Goal: Task Accomplishment & Management: Contribute content

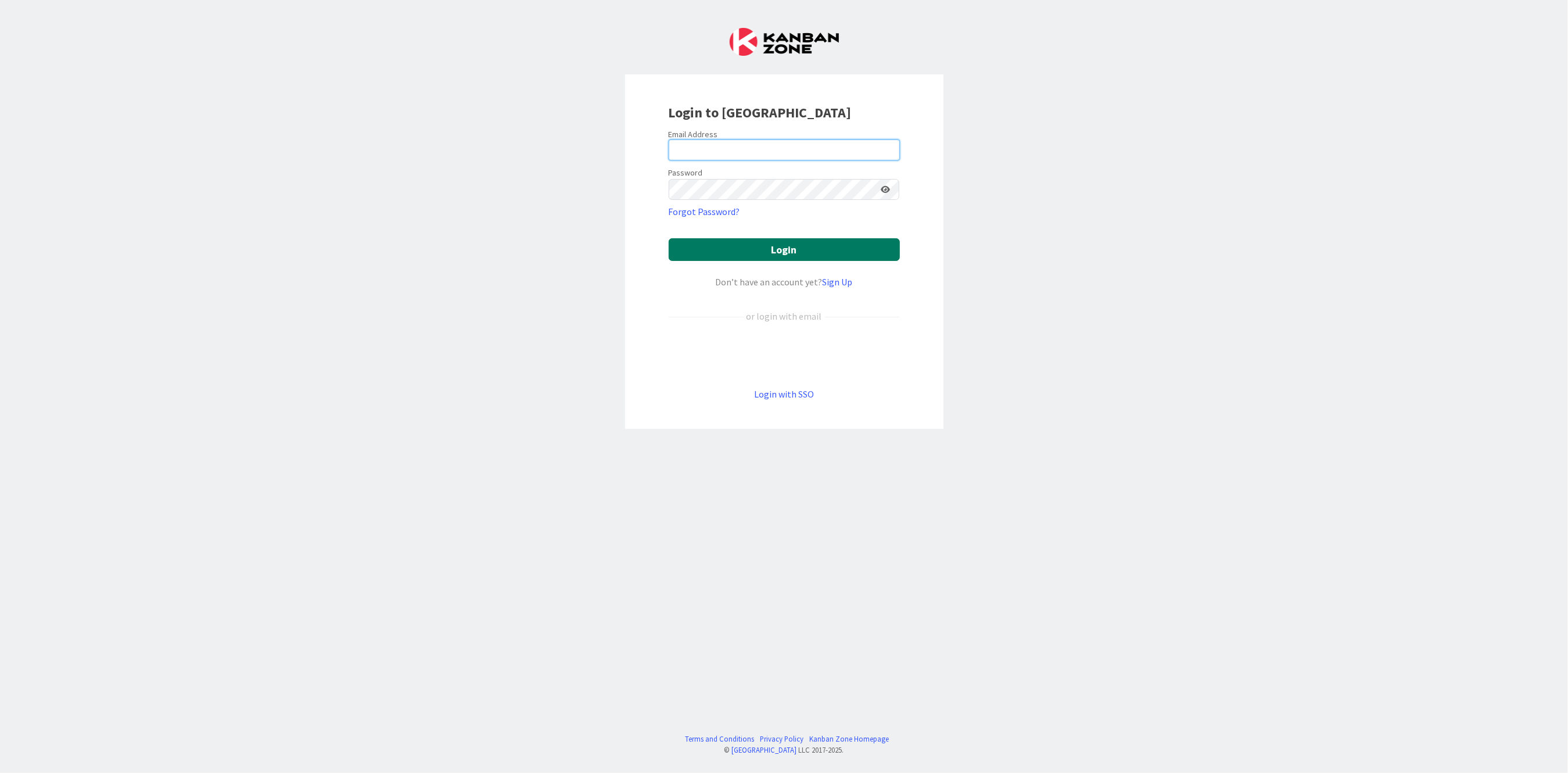
type input "[PERSON_NAME][EMAIL_ADDRESS][PERSON_NAME][DOMAIN_NAME][US_STATE]"
click at [757, 245] on button "Login" at bounding box center [784, 250] width 231 height 23
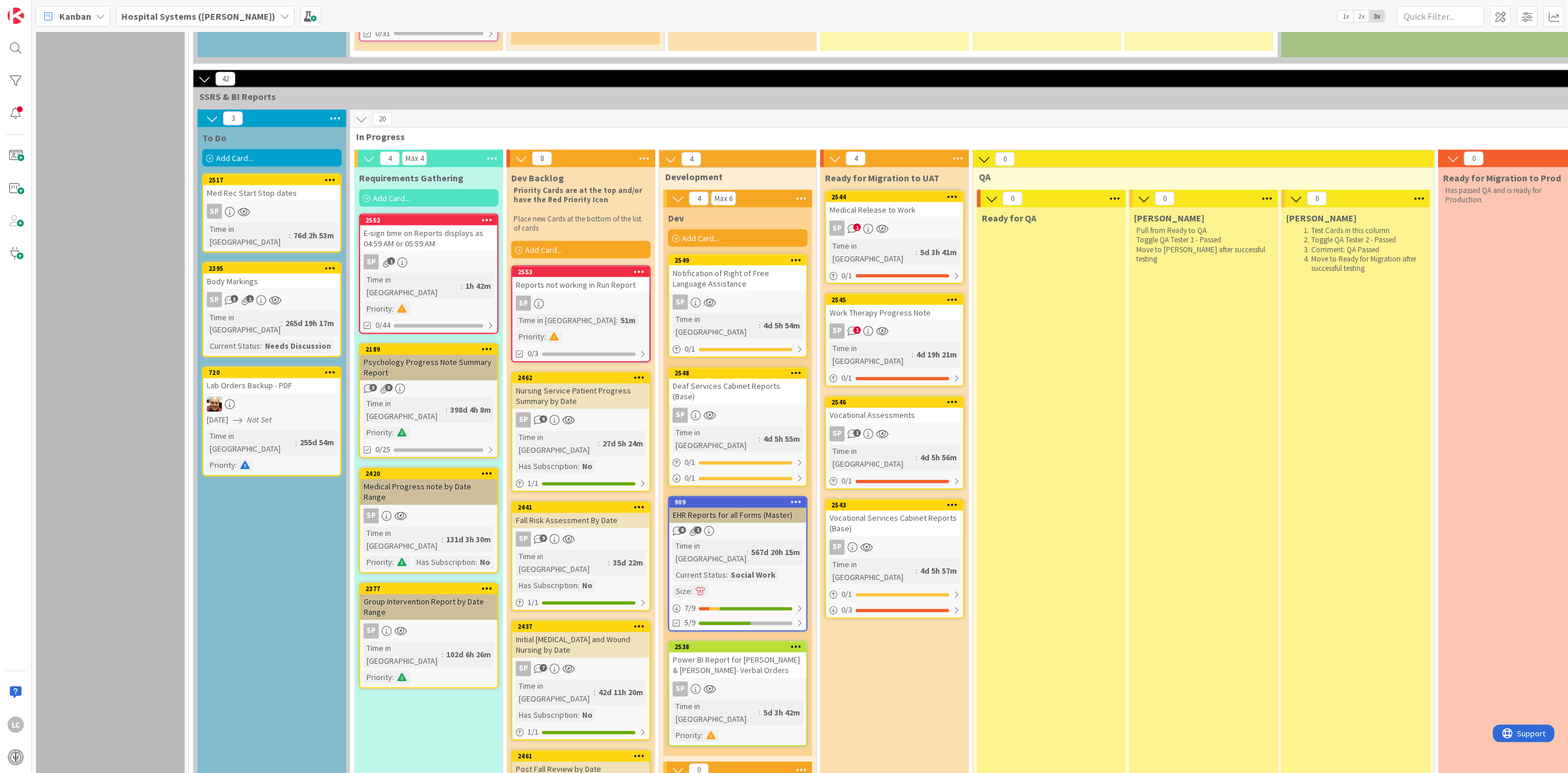
scroll to position [1395, 0]
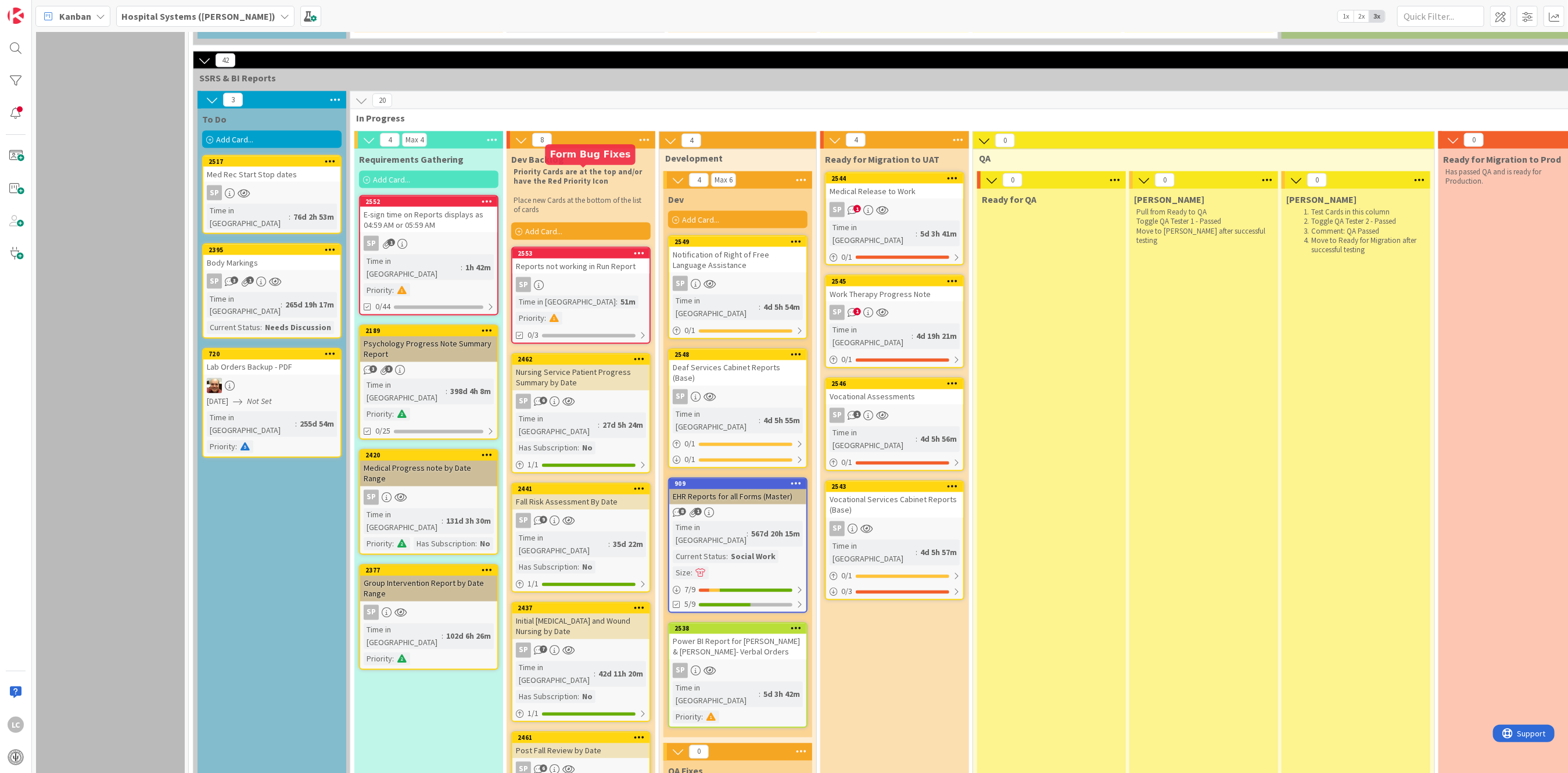
click at [566, 249] on div "2553" at bounding box center [584, 253] width 132 height 8
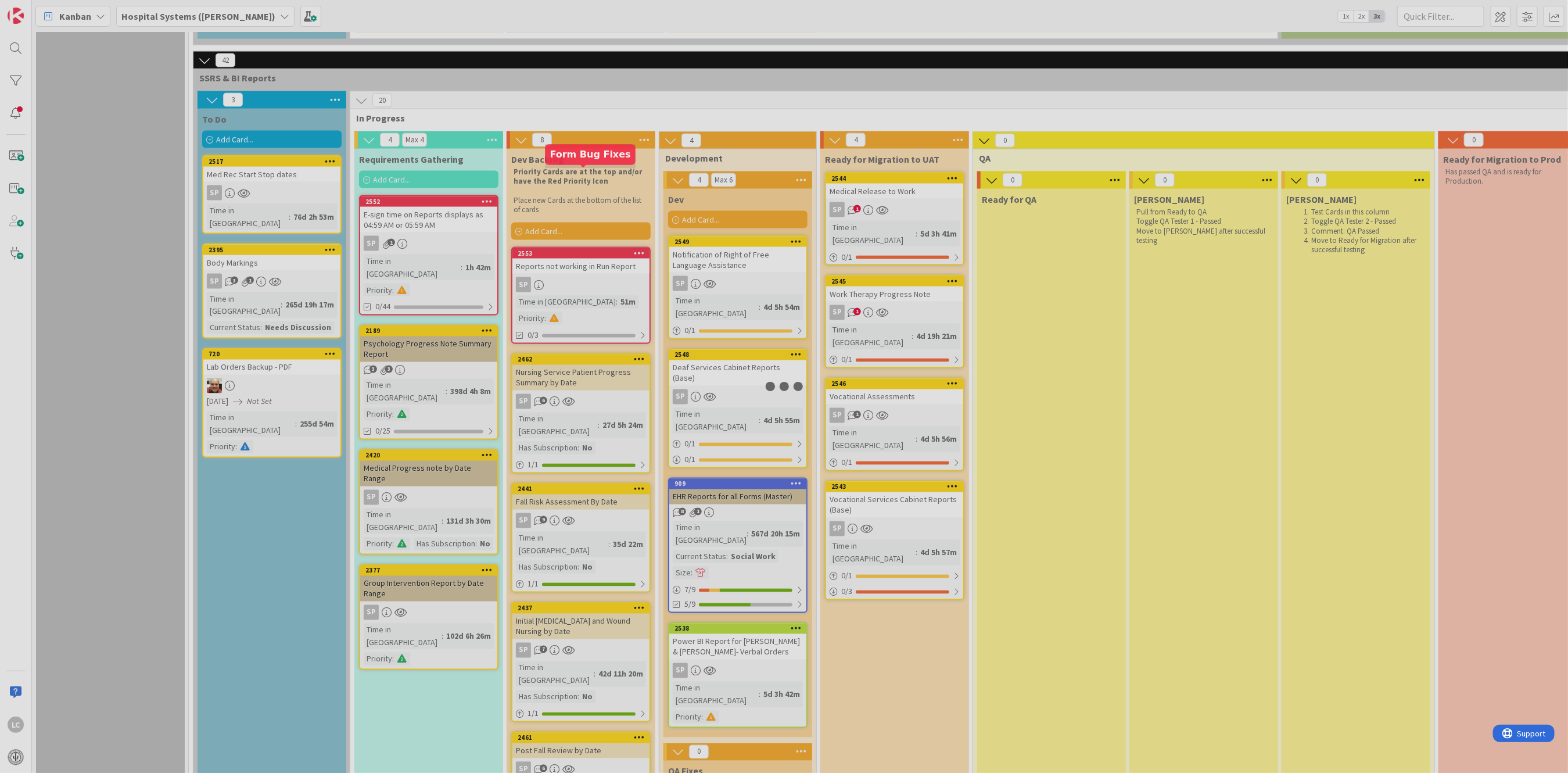
click at [566, 172] on div at bounding box center [784, 386] width 1568 height 773
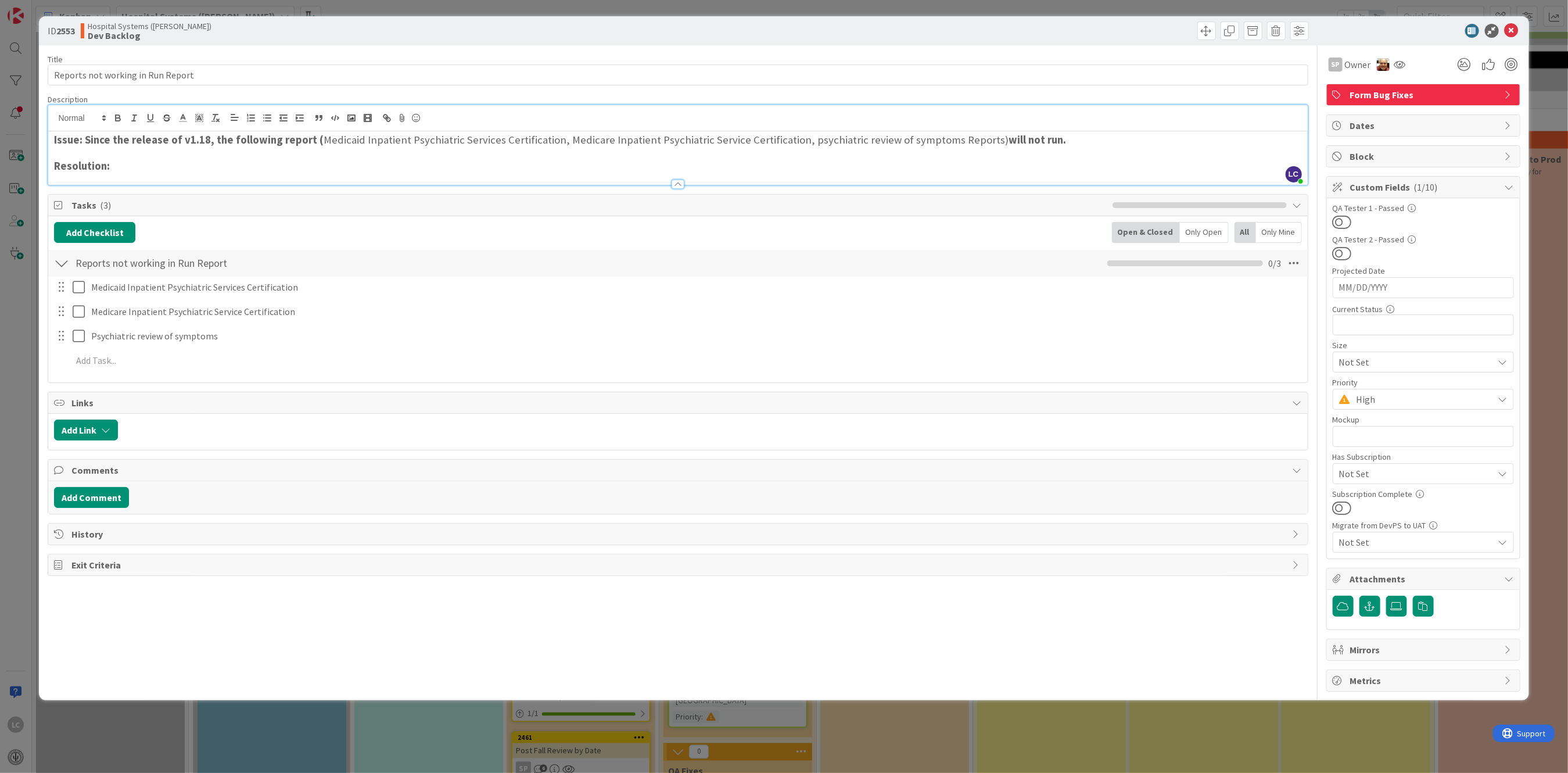
click at [778, 123] on div "LC [PERSON_NAME] just joined Issue: Since the release of v1.18, the following r…" at bounding box center [678, 145] width 1259 height 80
drag, startPoint x: 781, startPoint y: 140, endPoint x: 967, endPoint y: 140, distance: 186.0
click at [967, 140] on h3 "Issue: Since the release of v1.18, the following report ( Medicaid Inpatient Ps…" at bounding box center [677, 140] width 1247 height 13
click at [852, 140] on h3 "Issue: Since the release of v1.18, the following report ( Medicaid Inpatient Ps…" at bounding box center [677, 140] width 1247 height 13
click at [61, 341] on div at bounding box center [61, 336] width 15 height 17
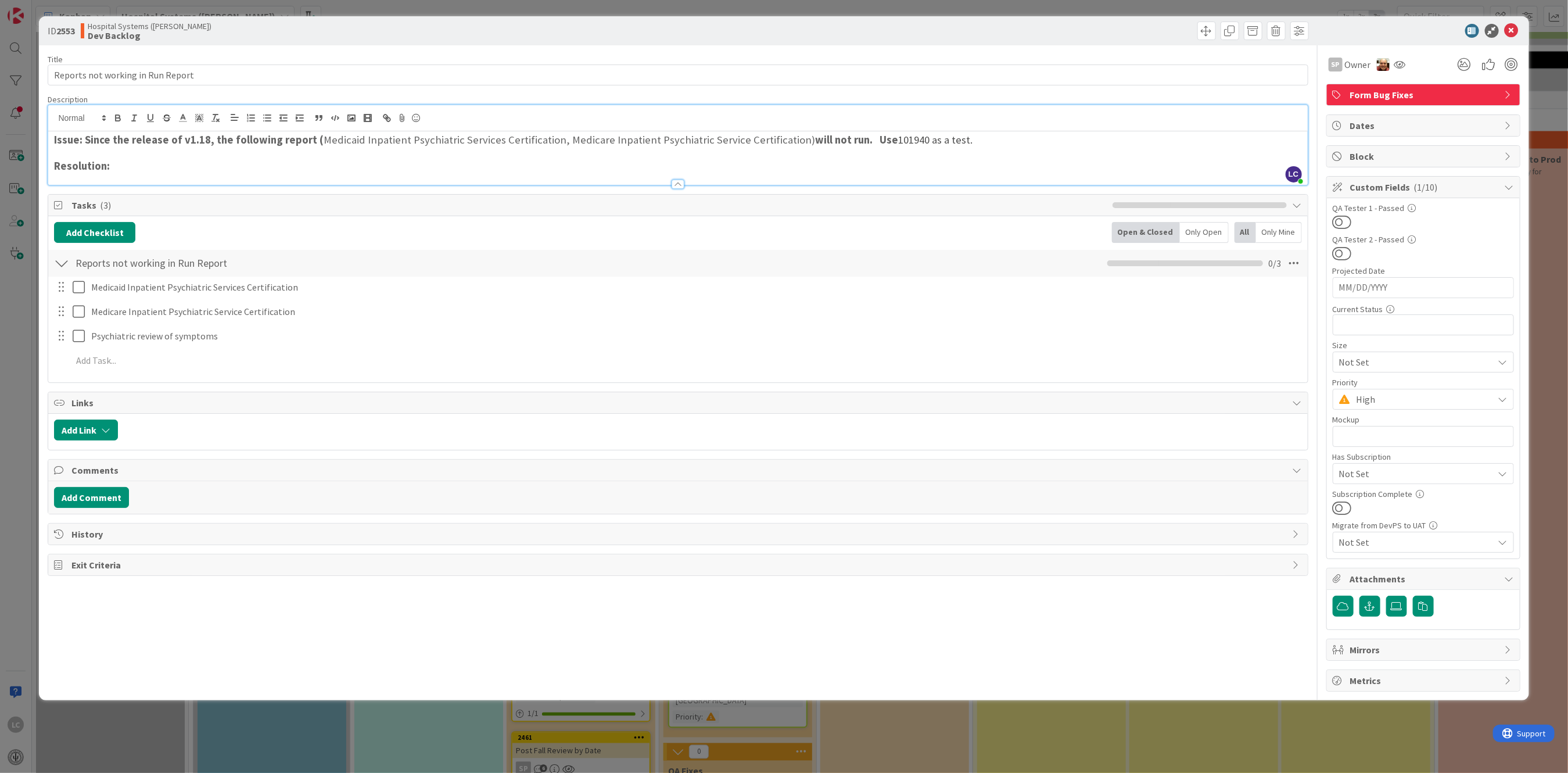
click at [62, 339] on div at bounding box center [61, 336] width 15 height 17
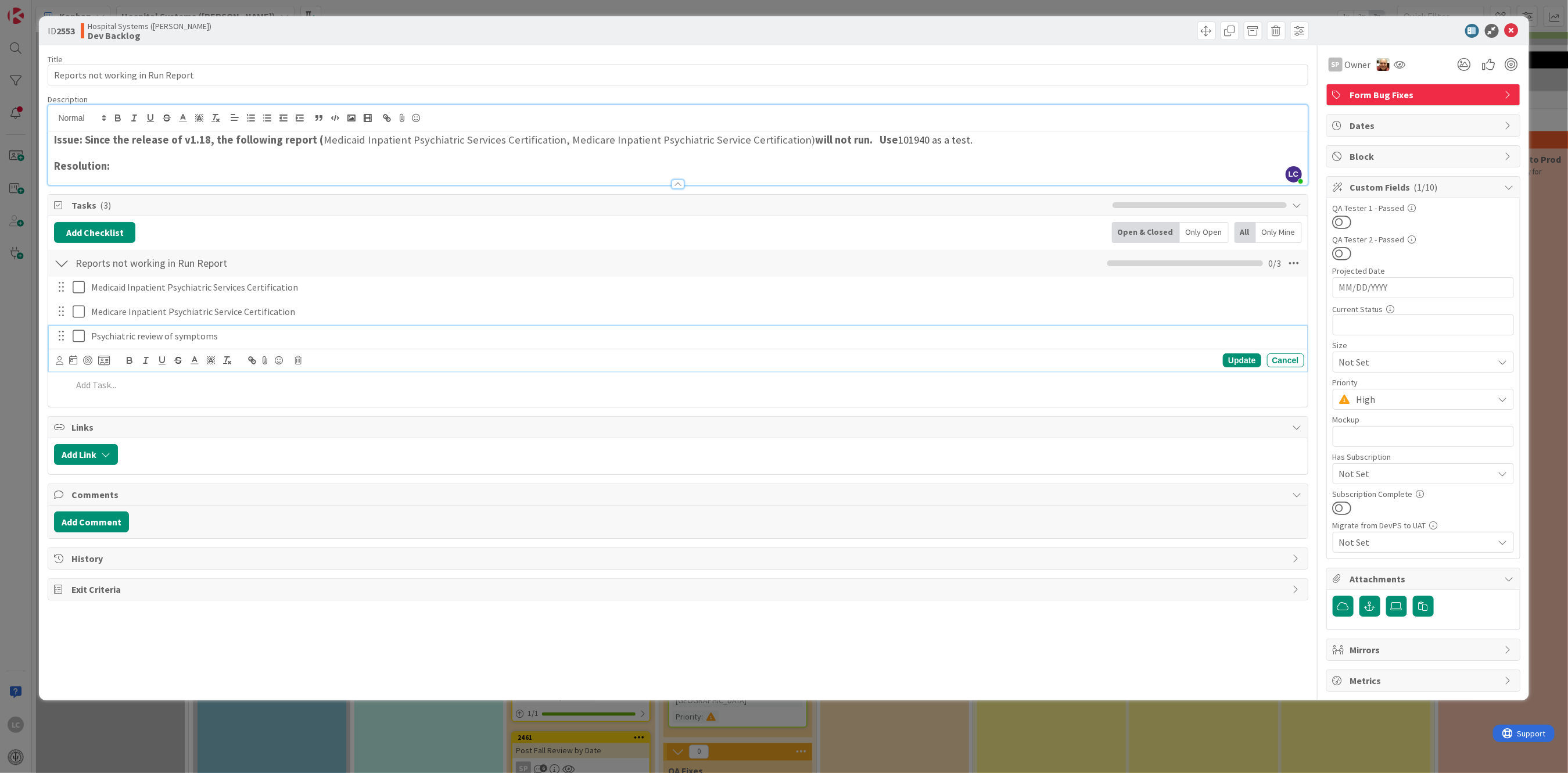
click at [74, 336] on icon at bounding box center [79, 336] width 12 height 14
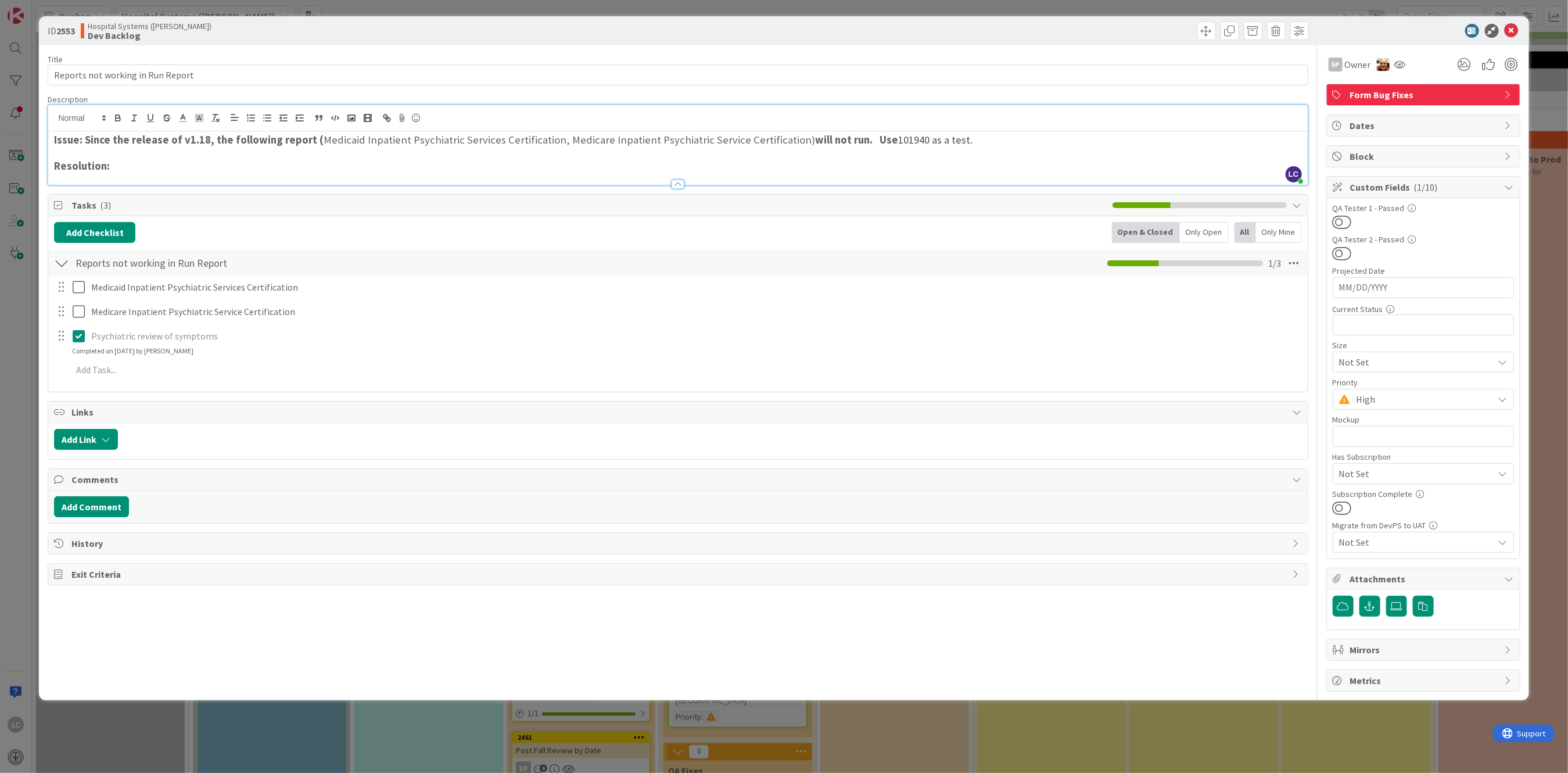
click at [59, 336] on div at bounding box center [61, 336] width 15 height 17
click at [78, 333] on icon at bounding box center [79, 336] width 12 height 14
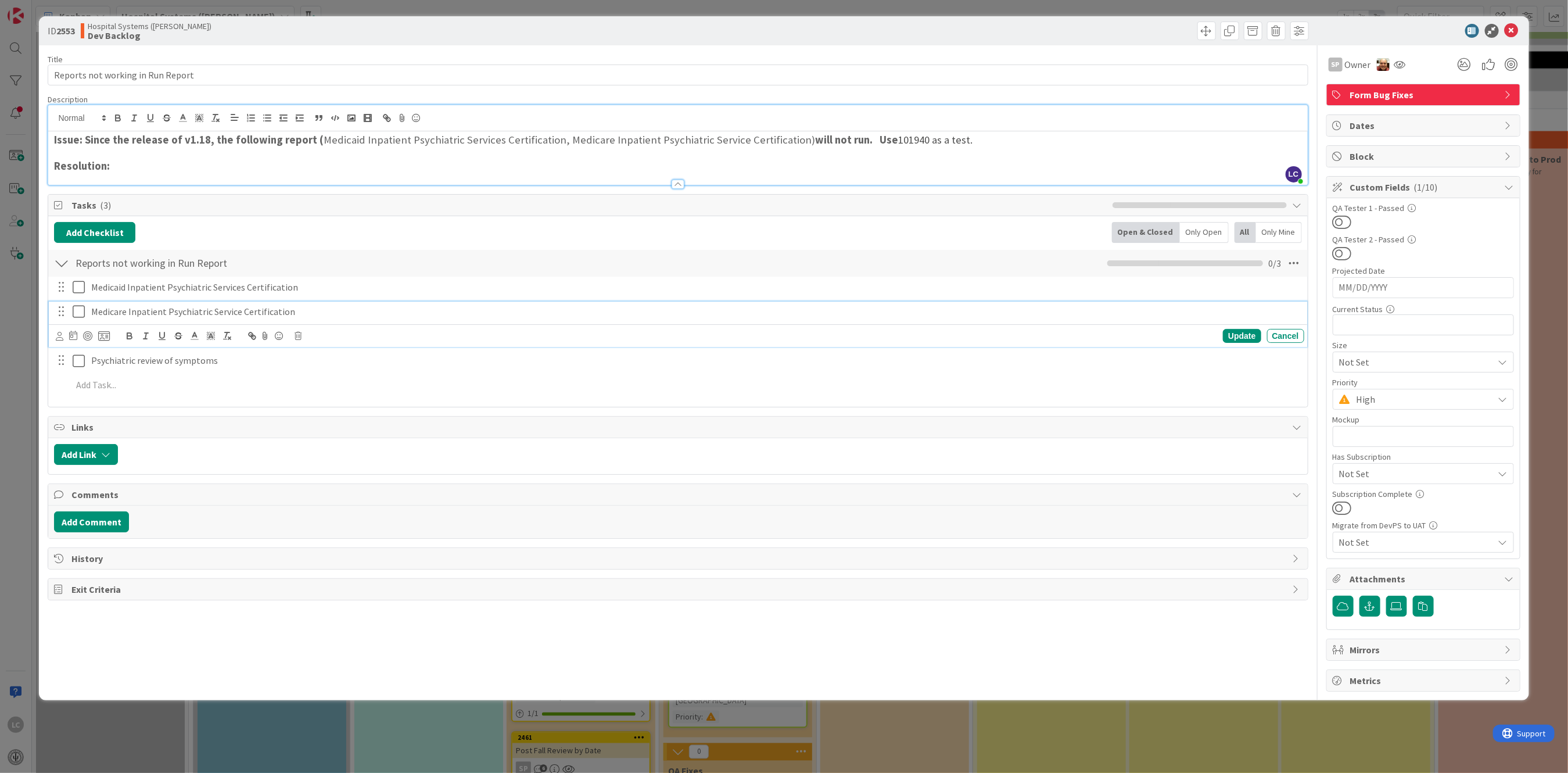
drag, startPoint x: 80, startPoint y: 334, endPoint x: 428, endPoint y: 304, distance: 349.3
click at [427, 304] on div "Medicare Inpatient Psychiatric Service Certification" at bounding box center [695, 311] width 1217 height 21
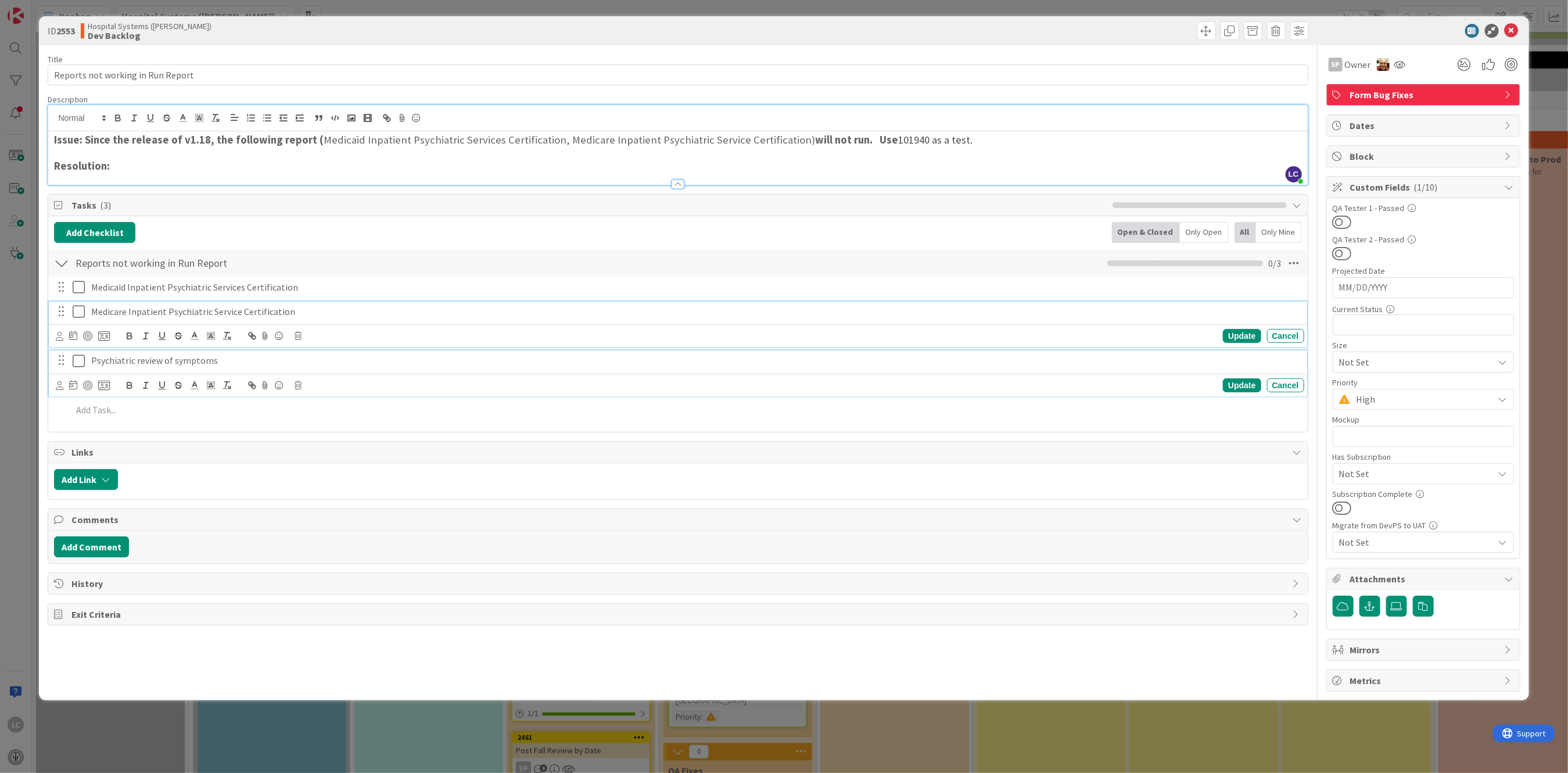
click at [174, 363] on p "Psychiatric review of symptoms" at bounding box center [695, 361] width 1208 height 14
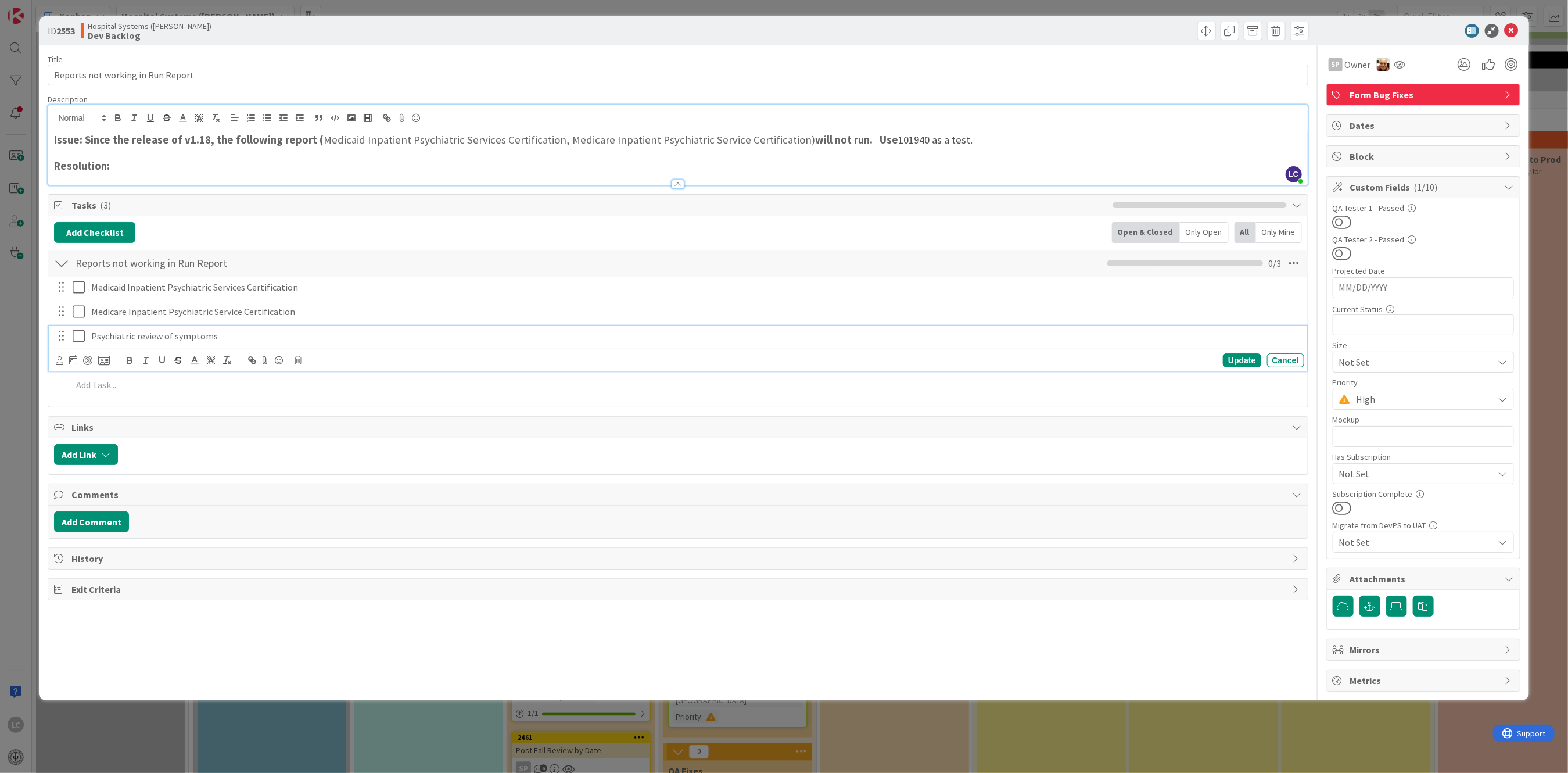
click at [102, 340] on p "Psychiatric review of symptoms" at bounding box center [695, 336] width 1208 height 14
click at [61, 337] on div at bounding box center [61, 336] width 15 height 17
click at [61, 339] on div at bounding box center [61, 336] width 15 height 17
drag, startPoint x: 253, startPoint y: 340, endPoint x: 33, endPoint y: 341, distance: 220.0
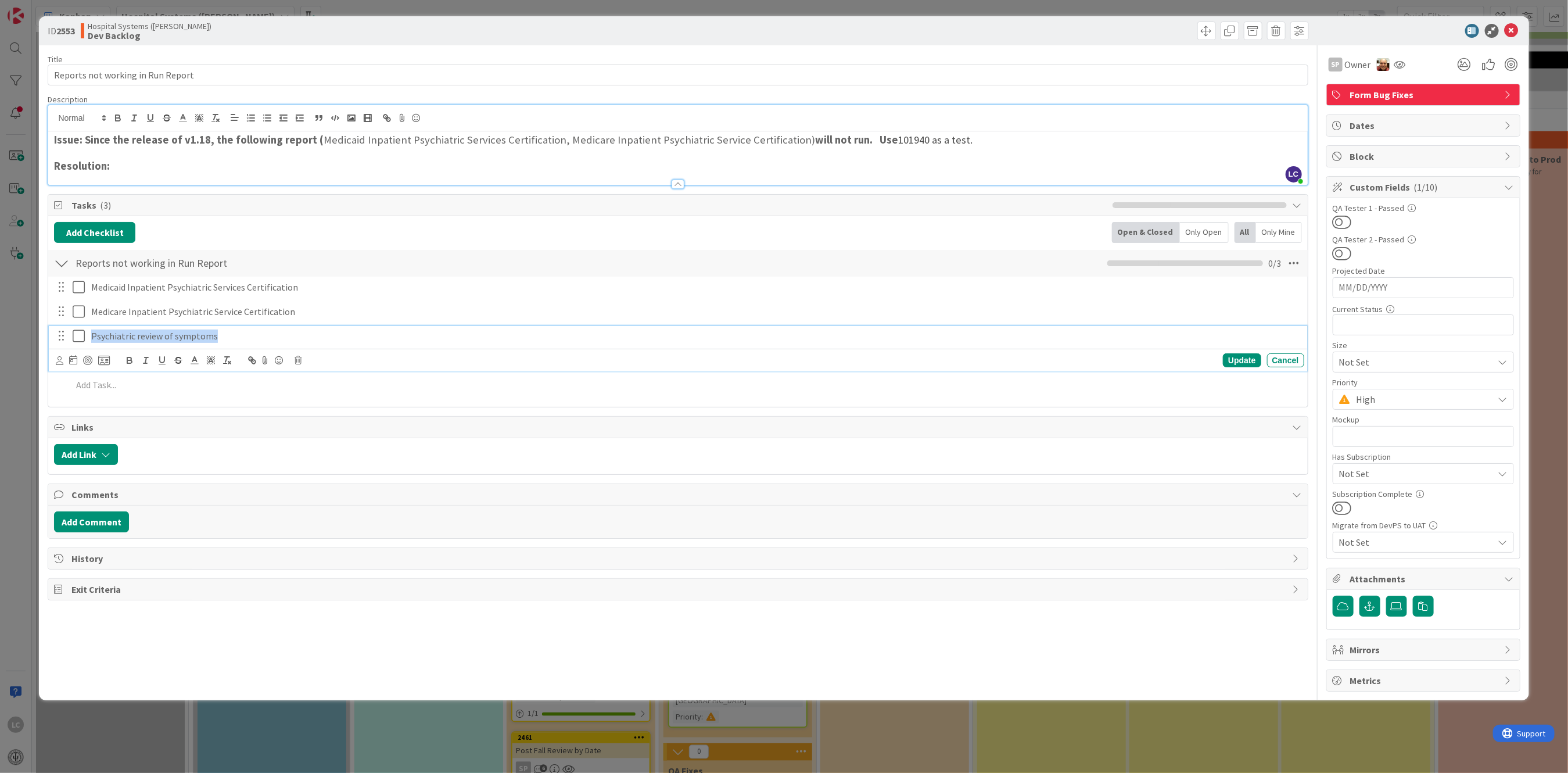
click at [33, 341] on div "ID 2553 Hospital Systems ([PERSON_NAME]) Dev Backlog Title 33 / 128 Reports not…" at bounding box center [784, 386] width 1568 height 773
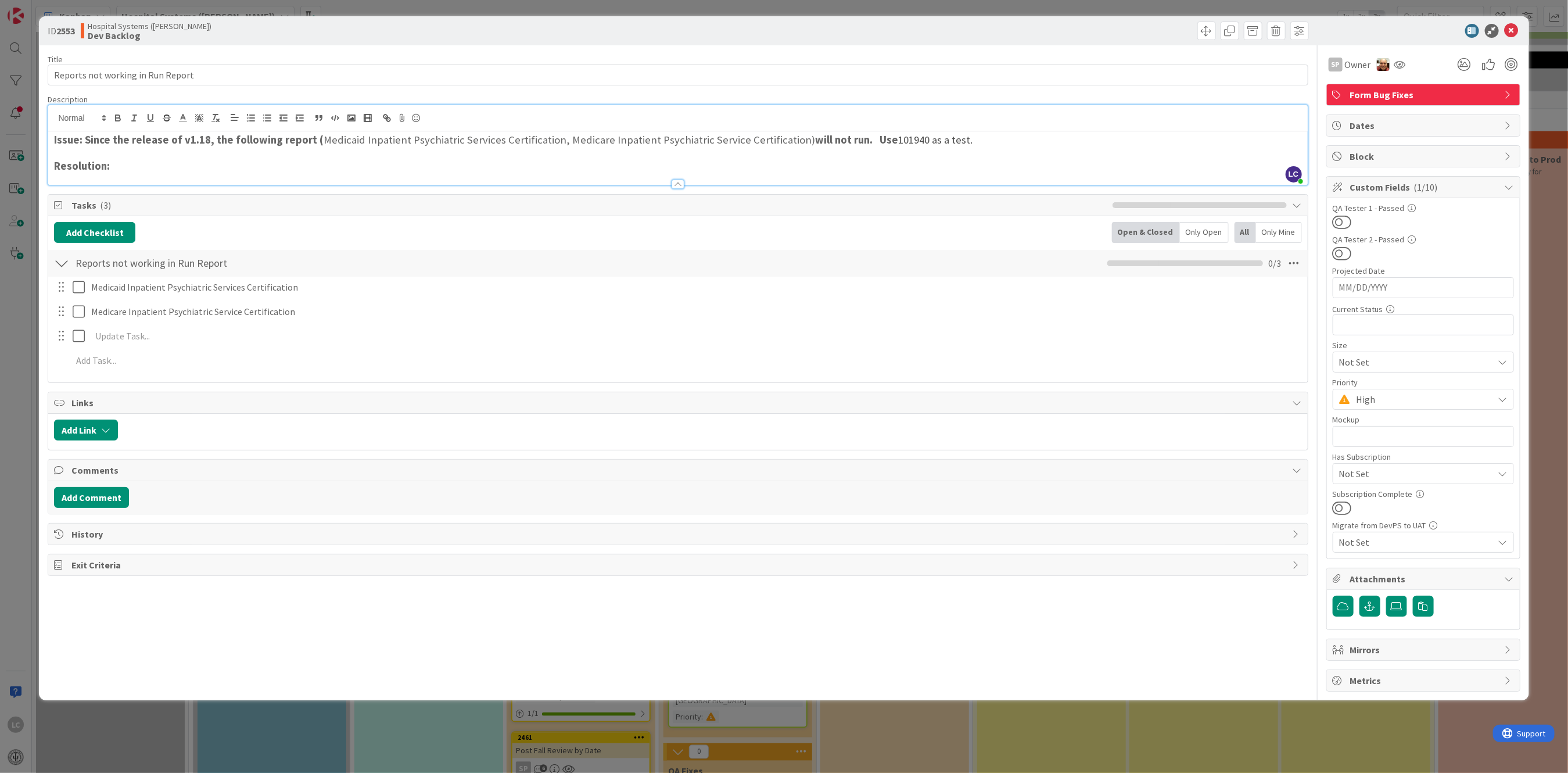
click at [1227, 358] on div "Medicaid Inpatient Psychiatric Services Certification Update Cancel Medicare In…" at bounding box center [677, 326] width 1247 height 99
click at [61, 338] on div at bounding box center [61, 336] width 15 height 17
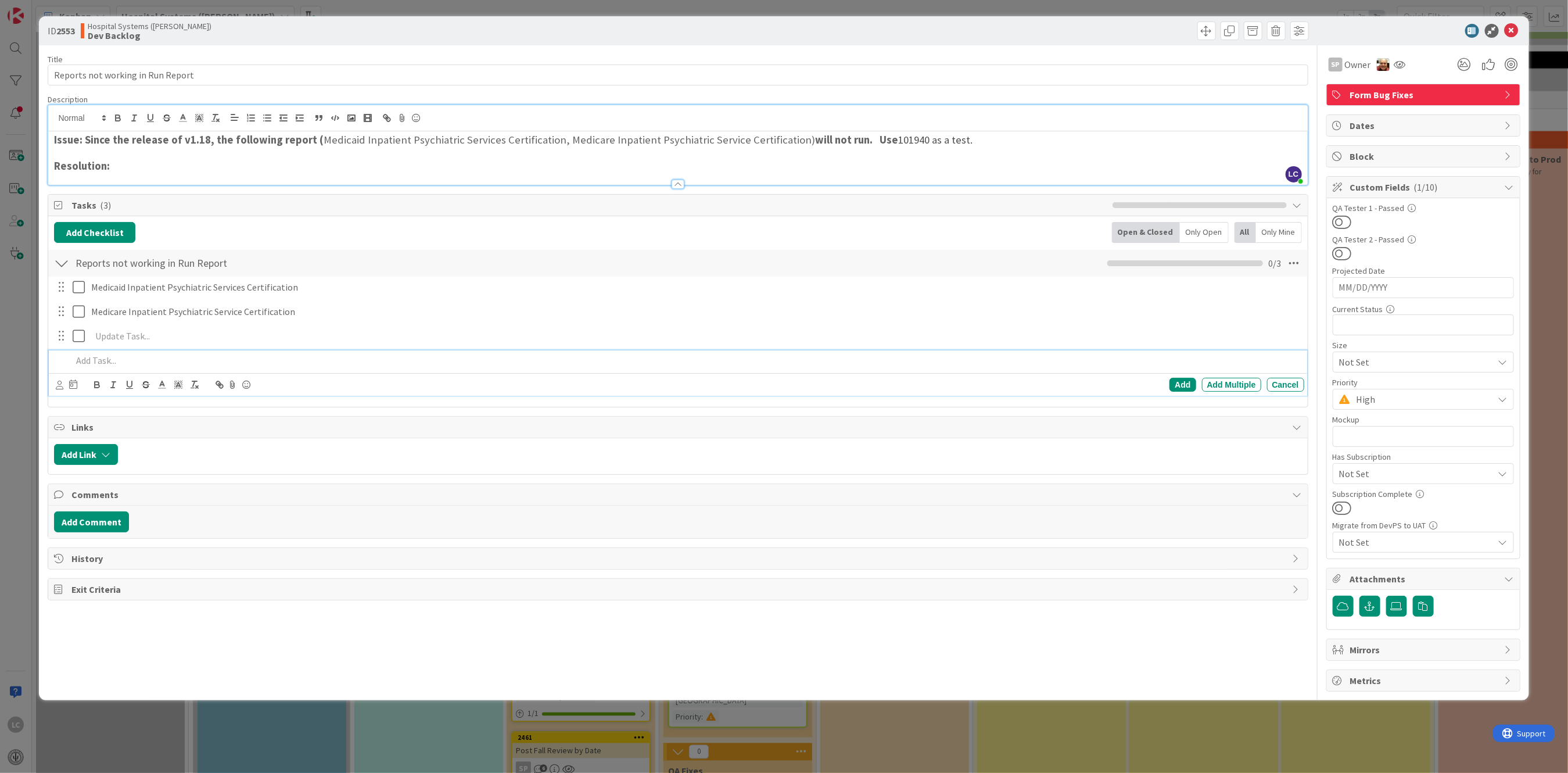
drag, startPoint x: 61, startPoint y: 339, endPoint x: 370, endPoint y: 363, distance: 309.9
click at [370, 363] on p at bounding box center [685, 361] width 1227 height 14
click at [943, 141] on span "101940 as a test." at bounding box center [935, 140] width 74 height 14
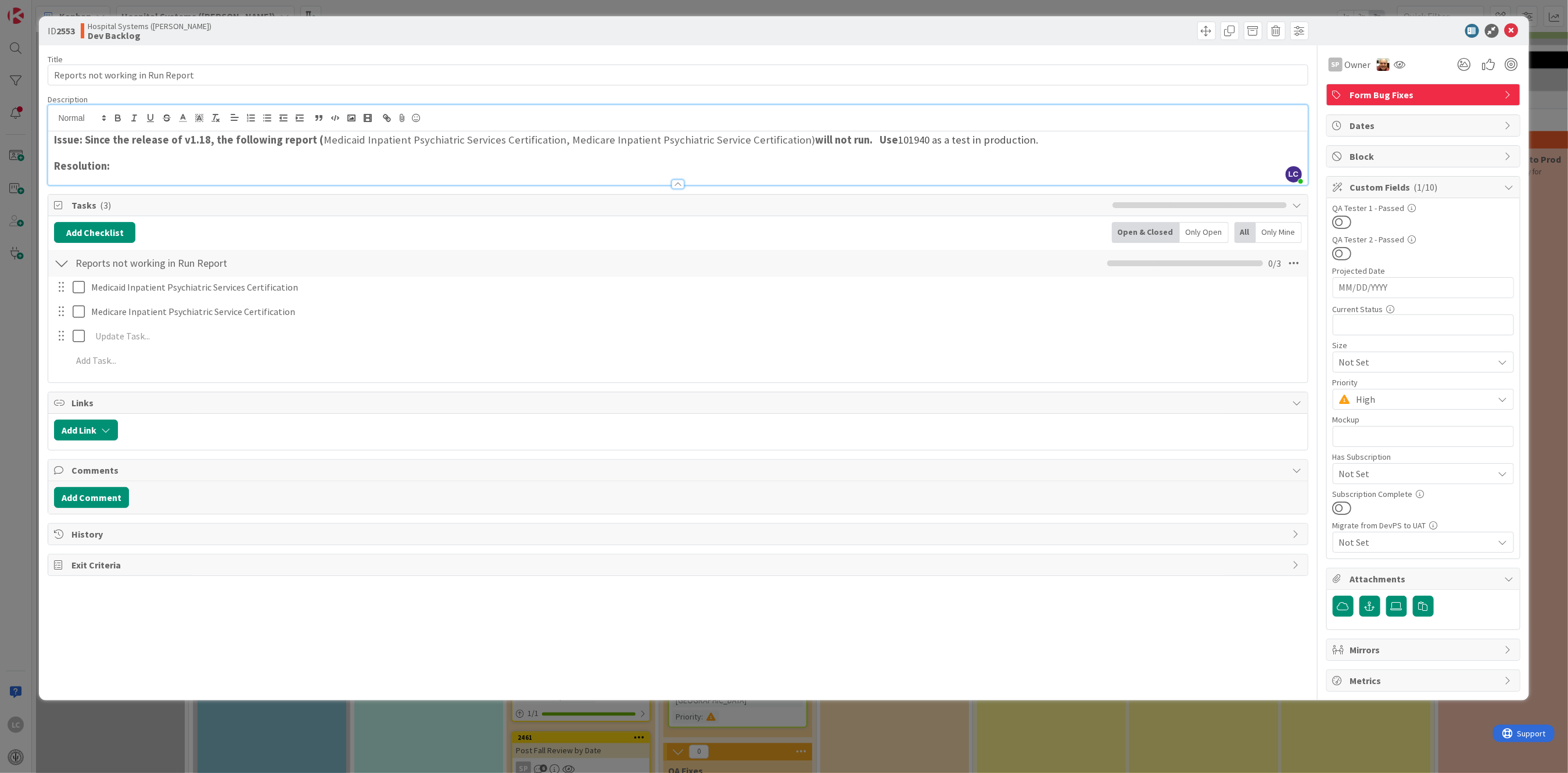
click at [852, 140] on strong "will not run. Use" at bounding box center [856, 140] width 83 height 14
drag, startPoint x: 789, startPoint y: 139, endPoint x: 1104, endPoint y: 135, distance: 315.0
click at [1104, 135] on strong "will not run. They both works in Dev but not in UAT and Prod. Use" at bounding box center [978, 140] width 325 height 14
drag, startPoint x: 927, startPoint y: 142, endPoint x: 896, endPoint y: 137, distance: 31.4
click at [896, 137] on strong "will not run. They both works in Dev but not in UAT and Prod. Use" at bounding box center [978, 140] width 325 height 14
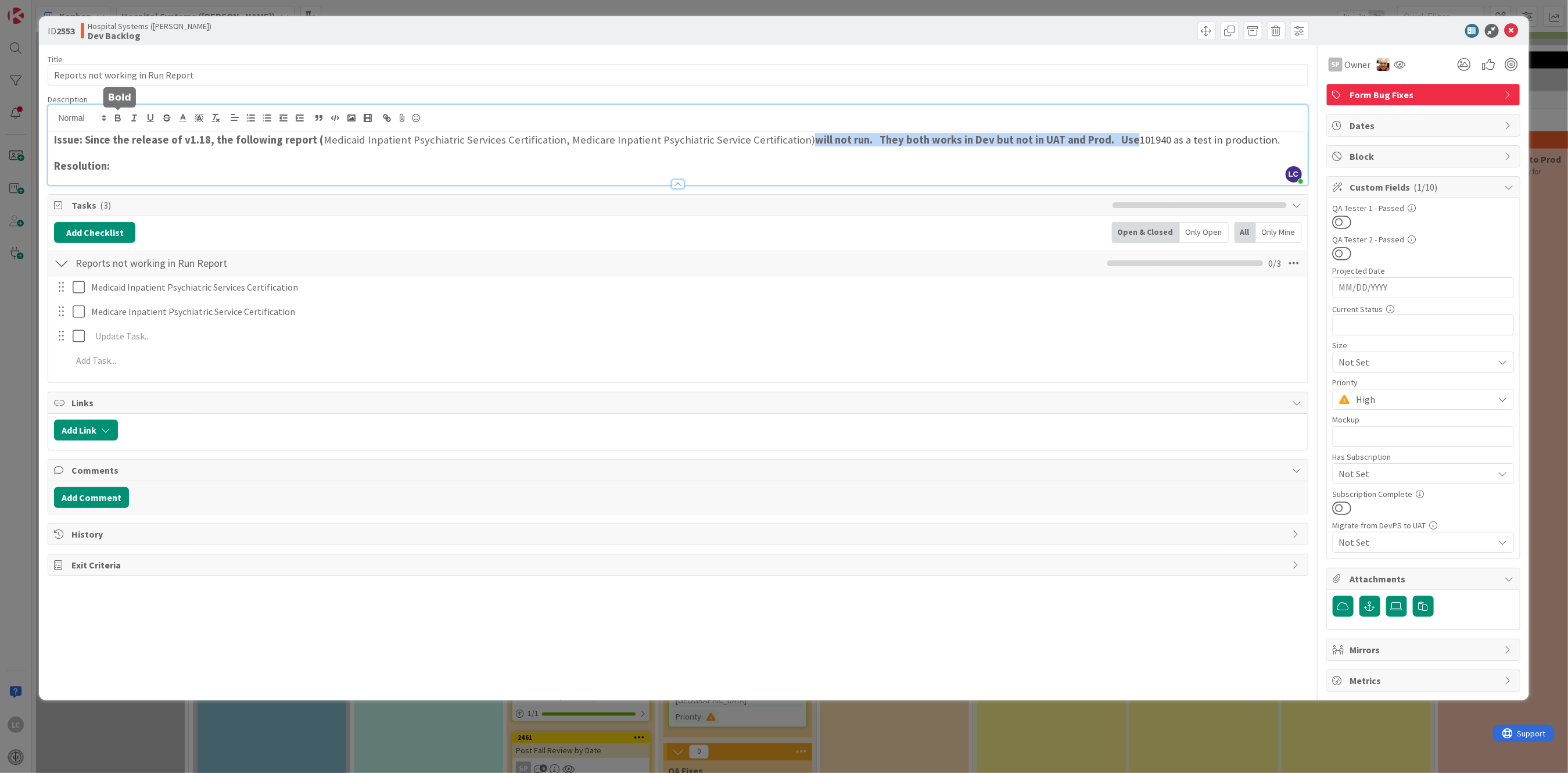
click at [118, 115] on icon "button" at bounding box center [118, 118] width 11 height 11
click at [792, 183] on div at bounding box center [678, 178] width 1259 height 12
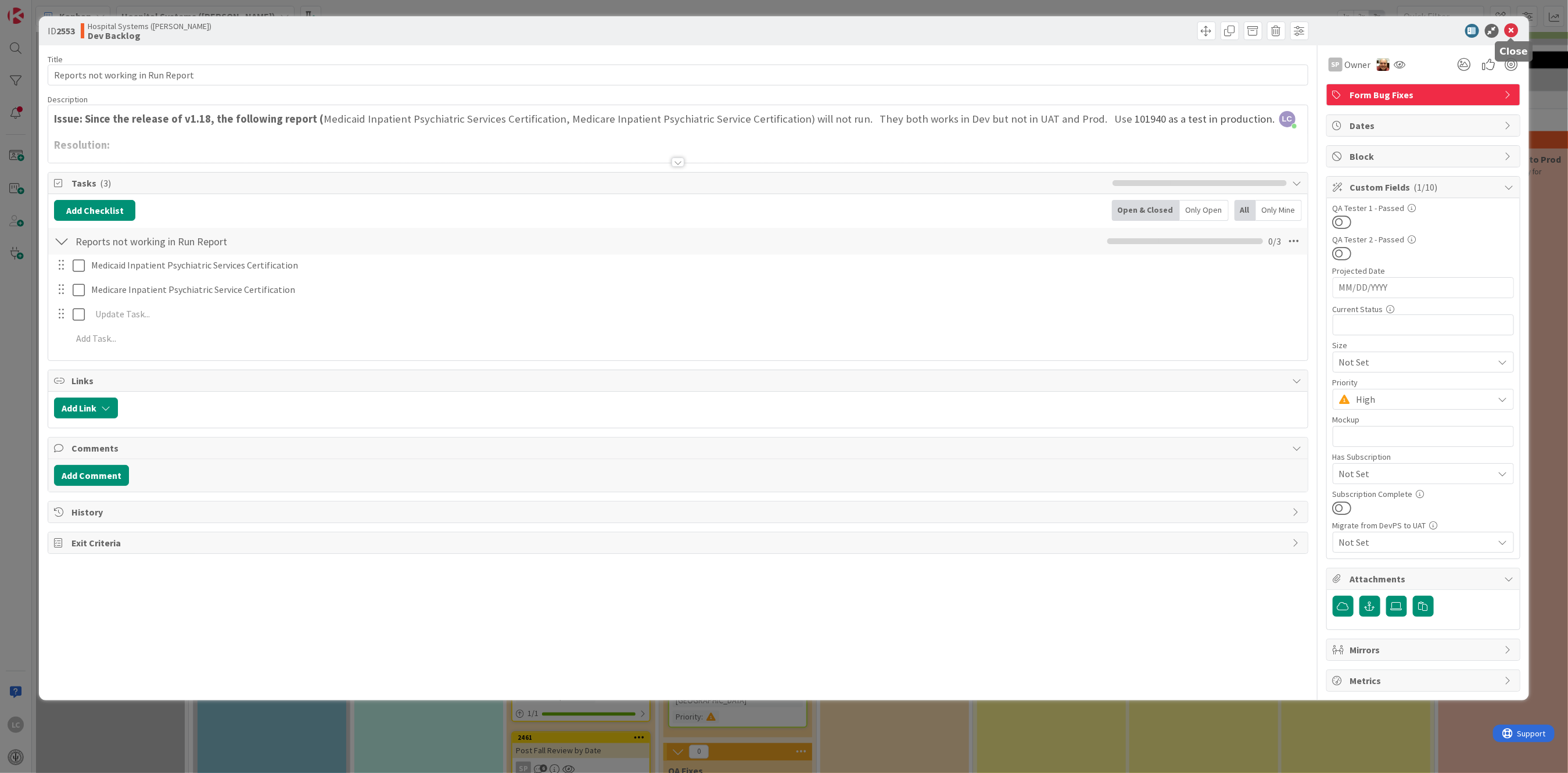
click at [1514, 26] on icon at bounding box center [1511, 30] width 14 height 14
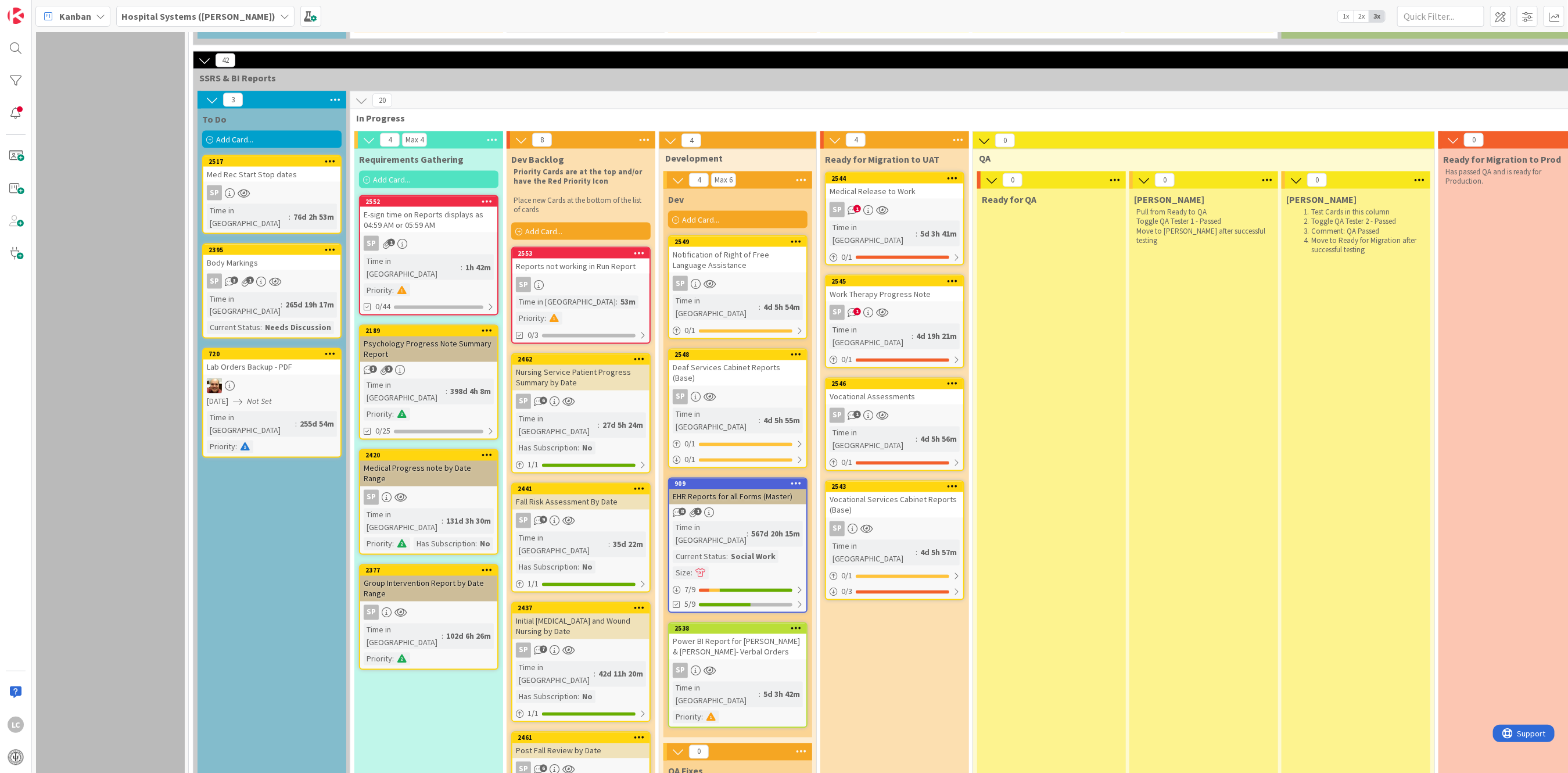
click at [563, 222] on div "Add Card..." at bounding box center [581, 231] width 140 height 17
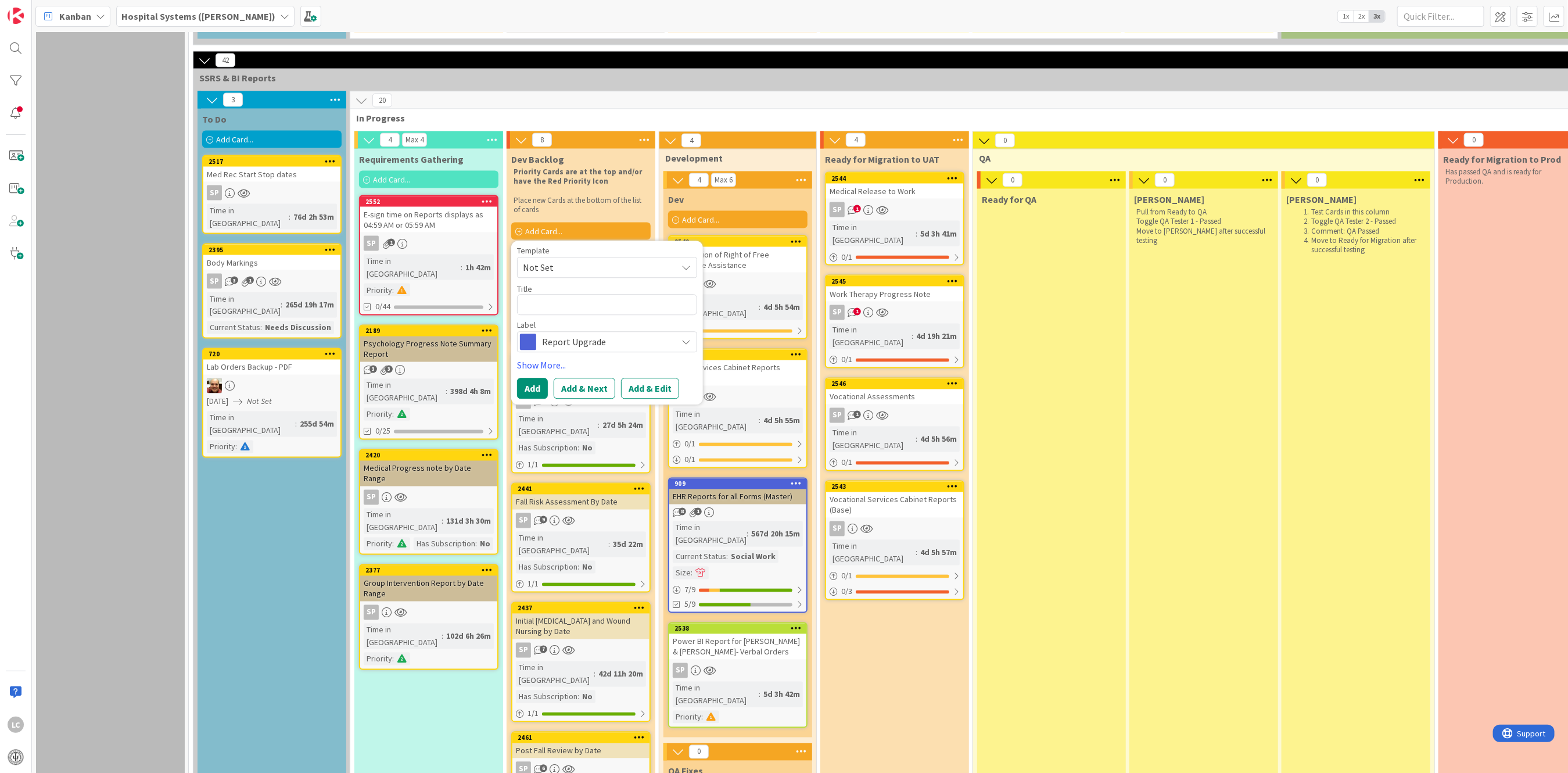
click at [683, 263] on icon at bounding box center [686, 268] width 9 height 9
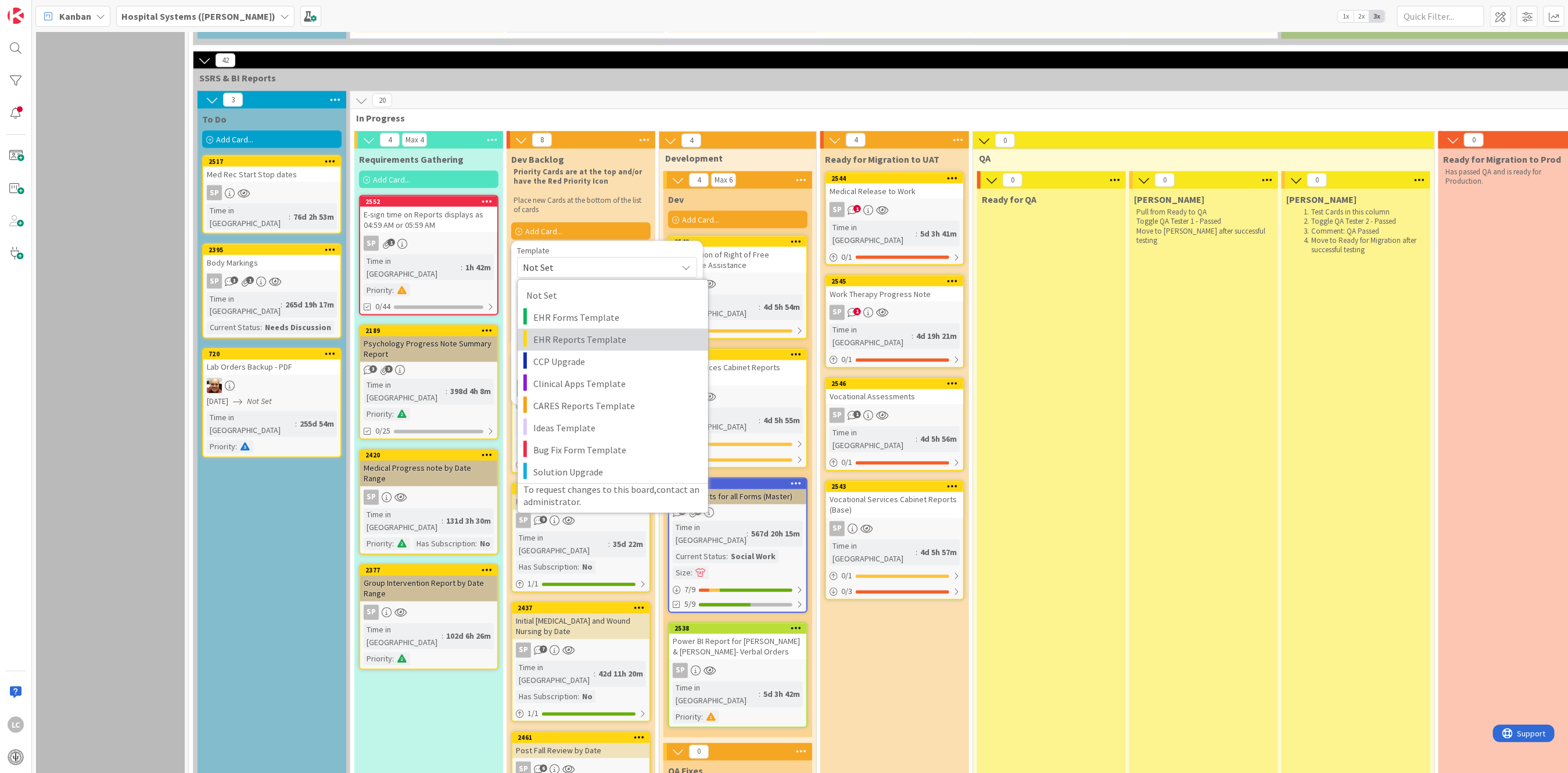
click at [530, 329] on link "EHR Reports Template" at bounding box center [612, 339] width 190 height 22
type textarea "x"
type textarea "EHR Reports Template"
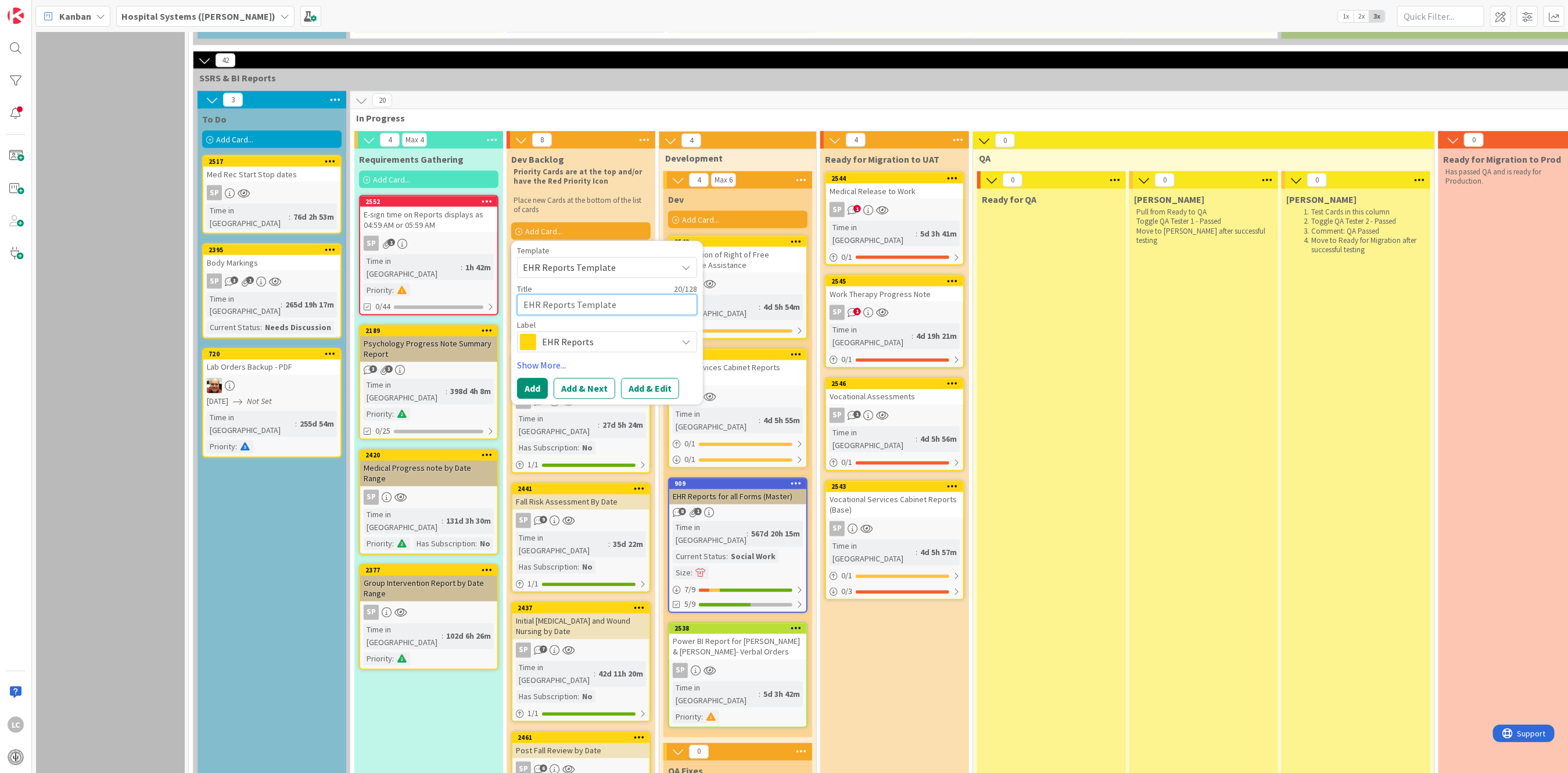
drag, startPoint x: 613, startPoint y: 222, endPoint x: 458, endPoint y: 222, distance: 155.0
click at [458, 222] on div "4 Max 4 Requirements Gathering Add Card... 2552 E-sign time on Reports displays…" at bounding box center [971, 671] width 1236 height 1081
type textarea "x"
type textarea "R"
type textarea "x"
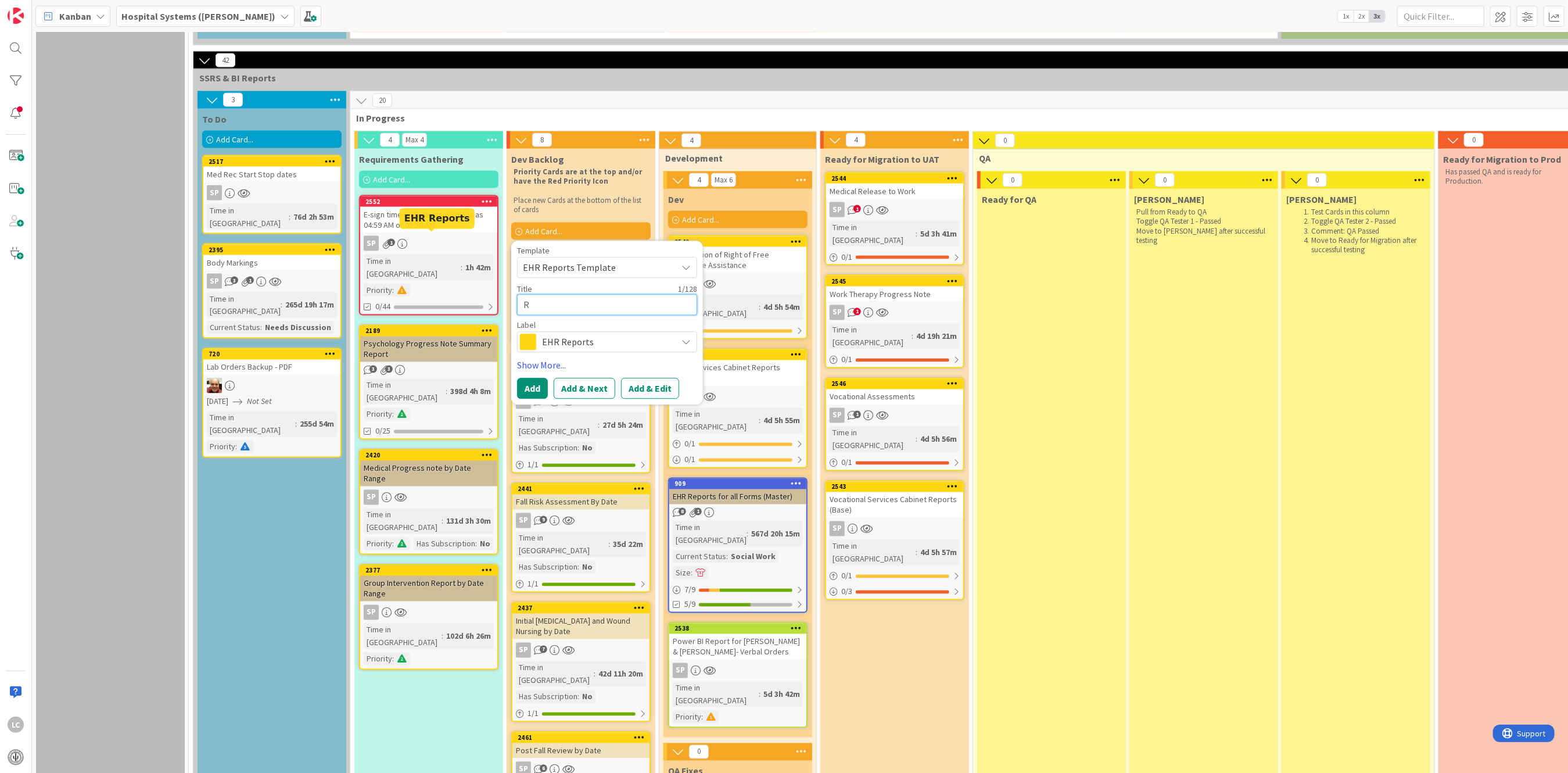
type textarea "Re"
type textarea "x"
type textarea "Rec"
type textarea "x"
type textarea "Recr"
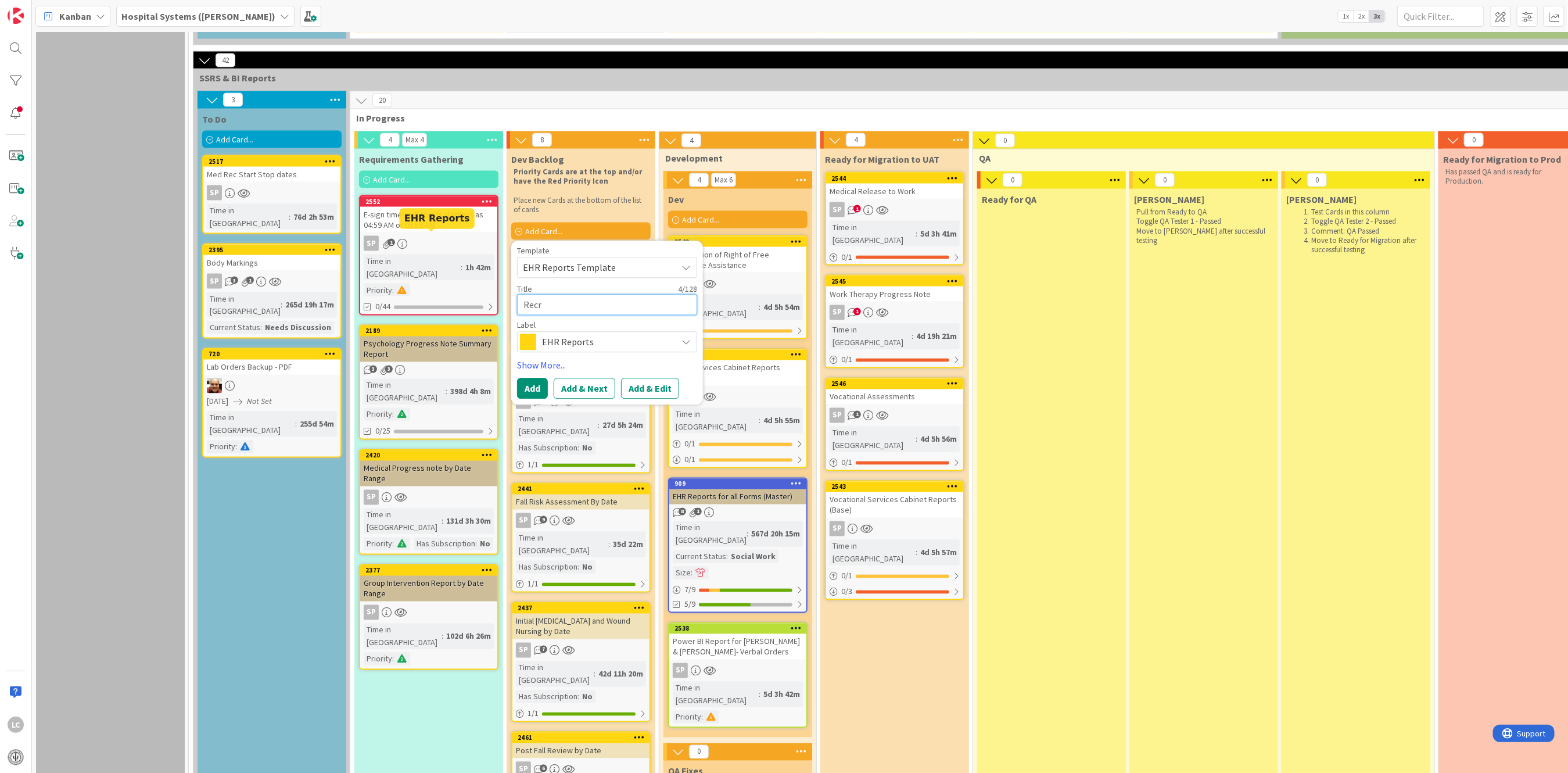
type textarea "x"
type textarea "Recre"
type textarea "x"
type textarea "Recrea"
type textarea "x"
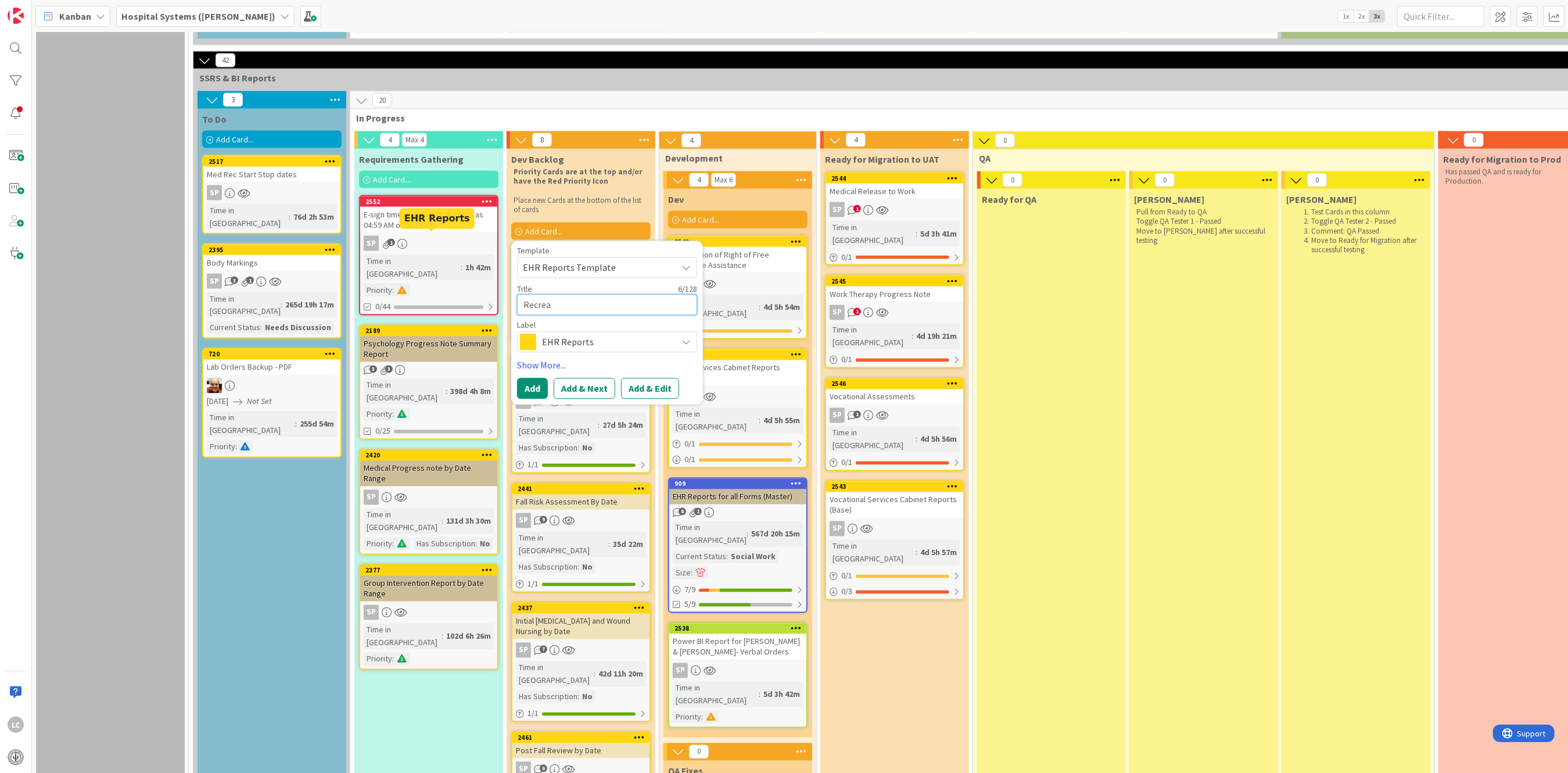
type textarea "Recreat"
type textarea "x"
type textarea "Recreati"
type textarea "x"
type textarea "Recreatio"
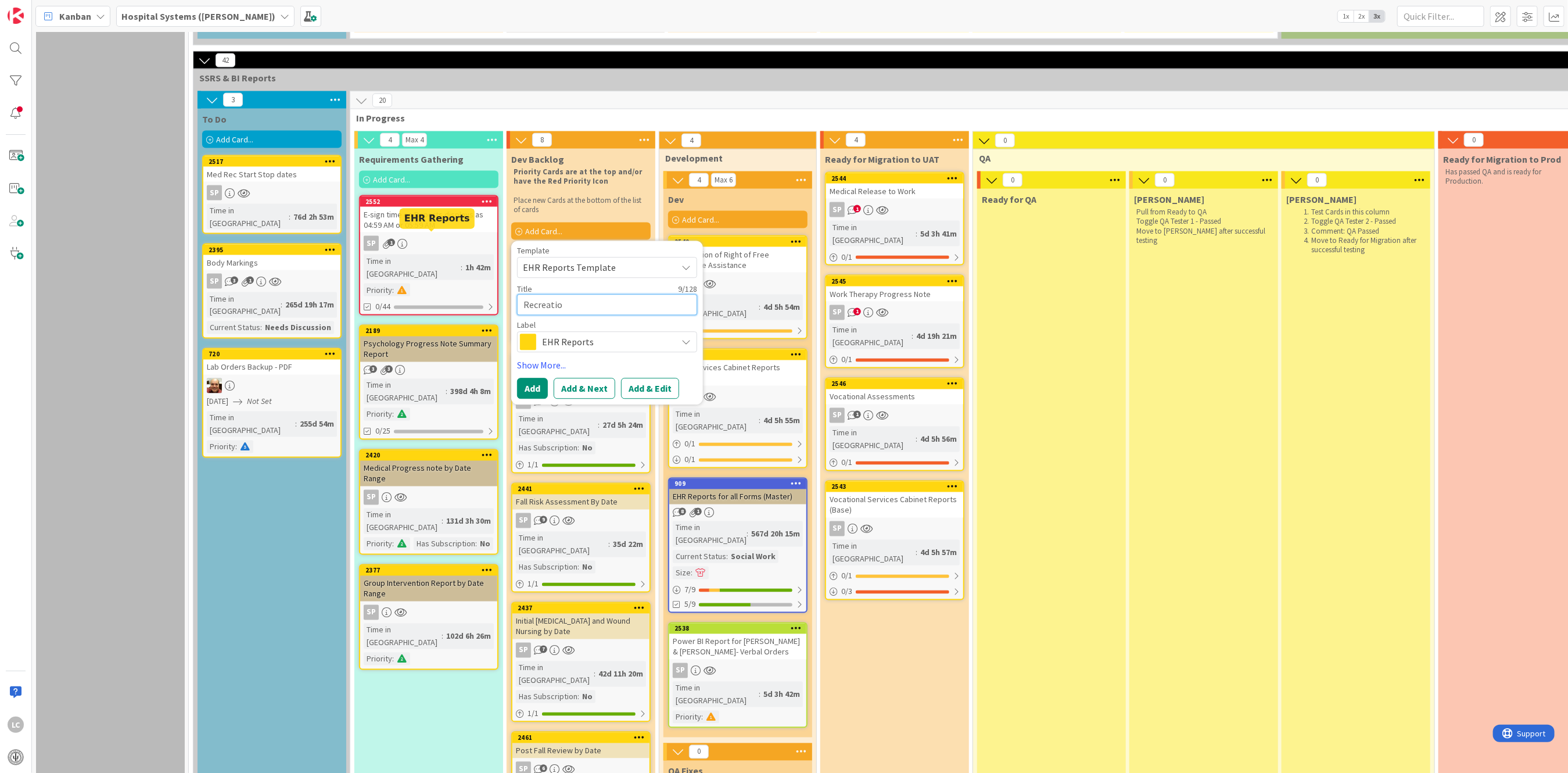
type textarea "x"
type textarea "Recreatio"
type textarea "x"
type textarea "Recreatio"
type textarea "x"
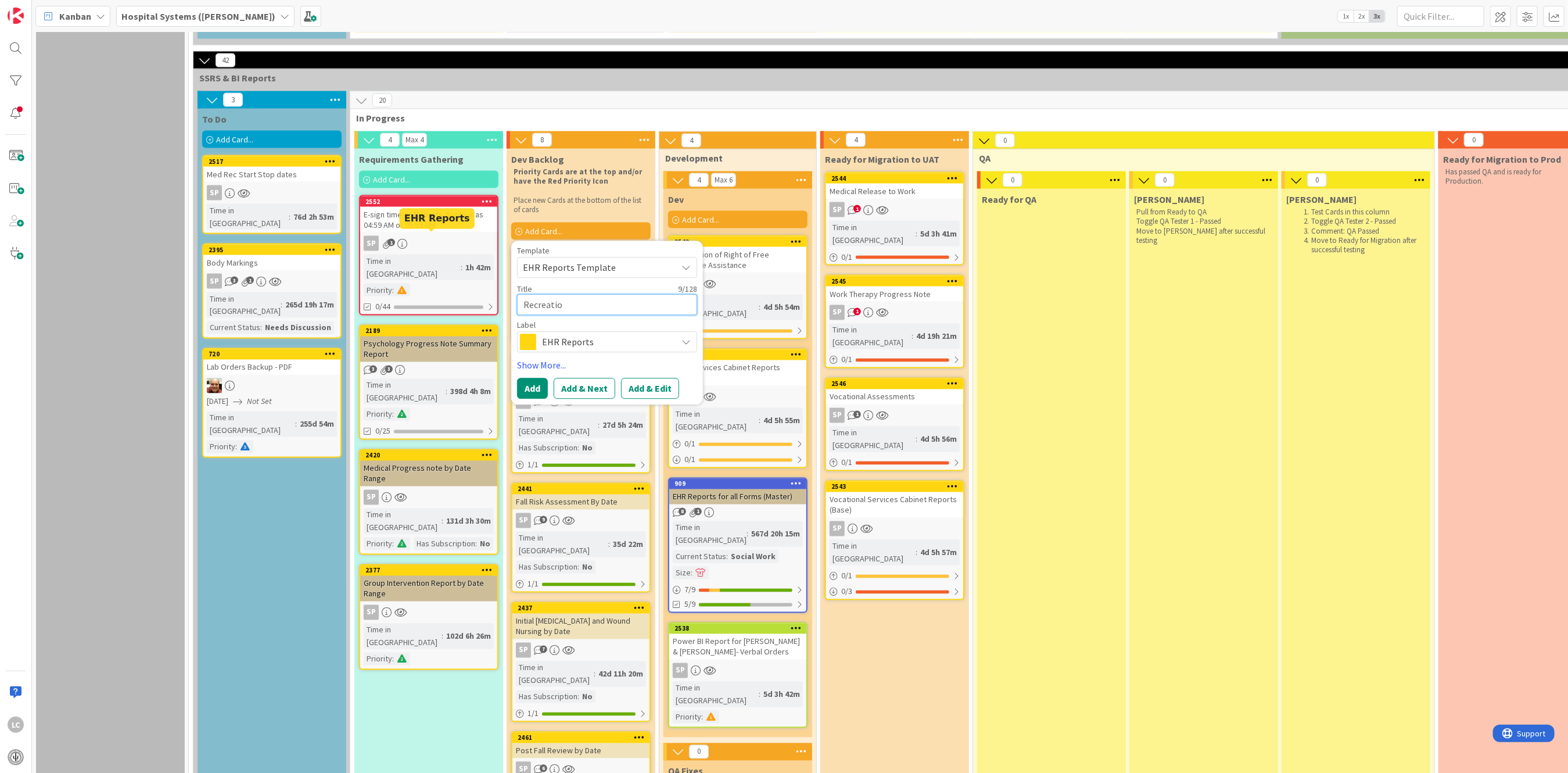
type textarea "Recreation"
type textarea "x"
type textarea "Recreation"
type textarea "x"
type textarea "Recreation P"
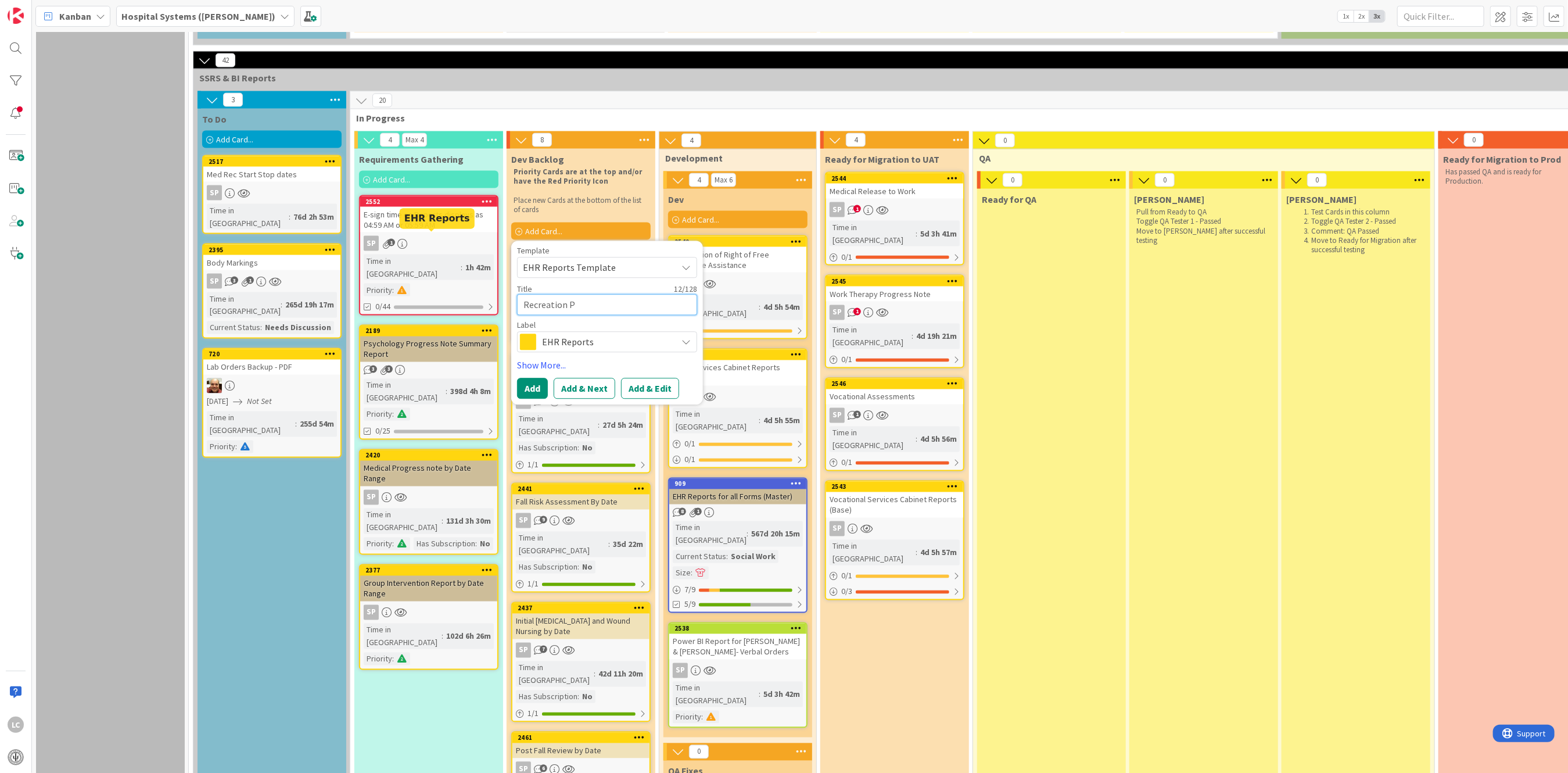
type textarea "x"
type textarea "Recreation Pa"
type textarea "x"
type textarea "Recreation Par"
type textarea "x"
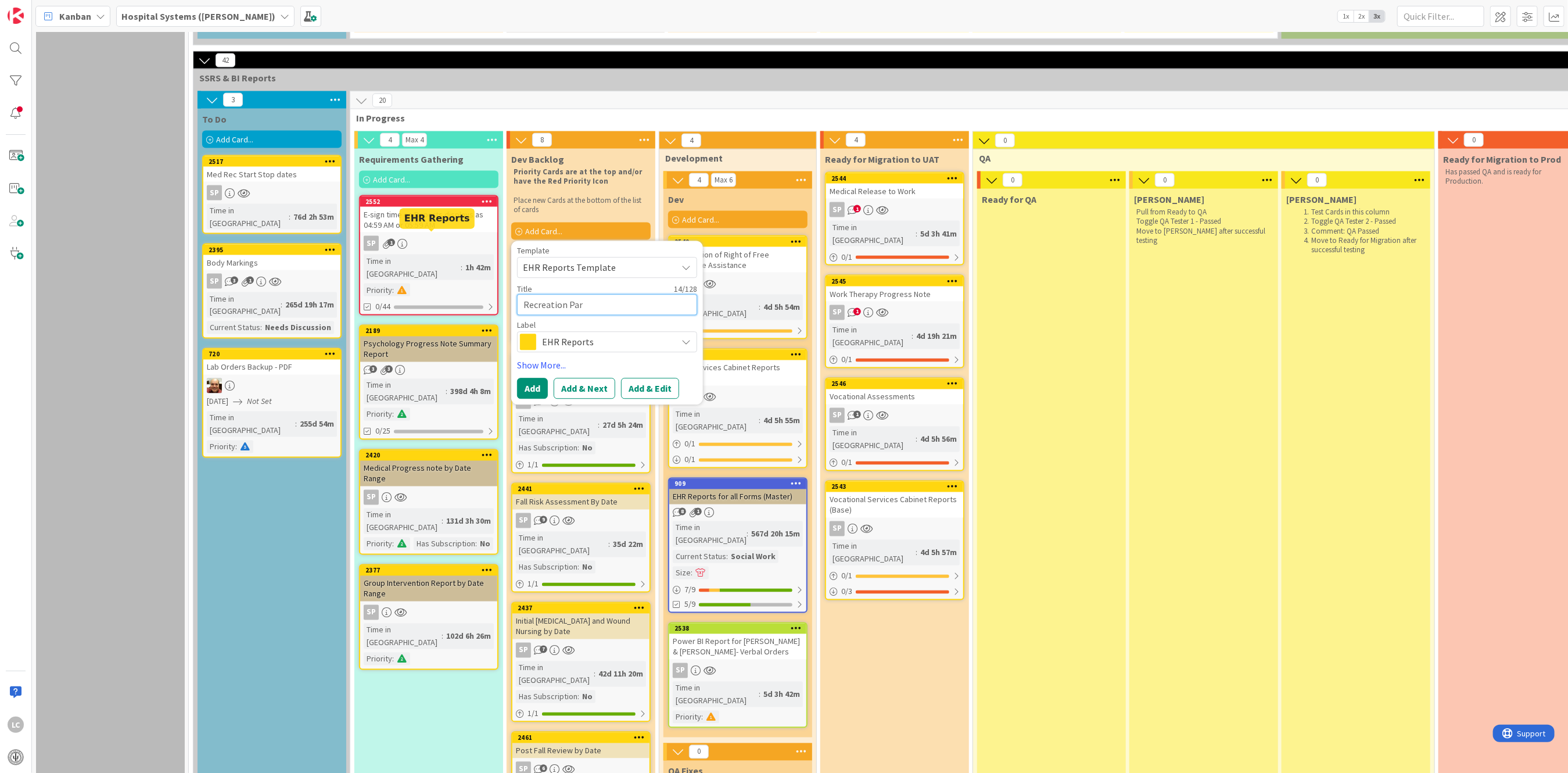
type textarea "Recreation Part"
type textarea "x"
type textarea "Recreation Parti"
type textarea "x"
type textarea "Recreation Partic"
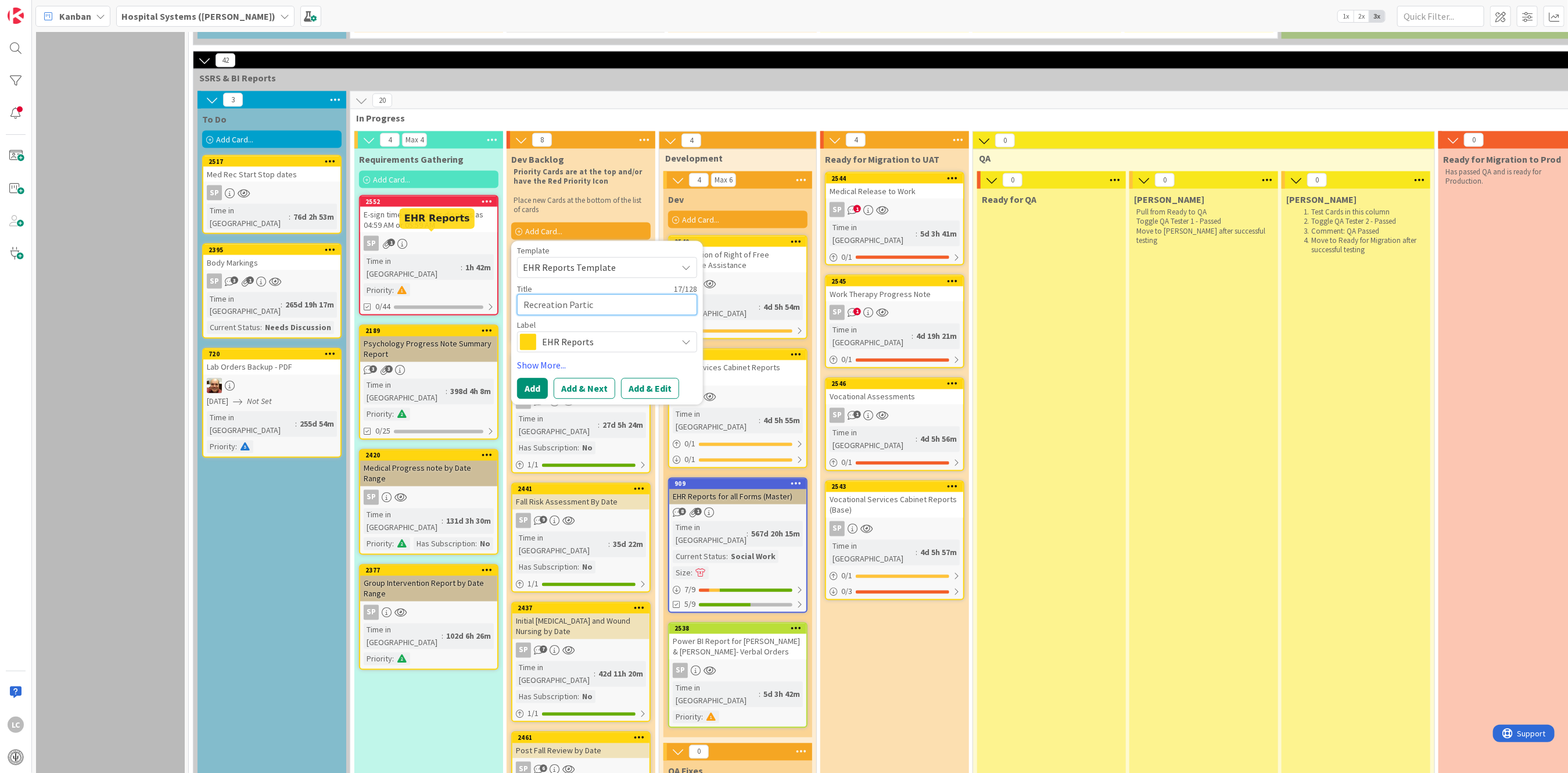
type textarea "x"
type textarea "Recreation Partici"
type textarea "x"
type textarea "Recreation Particip"
type textarea "x"
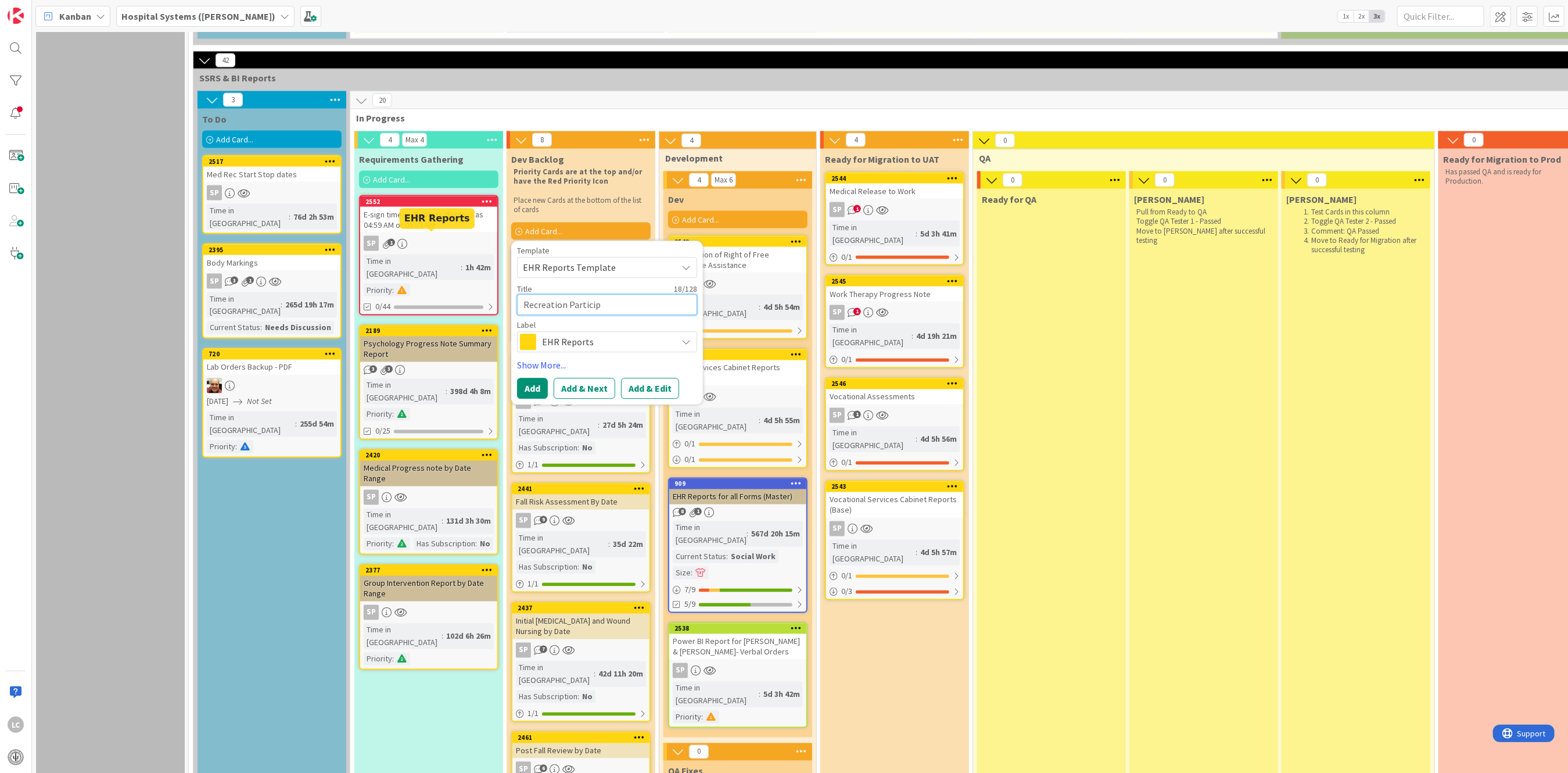
type textarea "Recreation Participa"
type textarea "x"
type textarea "Recreation Participat"
type textarea "x"
type textarea "Recreation Participati"
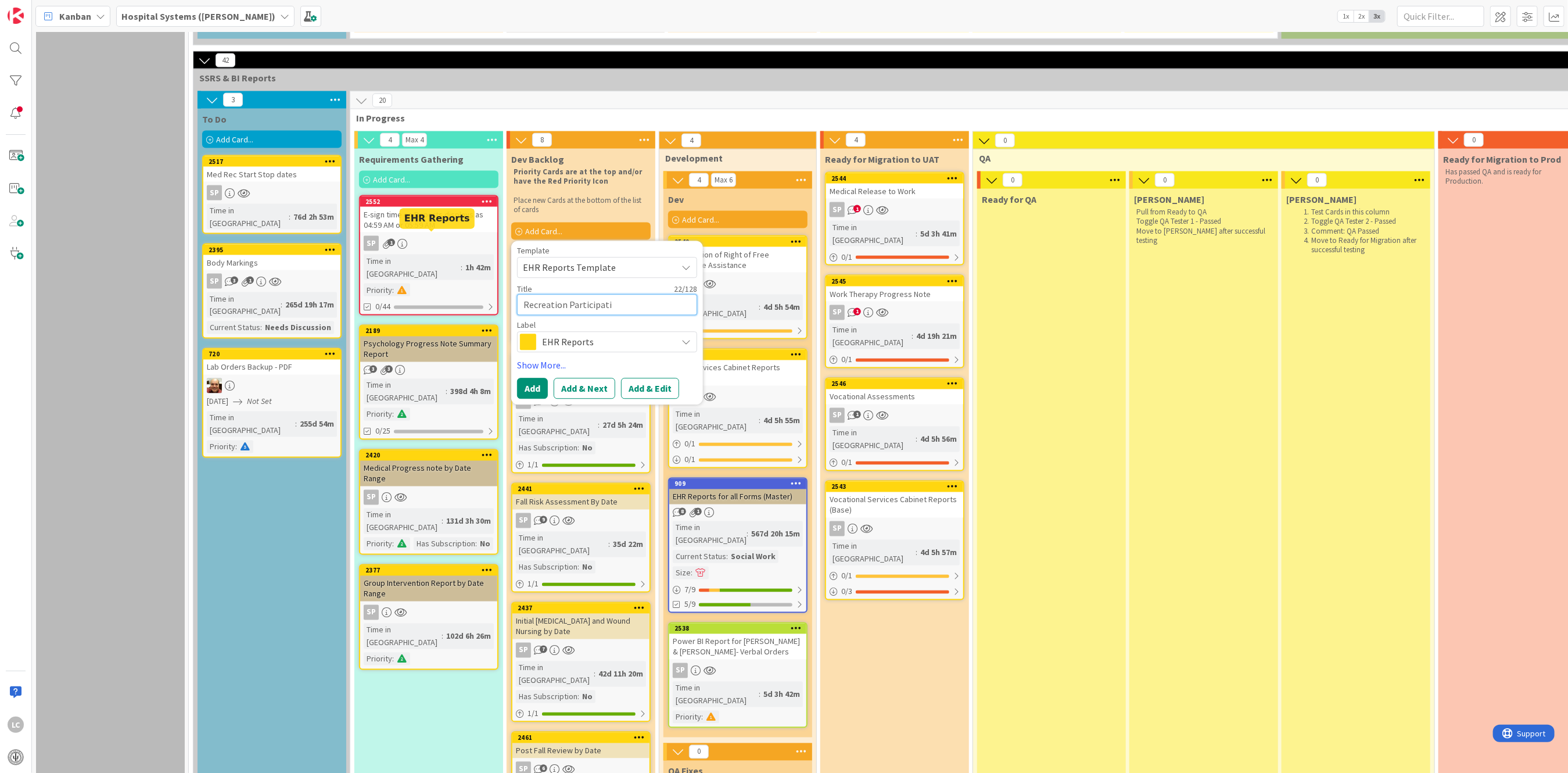
type textarea "x"
type textarea "Recreation Participation"
type textarea "x"
type textarea "Recreation Participationi"
type textarea "x"
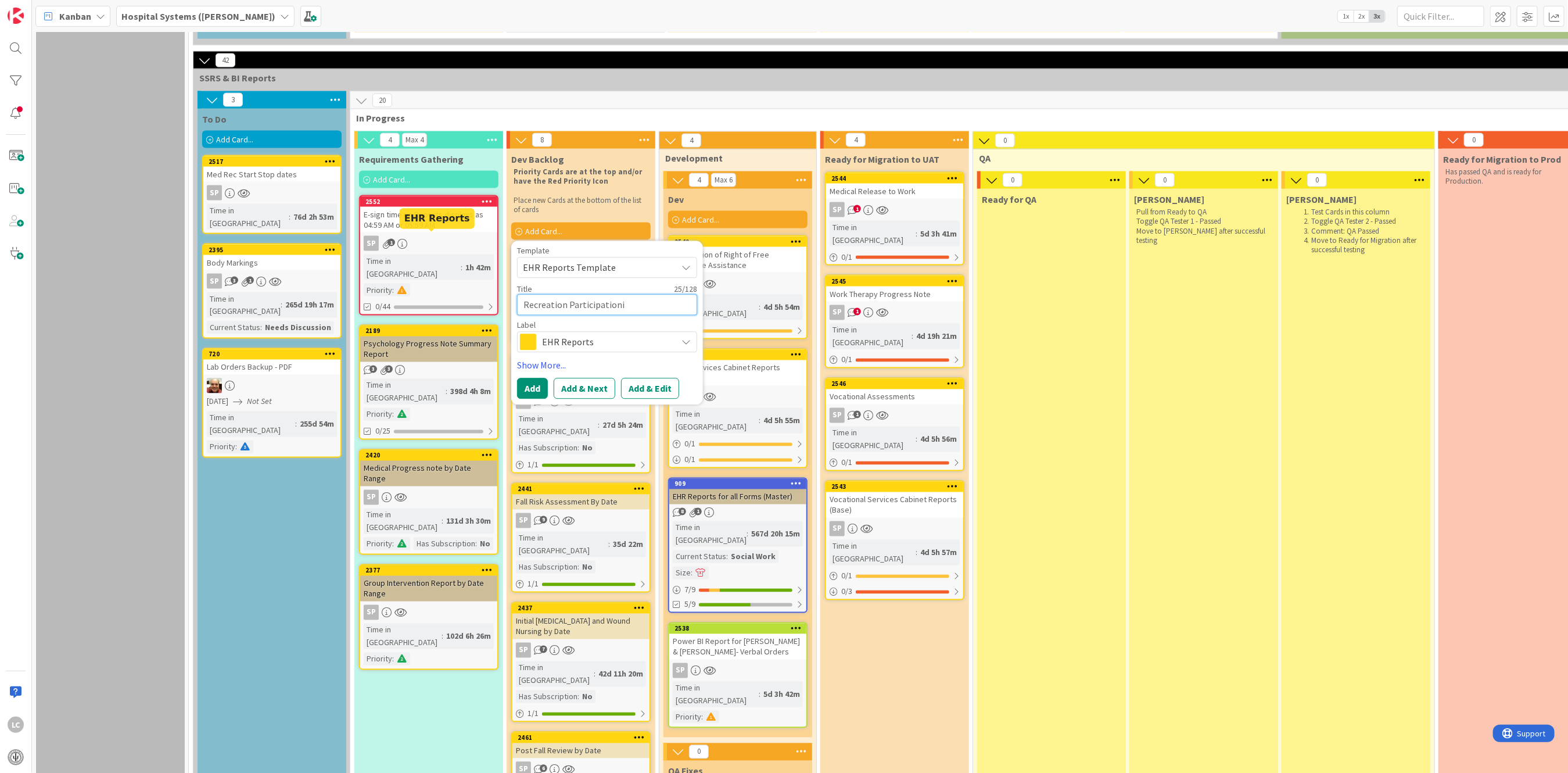
type textarea "Recreation Participation"
type textarea "x"
type textarea "Recreation Participation"
type textarea "x"
type textarea "Recreation Participation R"
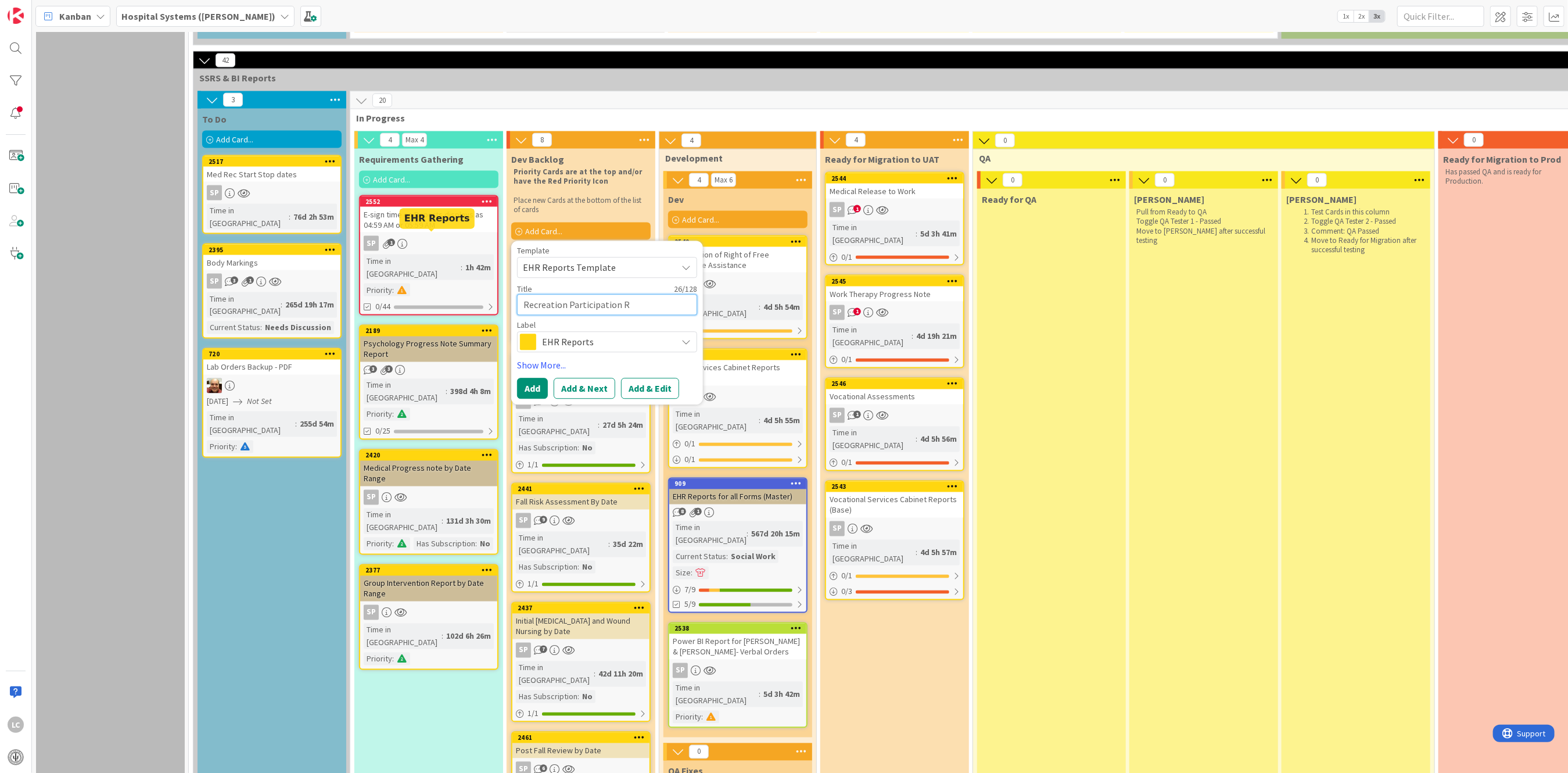
type textarea "x"
type textarea "Recreation Participation Re"
type textarea "x"
type textarea "Recreation Participation Rep"
type textarea "x"
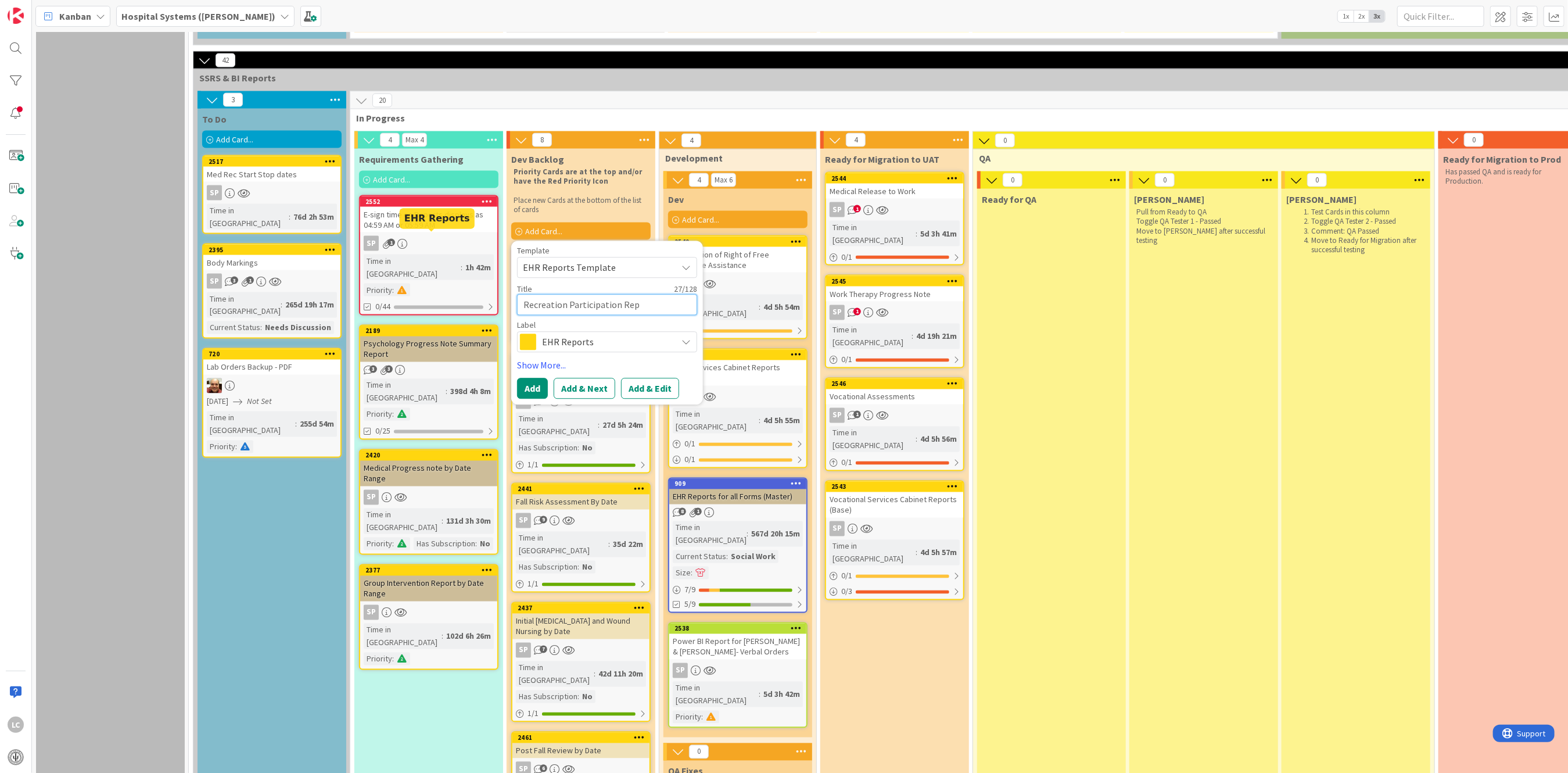
type textarea "Recreation Participation Repo"
type textarea "x"
type textarea "Recreation Participation Repor"
type textarea "x"
type textarea "Recreation Participation Report"
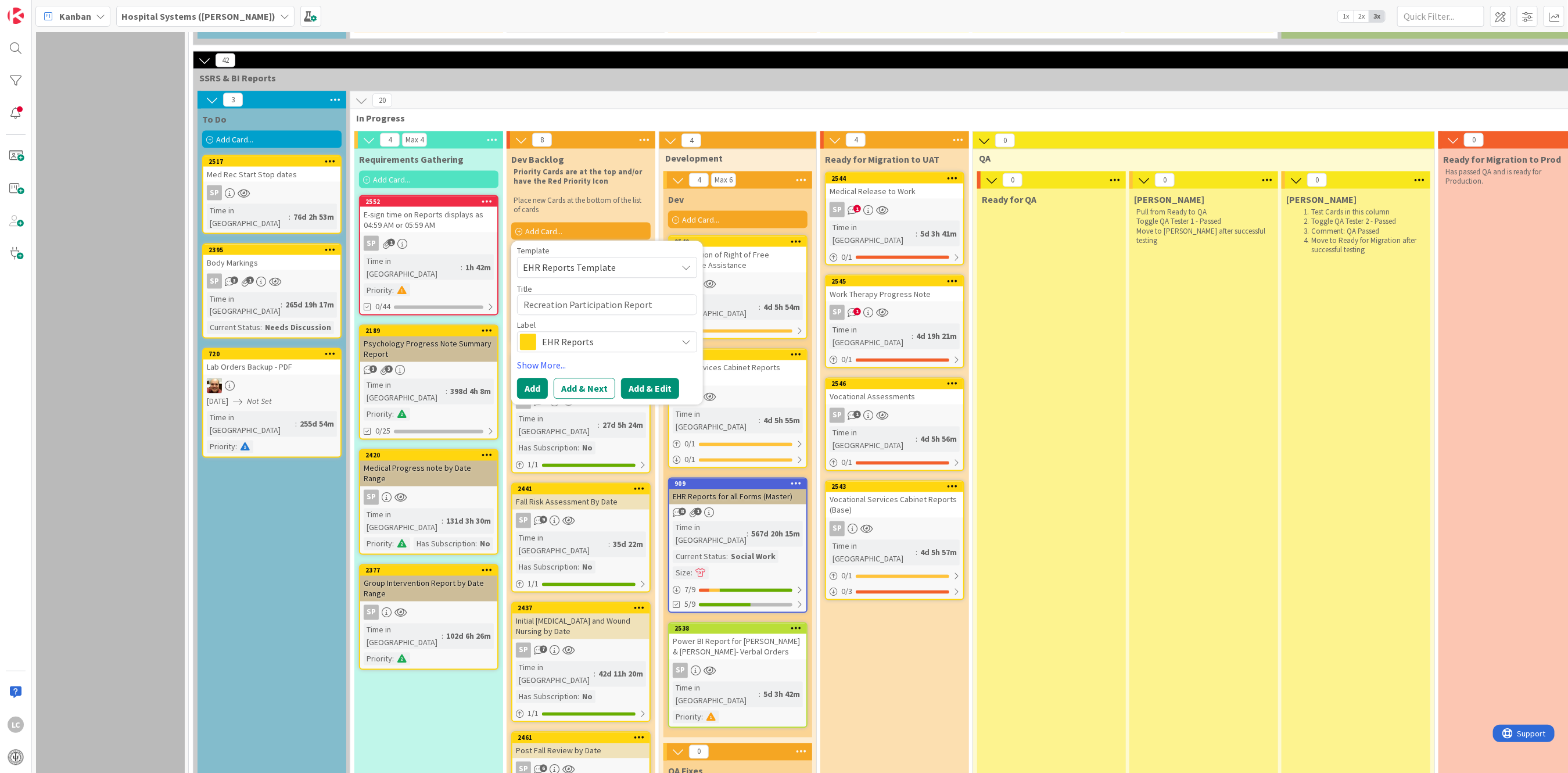
click at [638, 378] on button "Add & Edit" at bounding box center [650, 389] width 58 height 21
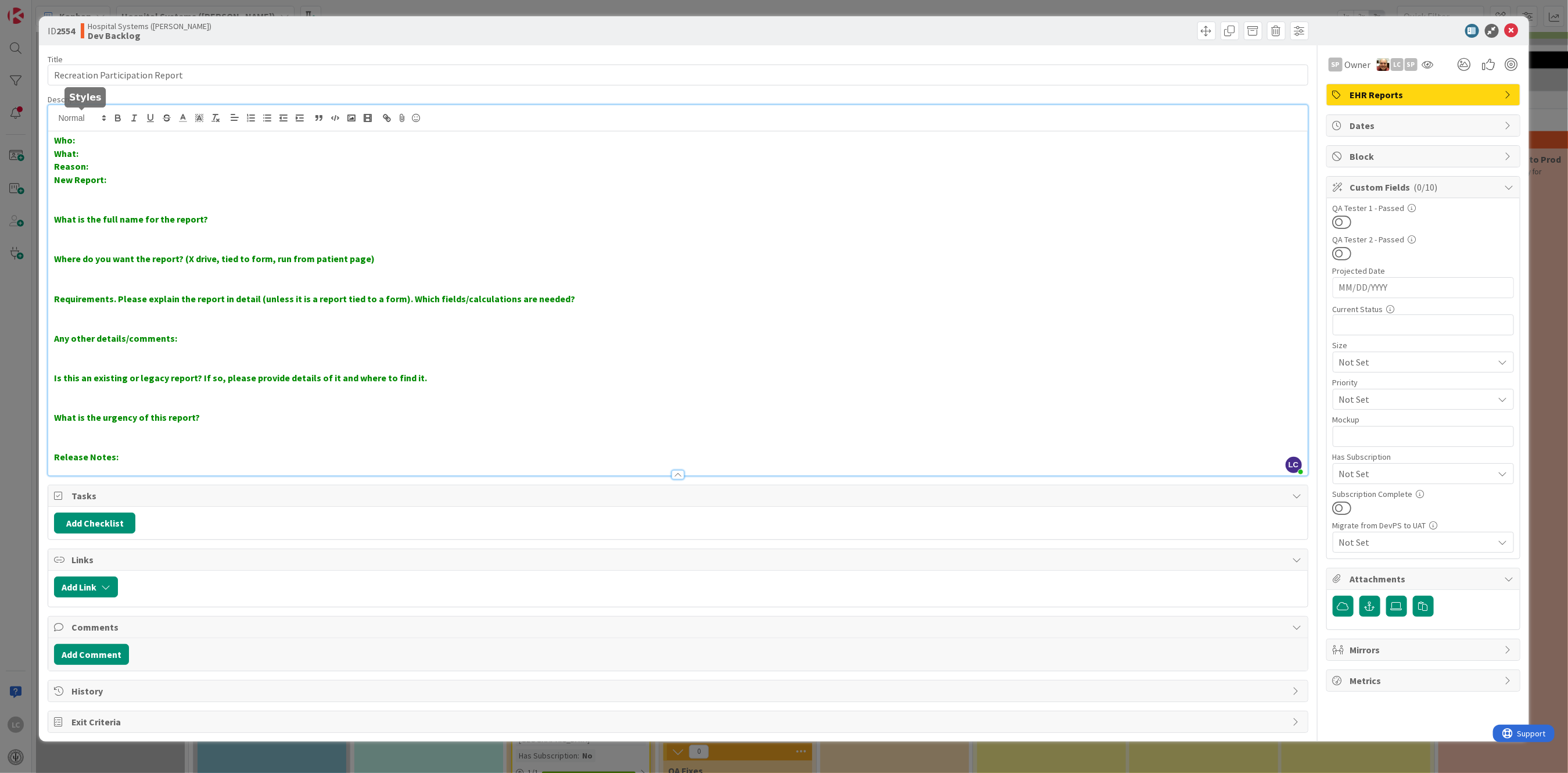
click at [93, 118] on div "LC [PERSON_NAME] just joined Who: What: Reason: New Report: What is the full na…" at bounding box center [678, 291] width 1259 height 371
click at [90, 152] on p "What:" at bounding box center [677, 154] width 1247 height 14
click at [100, 167] on p "Reason:" at bounding box center [677, 166] width 1247 height 14
click at [117, 182] on p "New Report:" at bounding box center [677, 180] width 1247 height 14
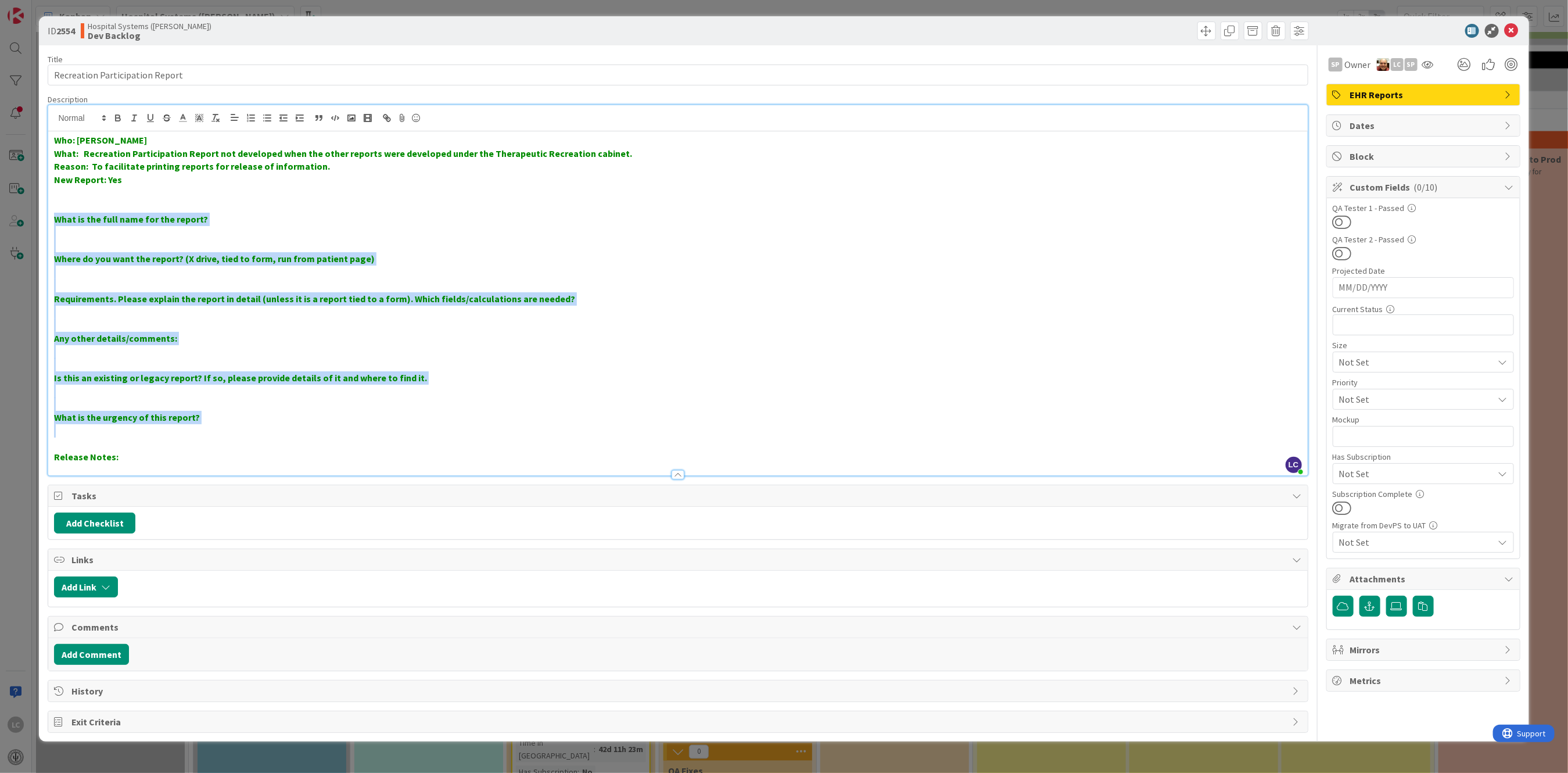
drag, startPoint x: 55, startPoint y: 219, endPoint x: 436, endPoint y: 428, distance: 434.6
click at [436, 428] on div "Who: [PERSON_NAME] What: Recreation Participation Report not developed when the…" at bounding box center [678, 303] width 1259 height 344
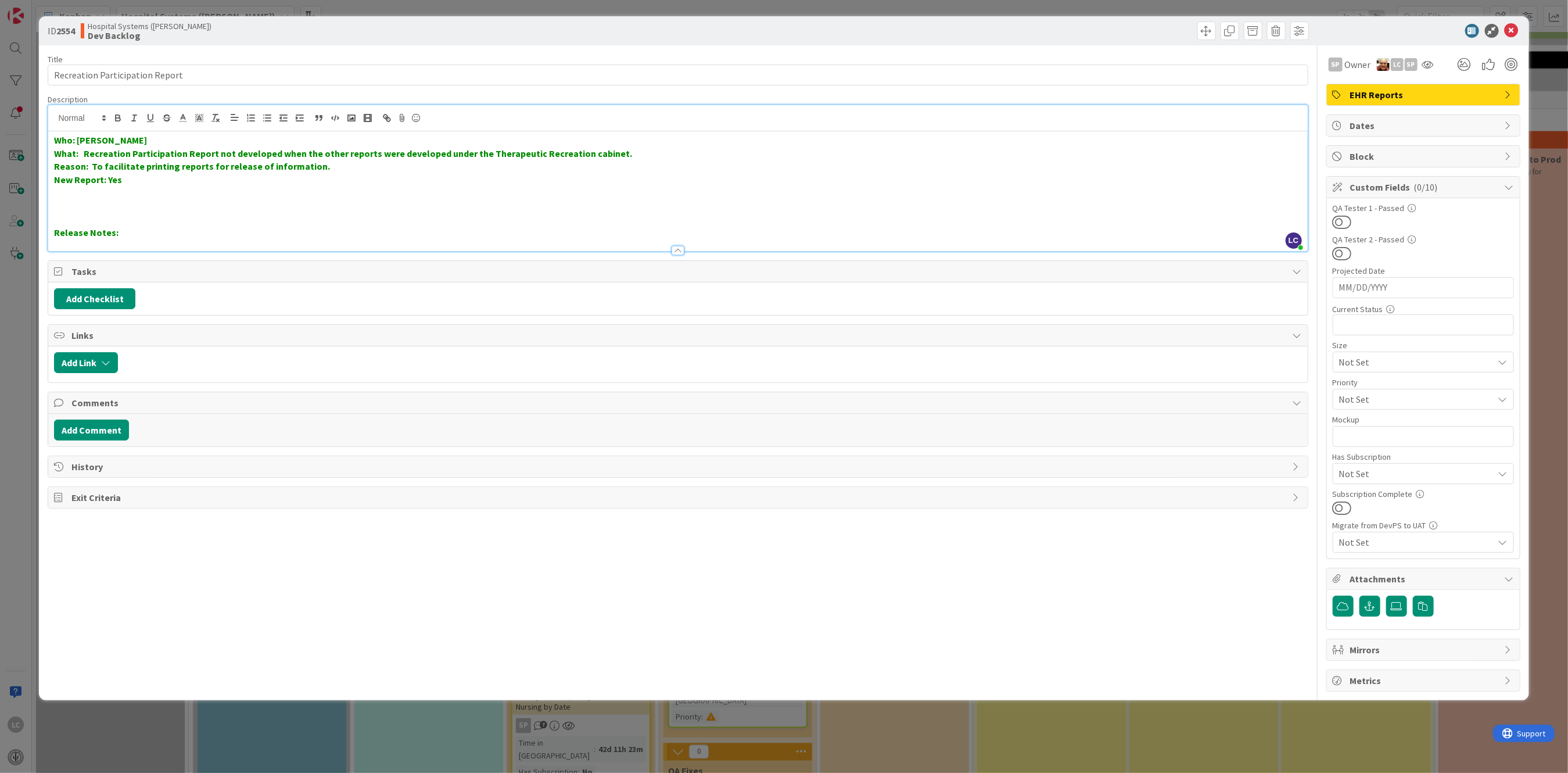
click at [55, 162] on strong "Reason: To facilitate printing reports for release of information." at bounding box center [192, 166] width 276 height 11
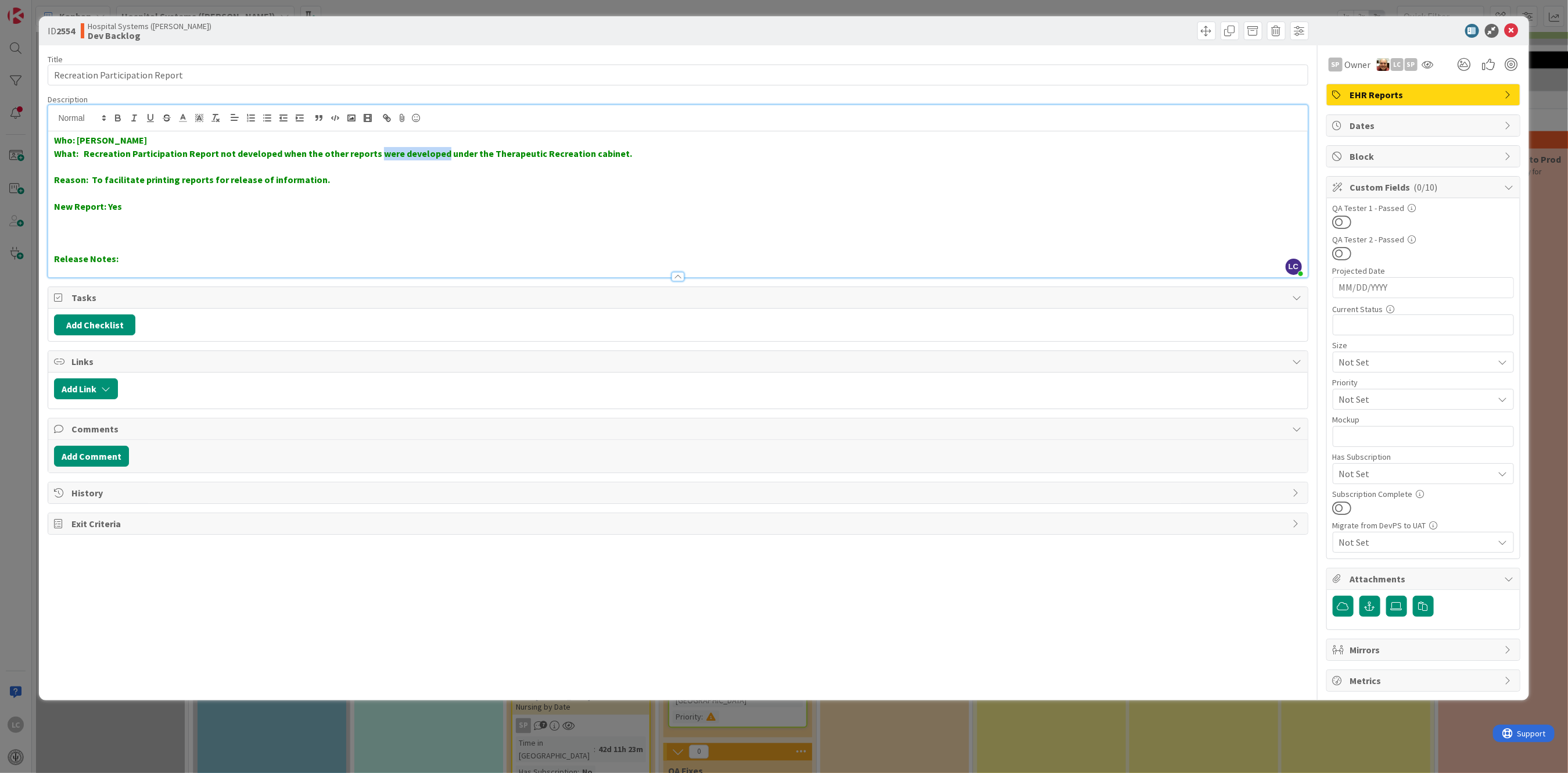
drag, startPoint x: 375, startPoint y: 155, endPoint x: 437, endPoint y: 153, distance: 62.0
click at [437, 153] on strong "What: Recreation Participation Report not developed when the other reports were…" at bounding box center [343, 153] width 578 height 11
drag, startPoint x: 540, startPoint y: 153, endPoint x: 575, endPoint y: 152, distance: 35.0
click at [541, 153] on strong "What: Recreation Participation Report not developed when the other reports unde…" at bounding box center [308, 153] width 509 height 11
click at [579, 214] on div "Who: [PERSON_NAME] What: Recreation Participation Report not developed when the…" at bounding box center [678, 204] width 1259 height 146
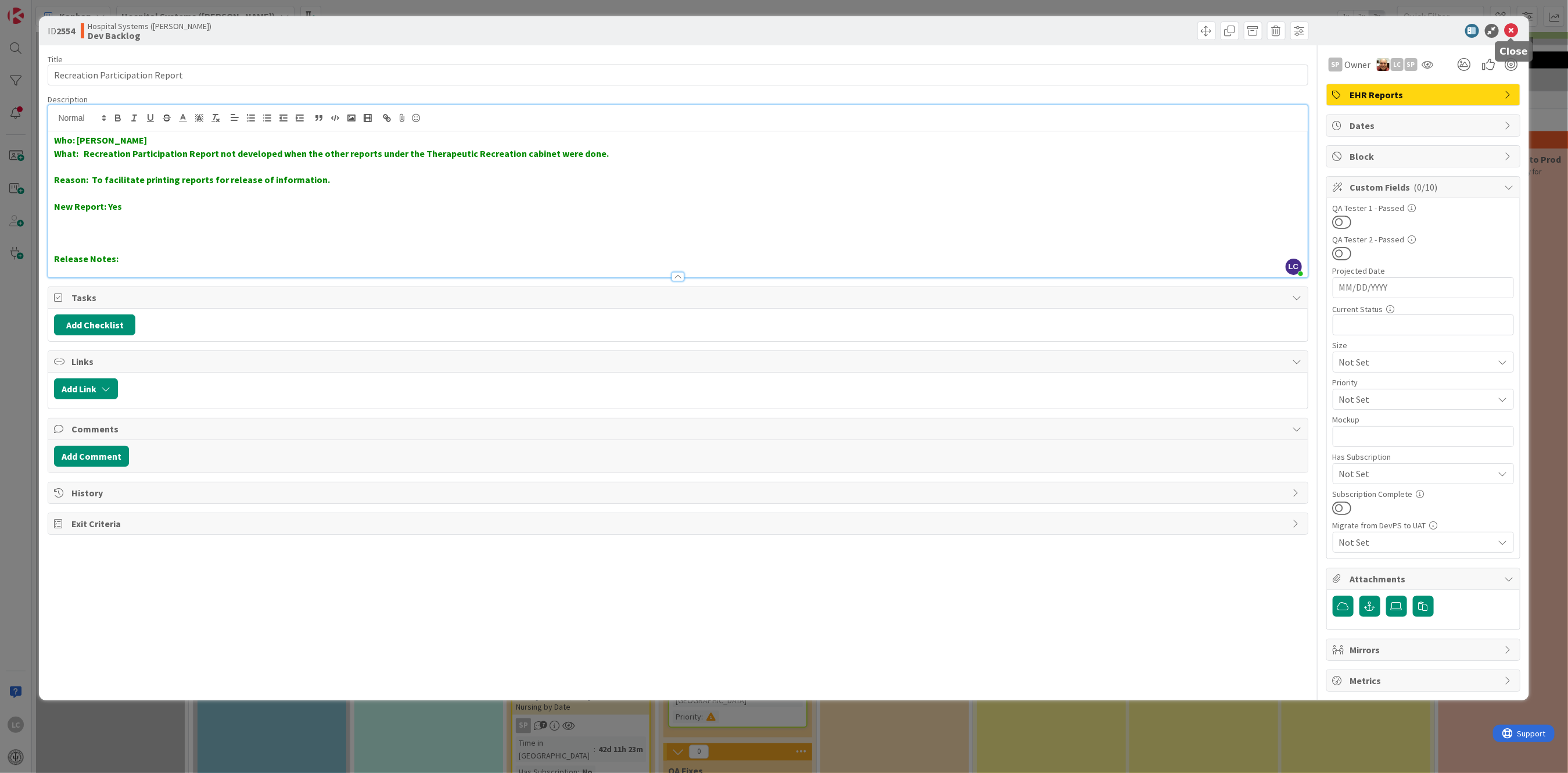
click at [1512, 29] on icon at bounding box center [1511, 30] width 14 height 14
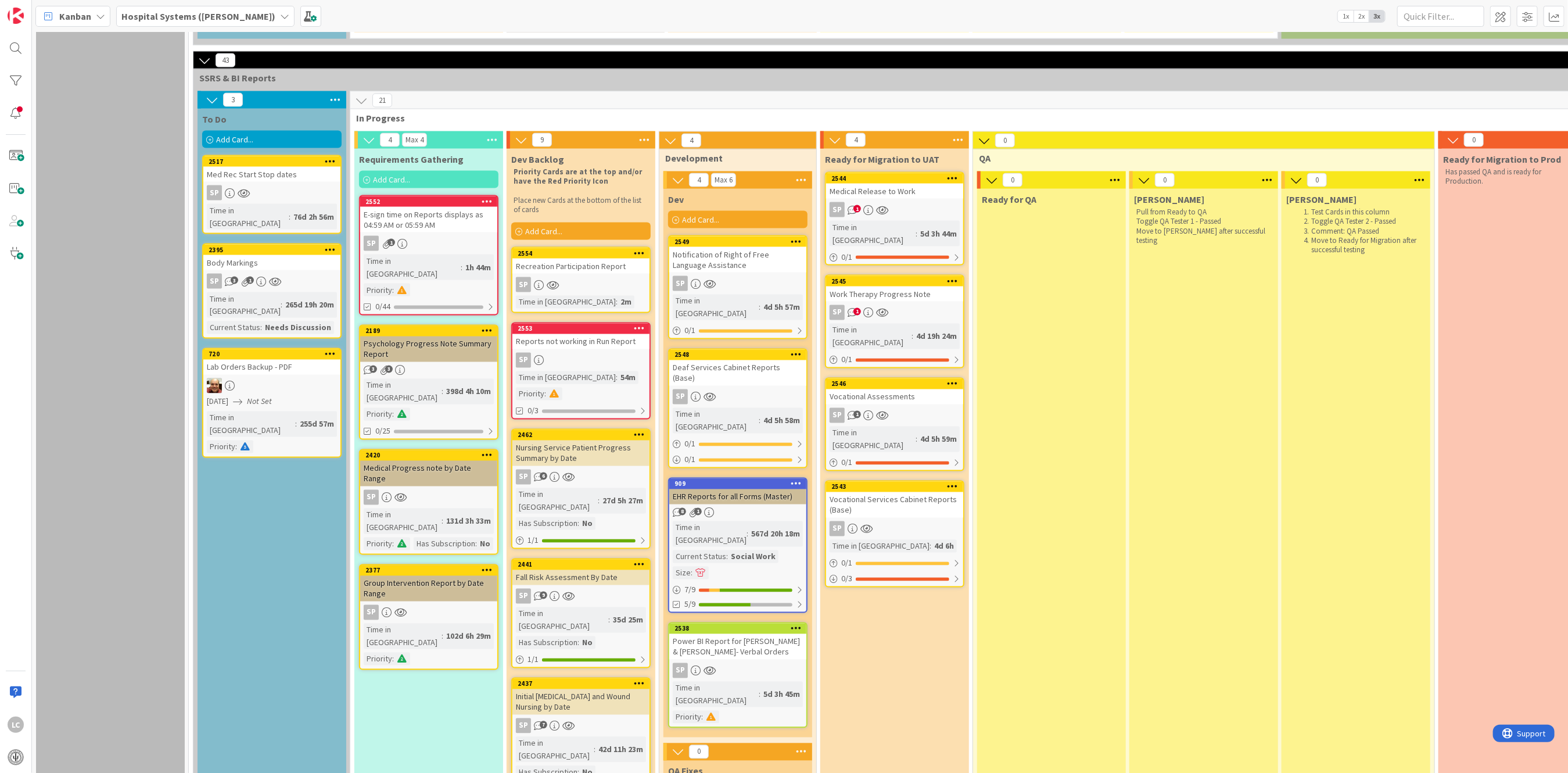
click at [561, 277] on div "SP" at bounding box center [581, 285] width 137 height 15
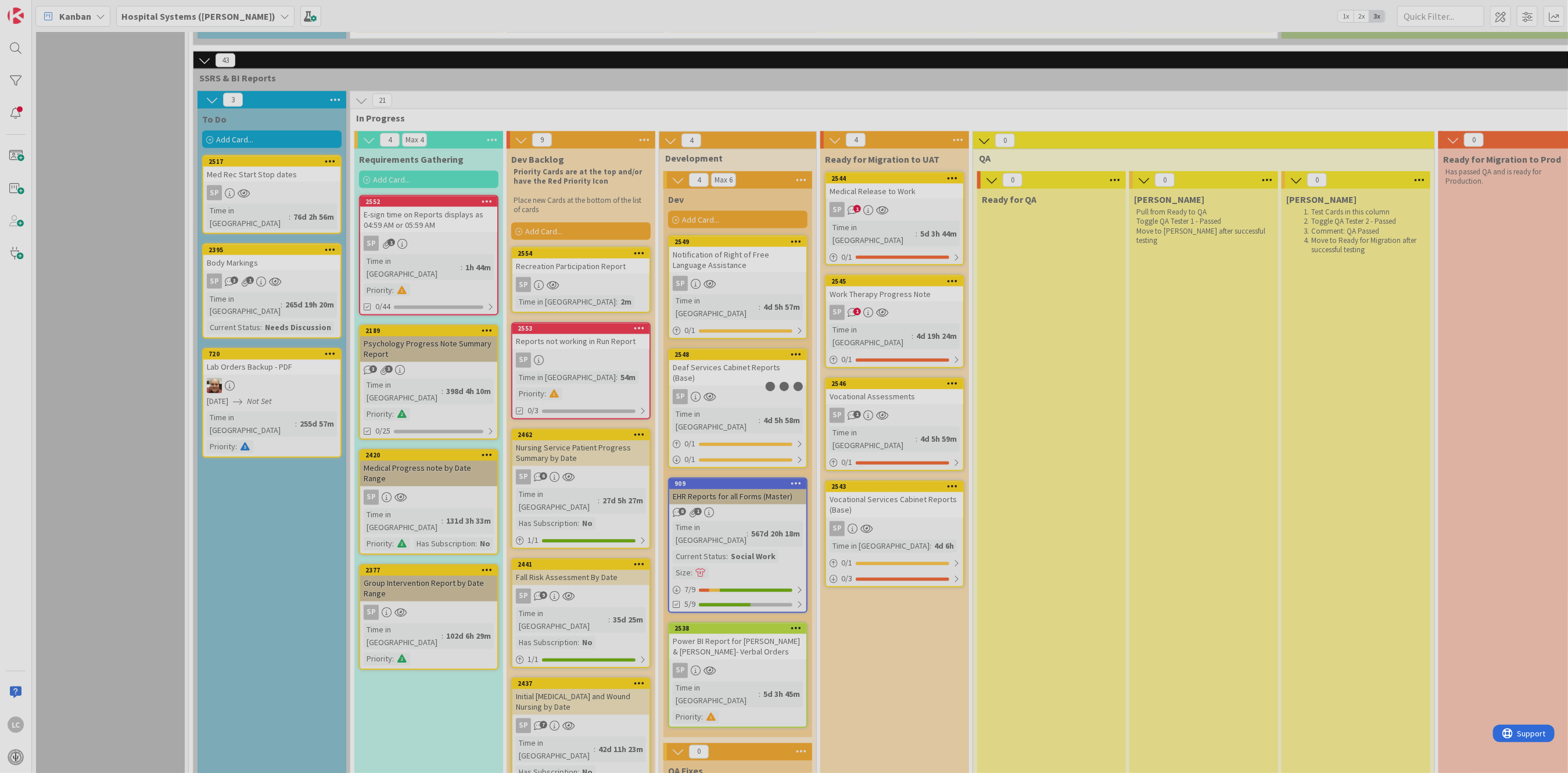
click at [561, 207] on div at bounding box center [784, 386] width 1568 height 773
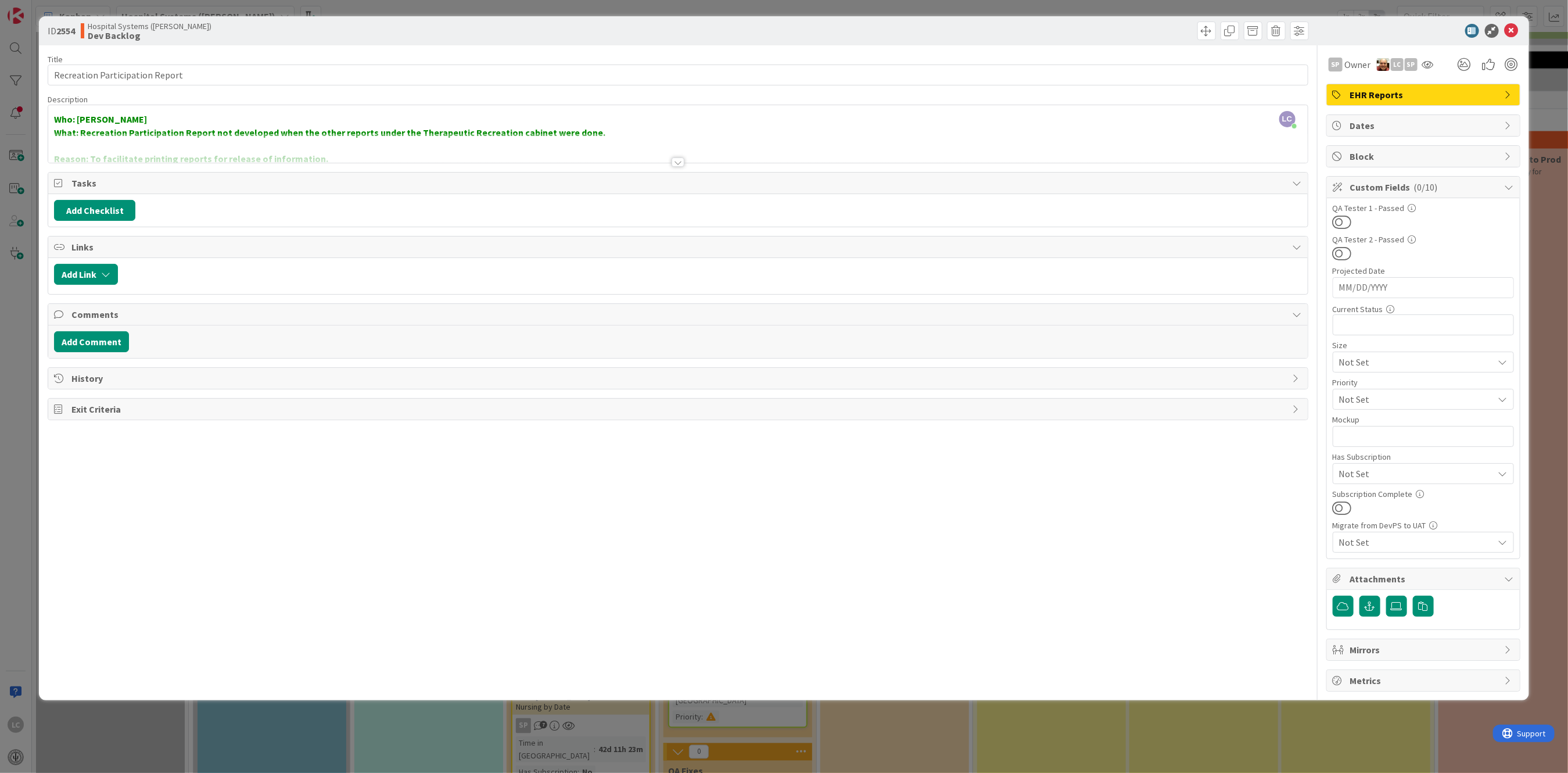
click at [1500, 400] on icon at bounding box center [1503, 399] width 9 height 9
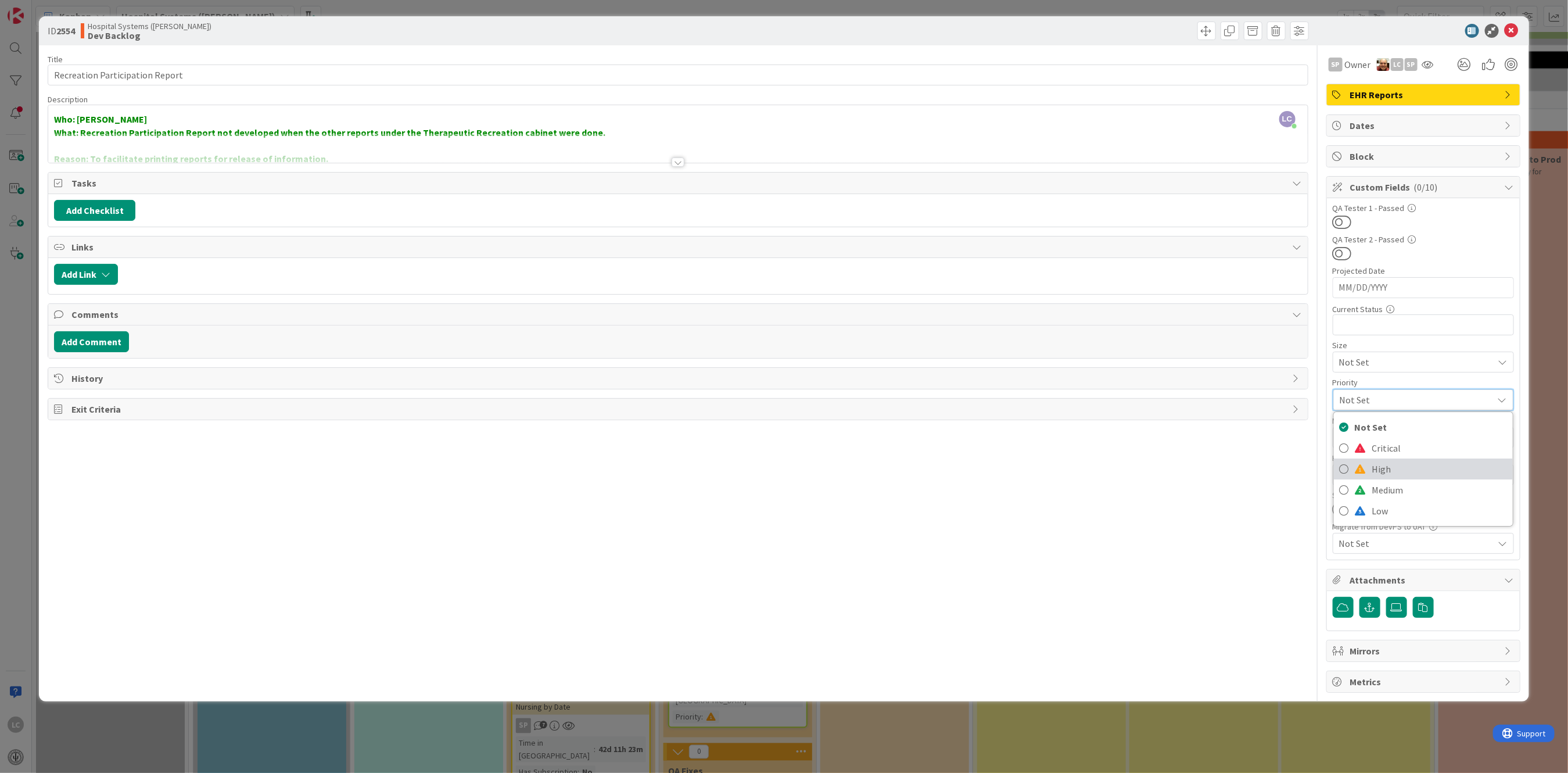
click at [1377, 473] on span "High" at bounding box center [1440, 469] width 135 height 17
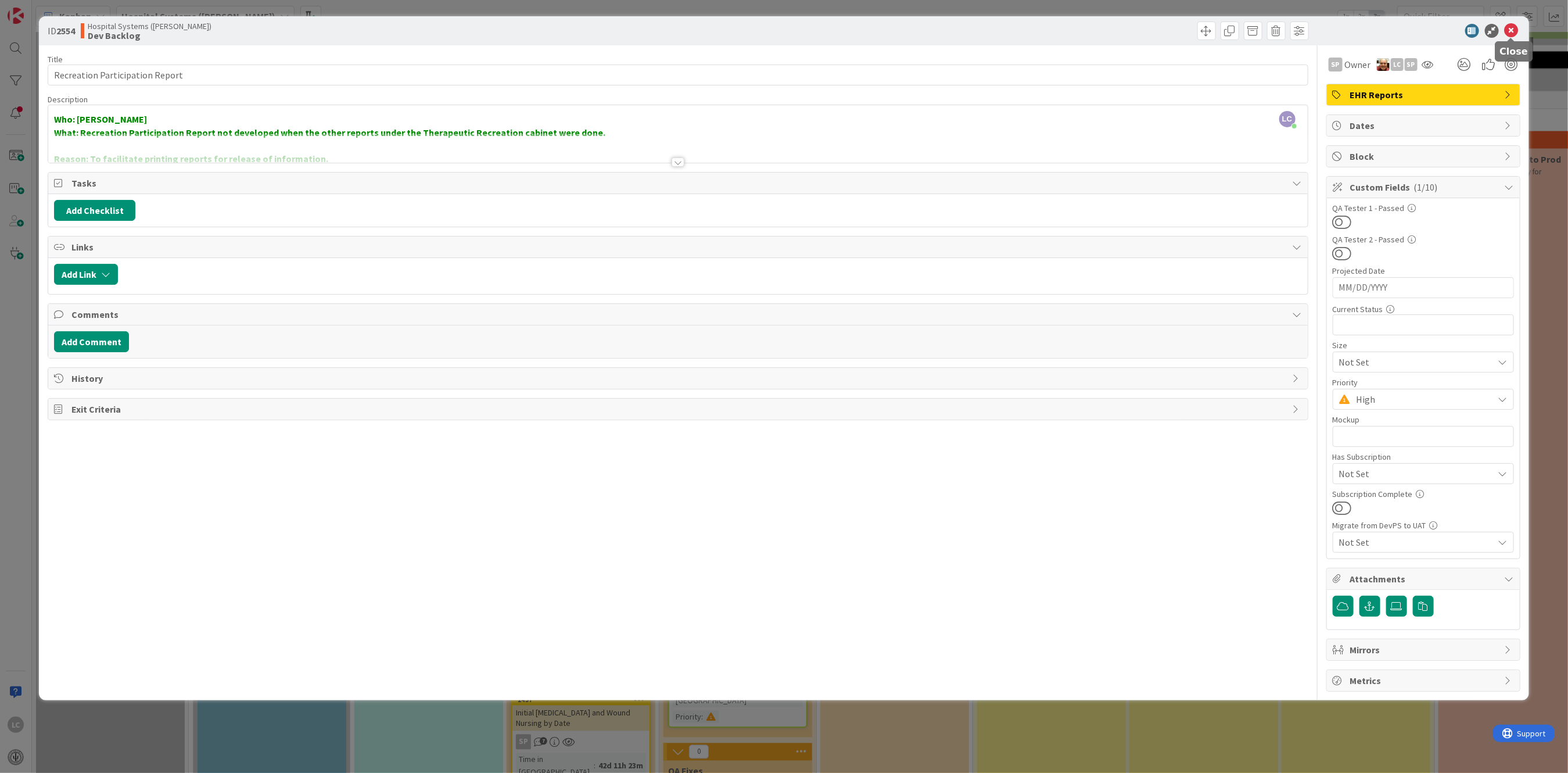
click at [1511, 27] on icon at bounding box center [1511, 30] width 14 height 14
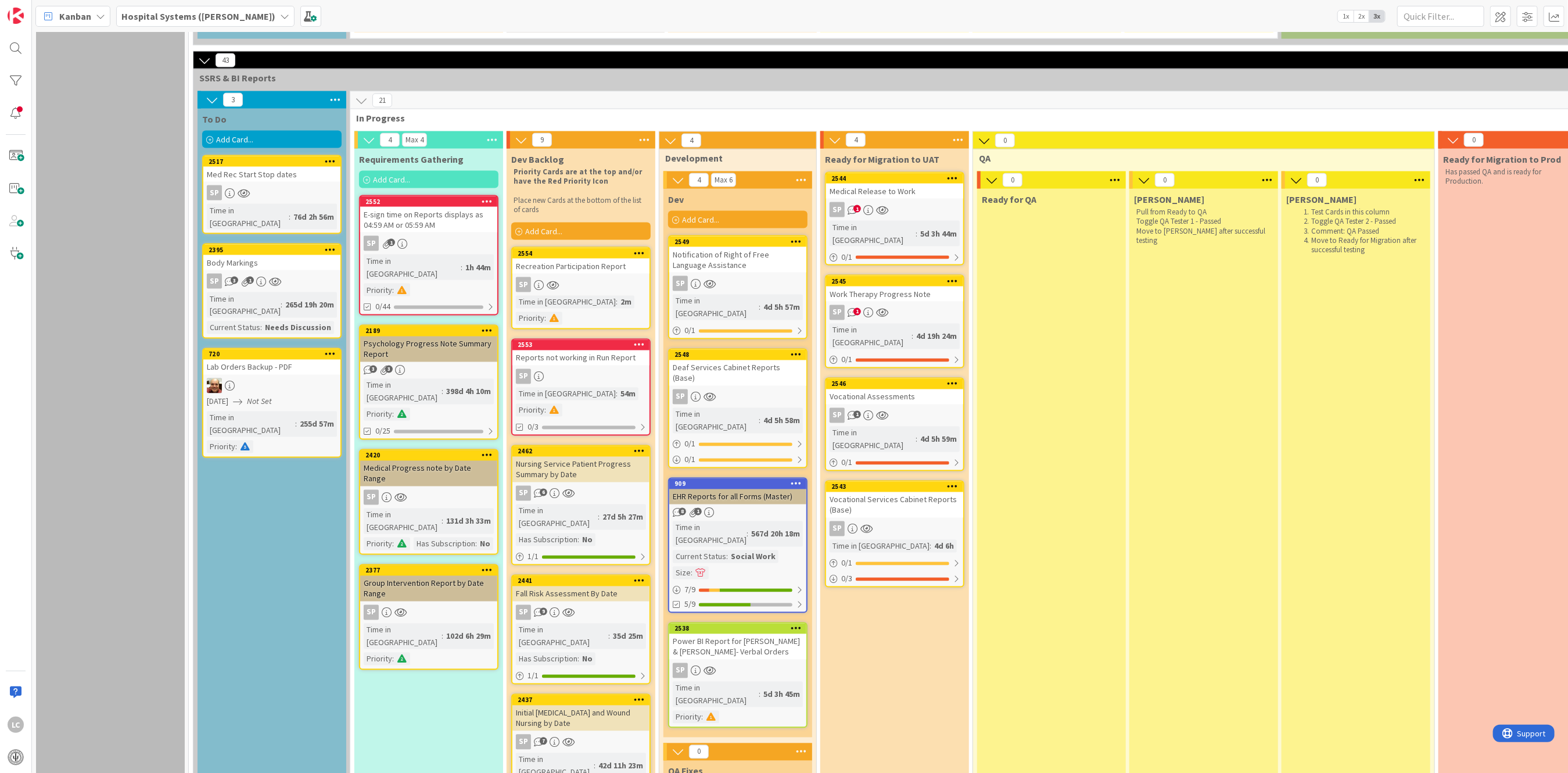
click at [422, 254] on div "Time in Column : 1h 44m Priority :" at bounding box center [428, 275] width 130 height 42
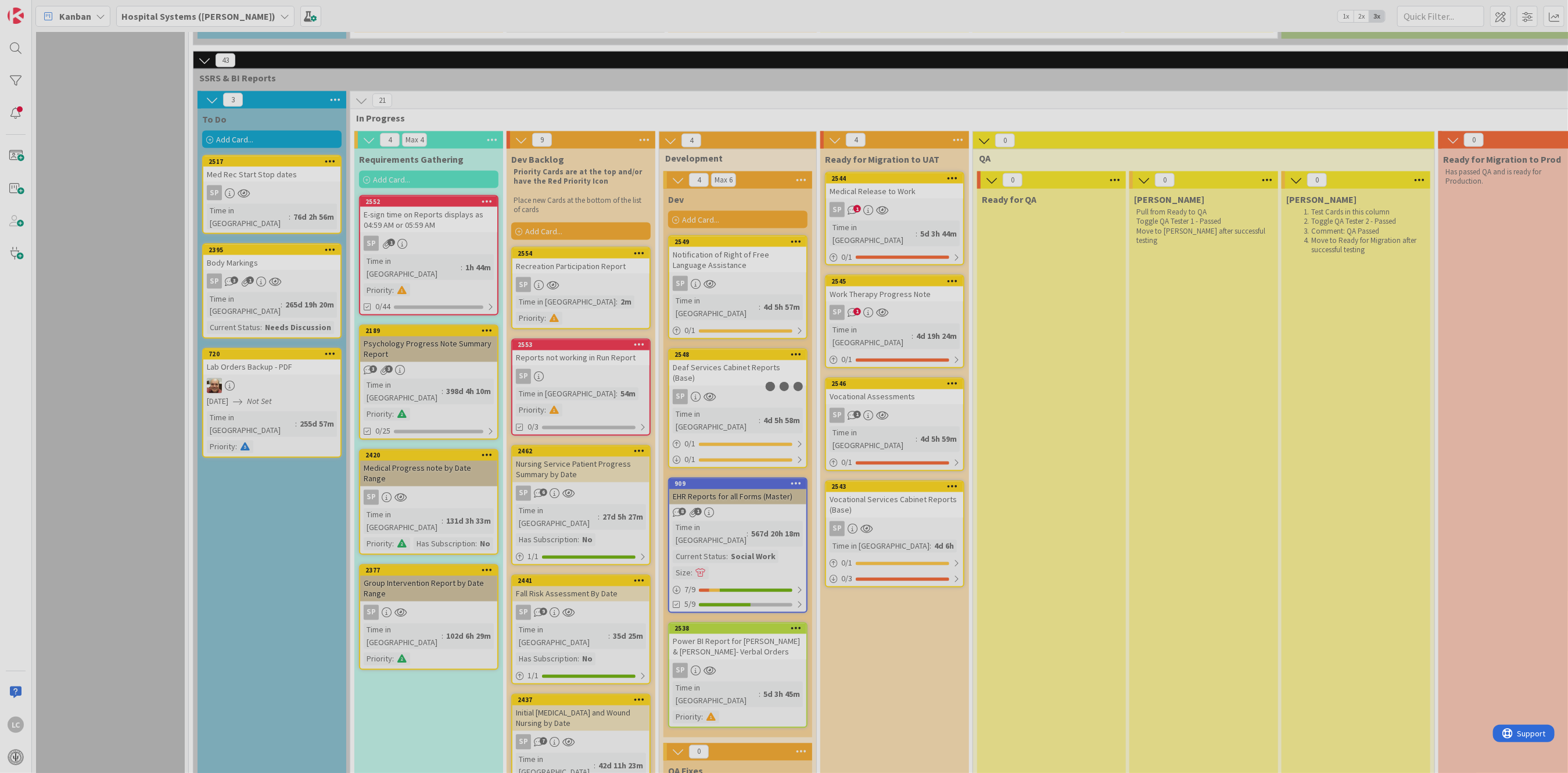
click at [422, 196] on div at bounding box center [784, 386] width 1568 height 773
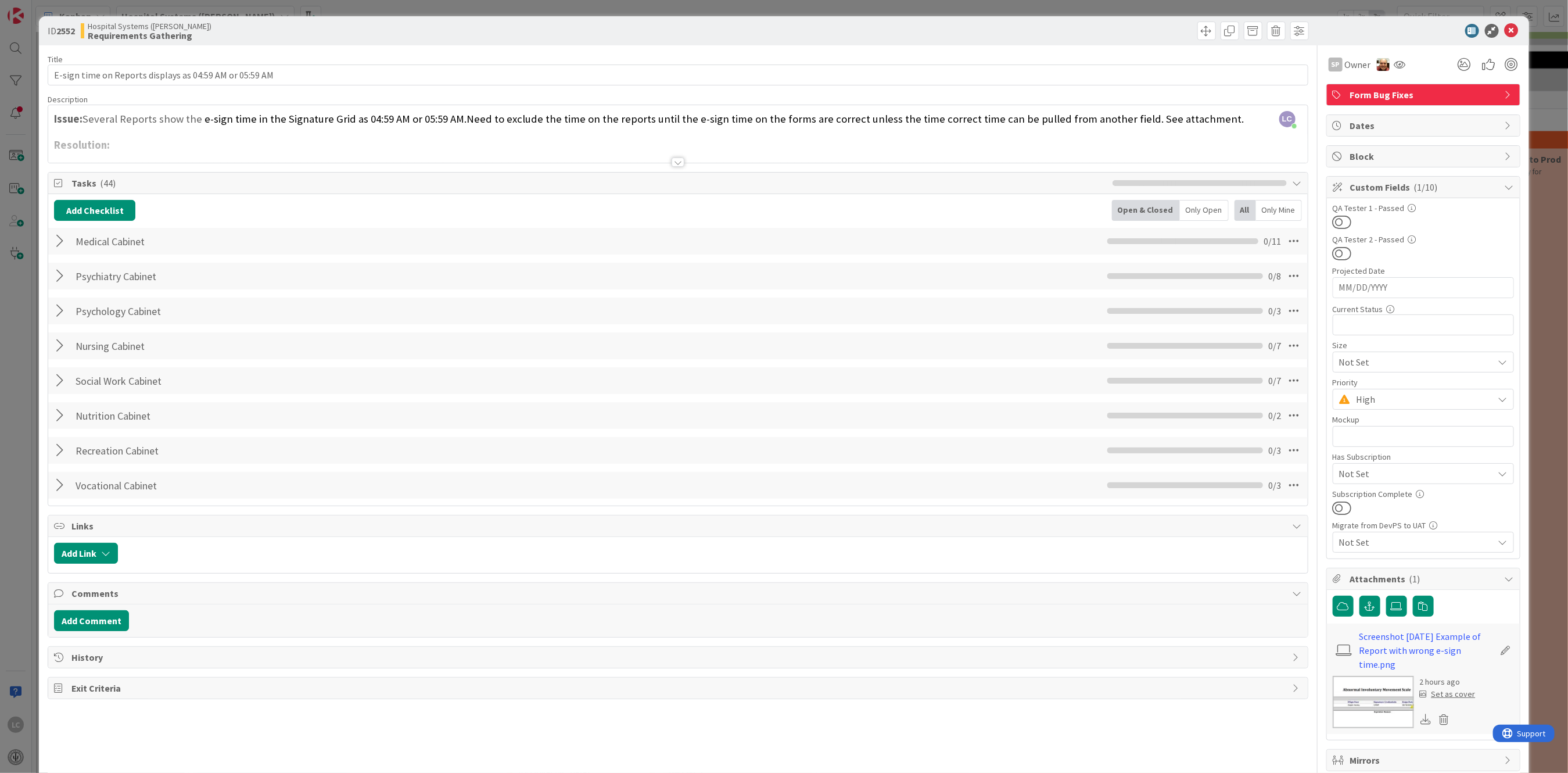
click at [1498, 397] on icon at bounding box center [1503, 399] width 9 height 9
click at [1372, 492] on span "Medium" at bounding box center [1440, 490] width 135 height 17
click at [1504, 24] on icon at bounding box center [1511, 30] width 14 height 14
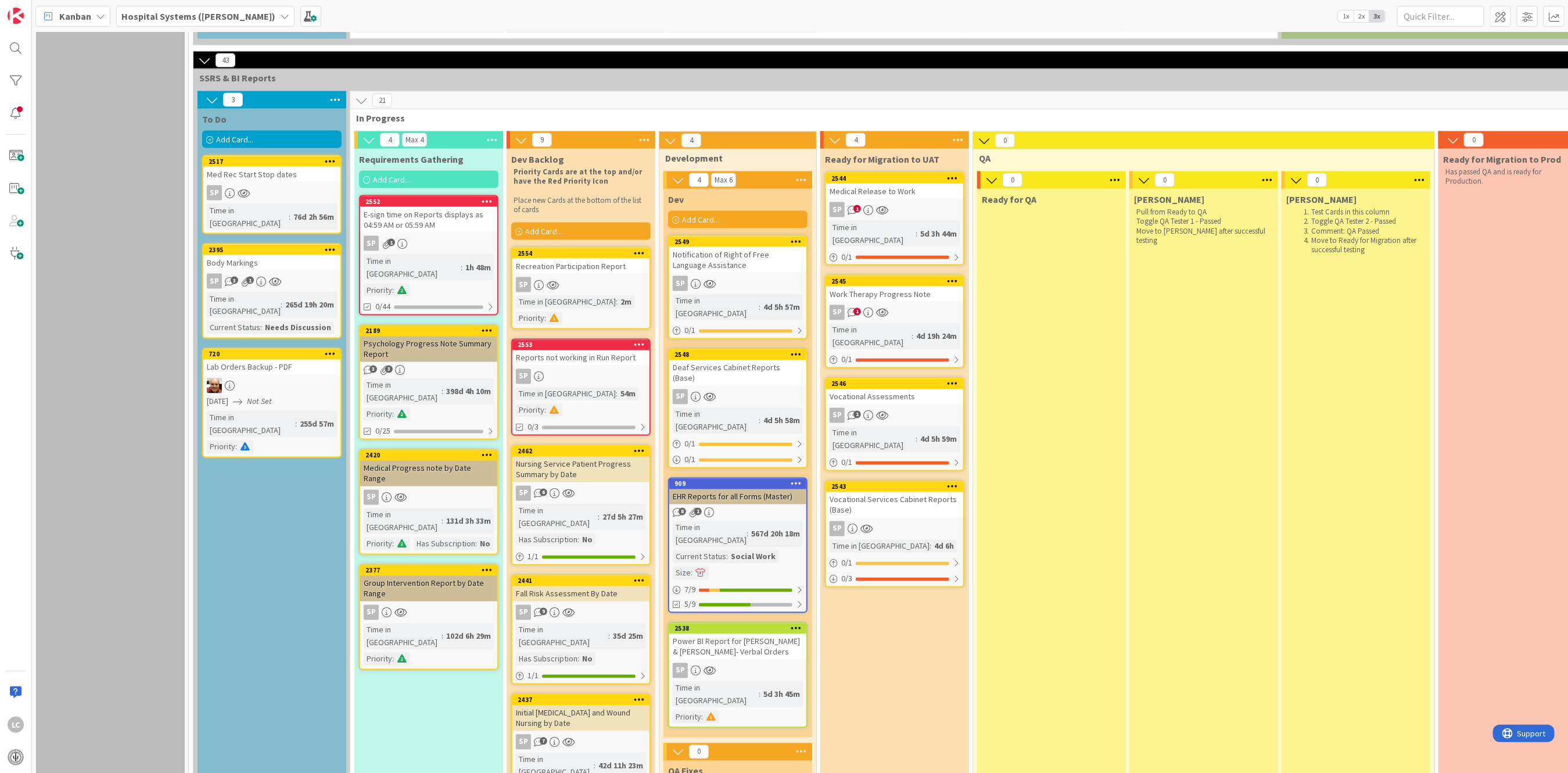
scroll to position [1317, 0]
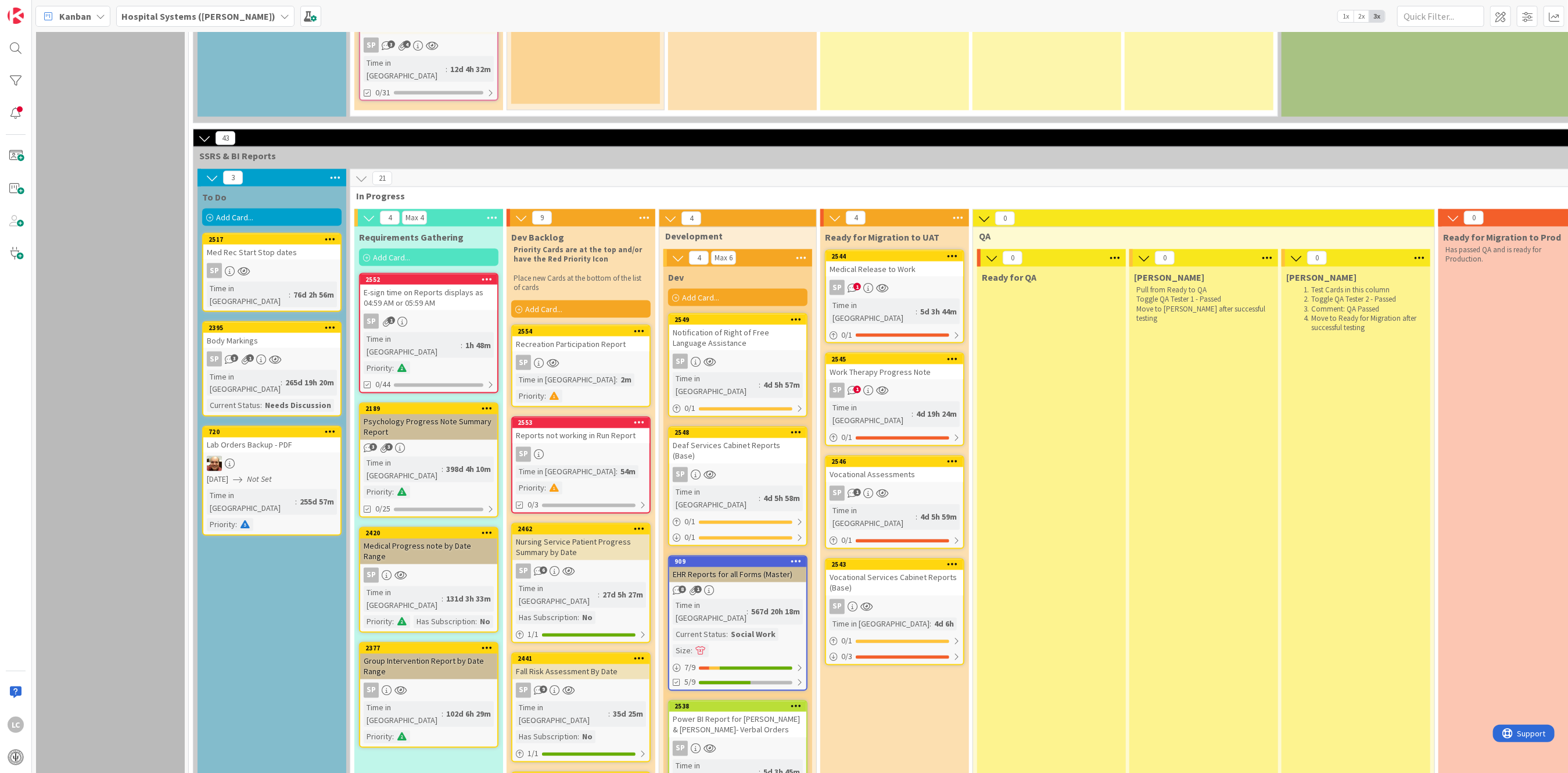
click at [729, 438] on div "Deaf Services Cabinet Reports (Base)" at bounding box center [738, 451] width 137 height 26
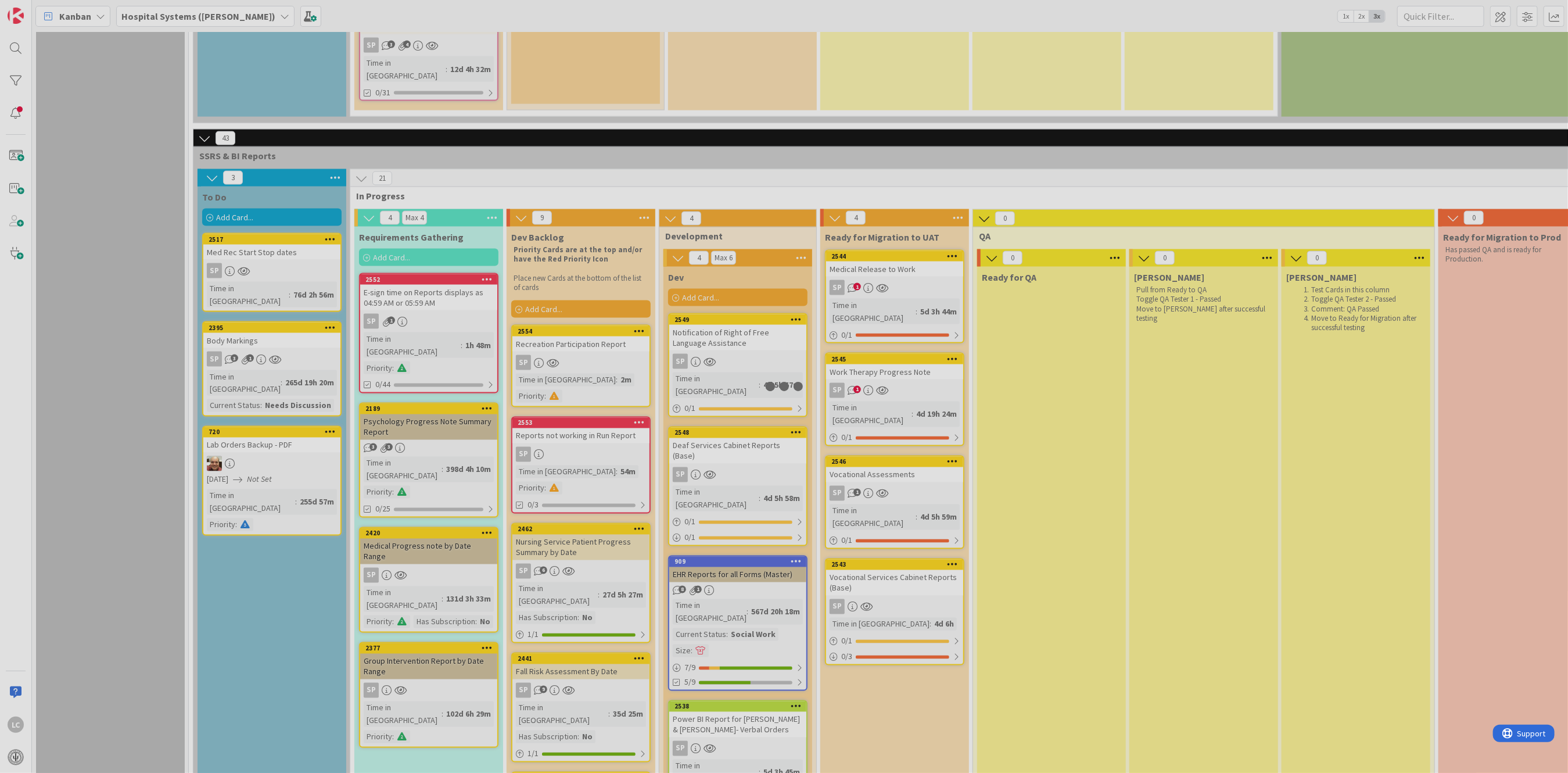
click at [729, 357] on div at bounding box center [784, 386] width 1568 height 773
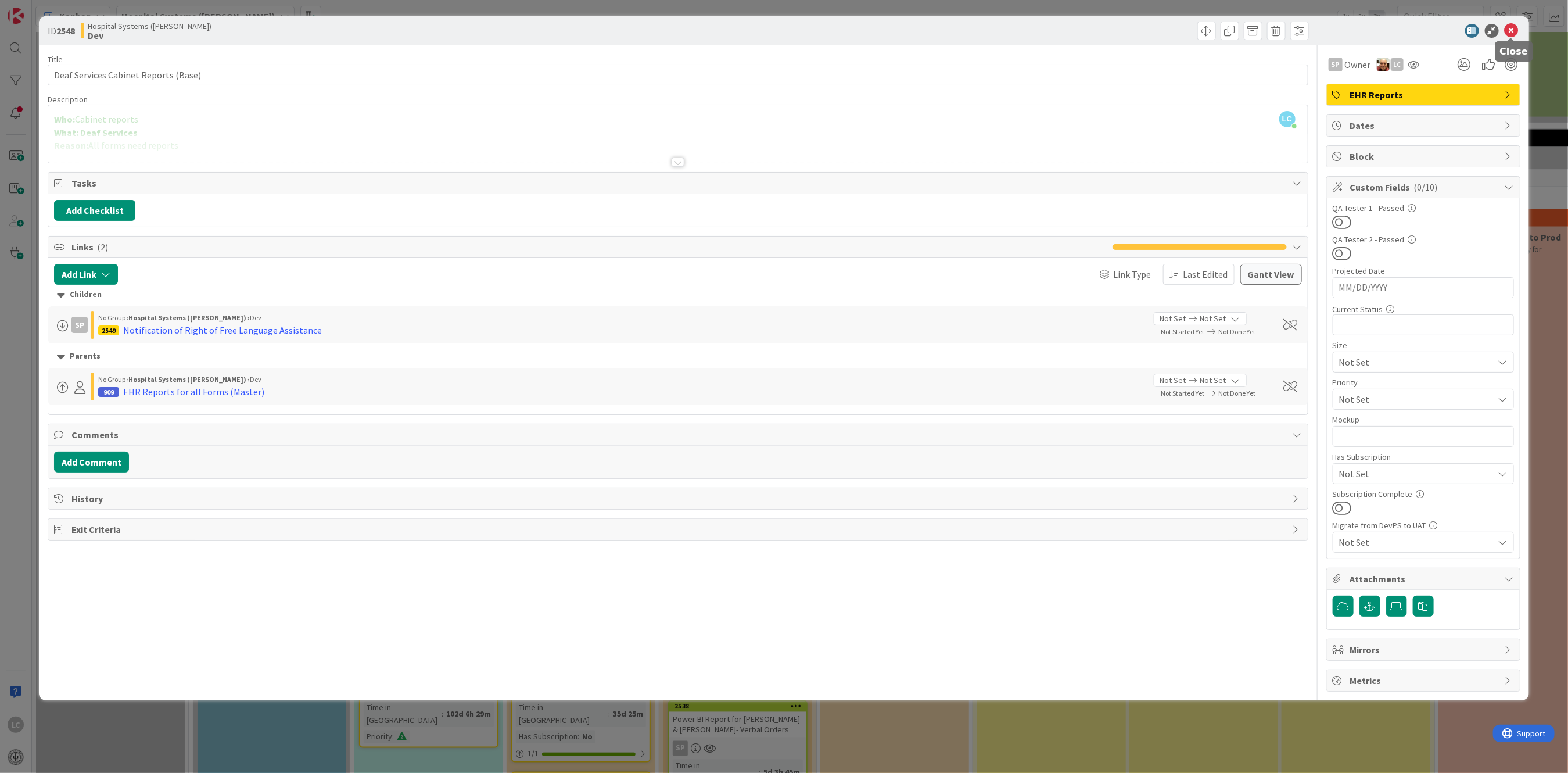
click at [1510, 27] on icon at bounding box center [1511, 30] width 14 height 14
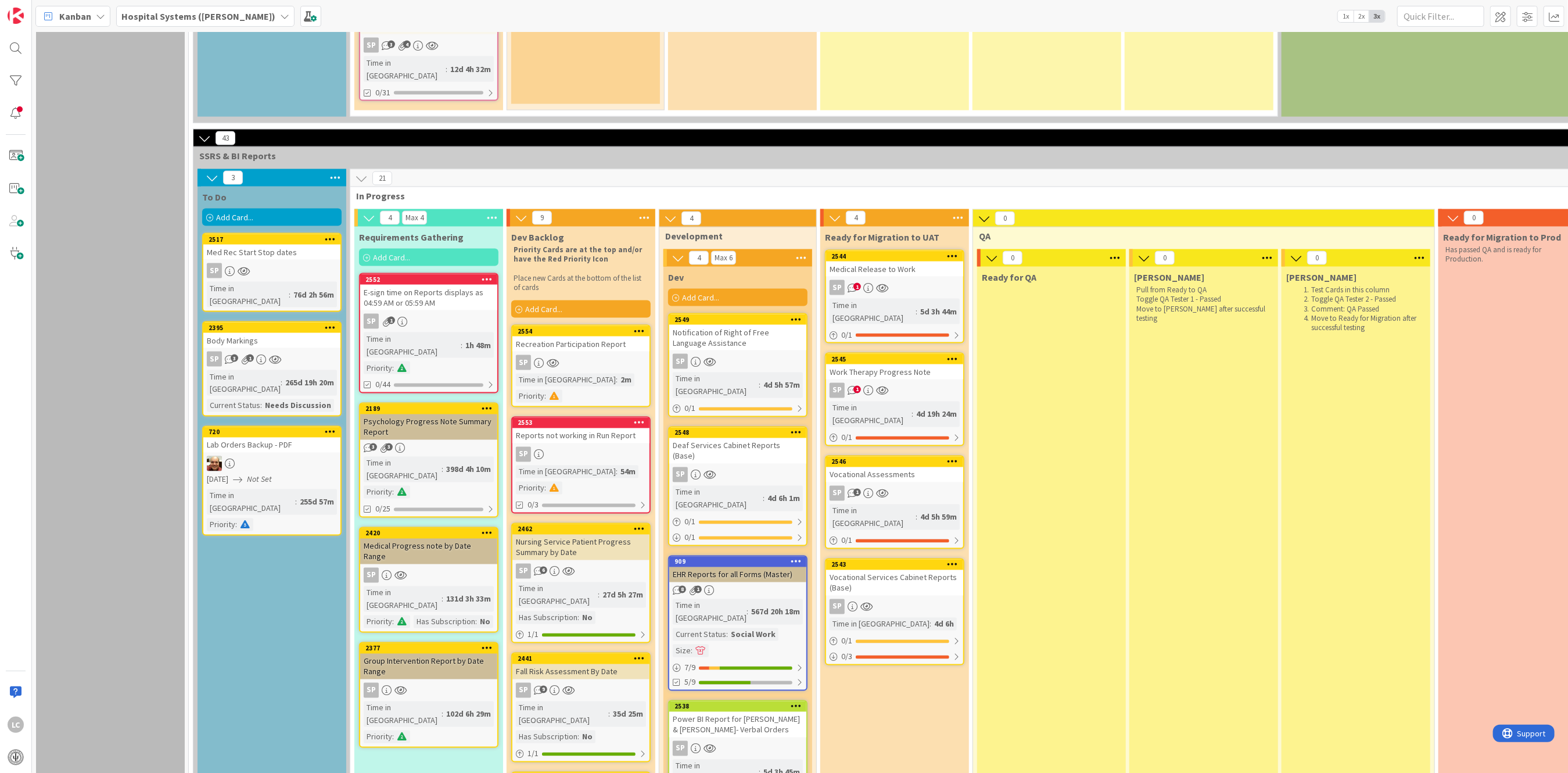
click at [470, 249] on div "Add Card..." at bounding box center [429, 257] width 140 height 17
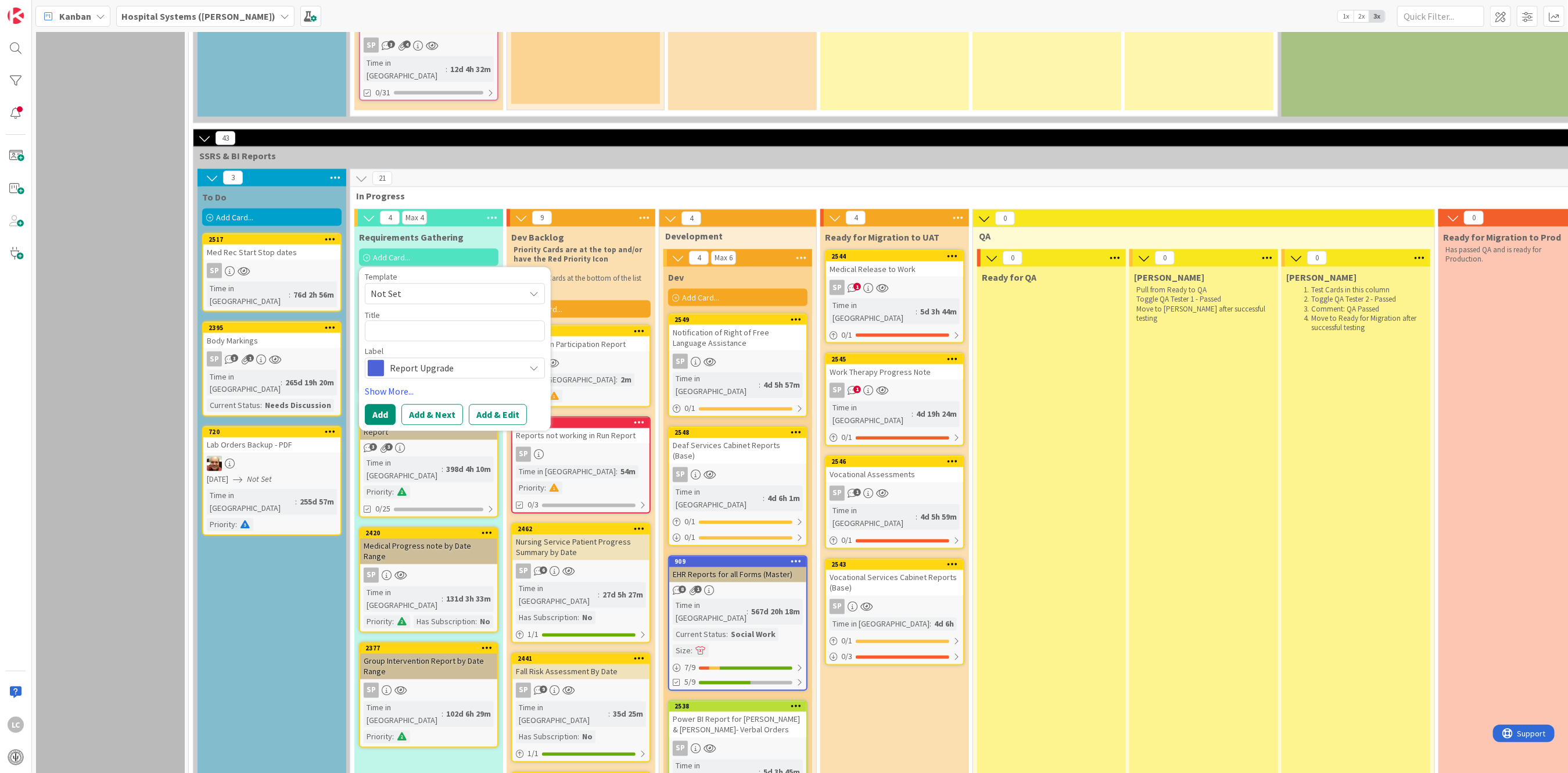
click at [532, 289] on icon at bounding box center [534, 294] width 9 height 9
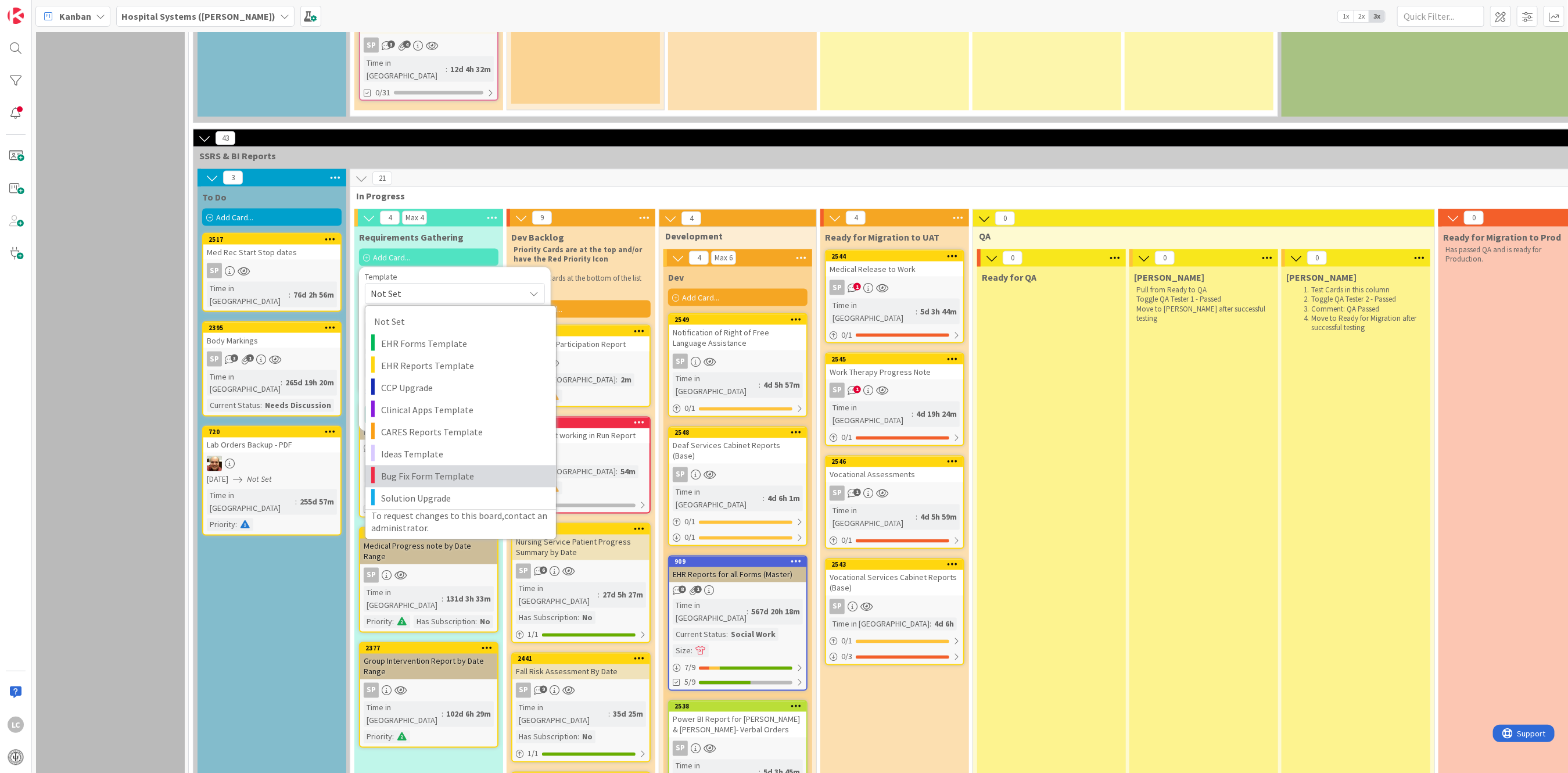
click at [406, 469] on span "Bug Fix Form Template" at bounding box center [464, 477] width 166 height 15
type textarea "x"
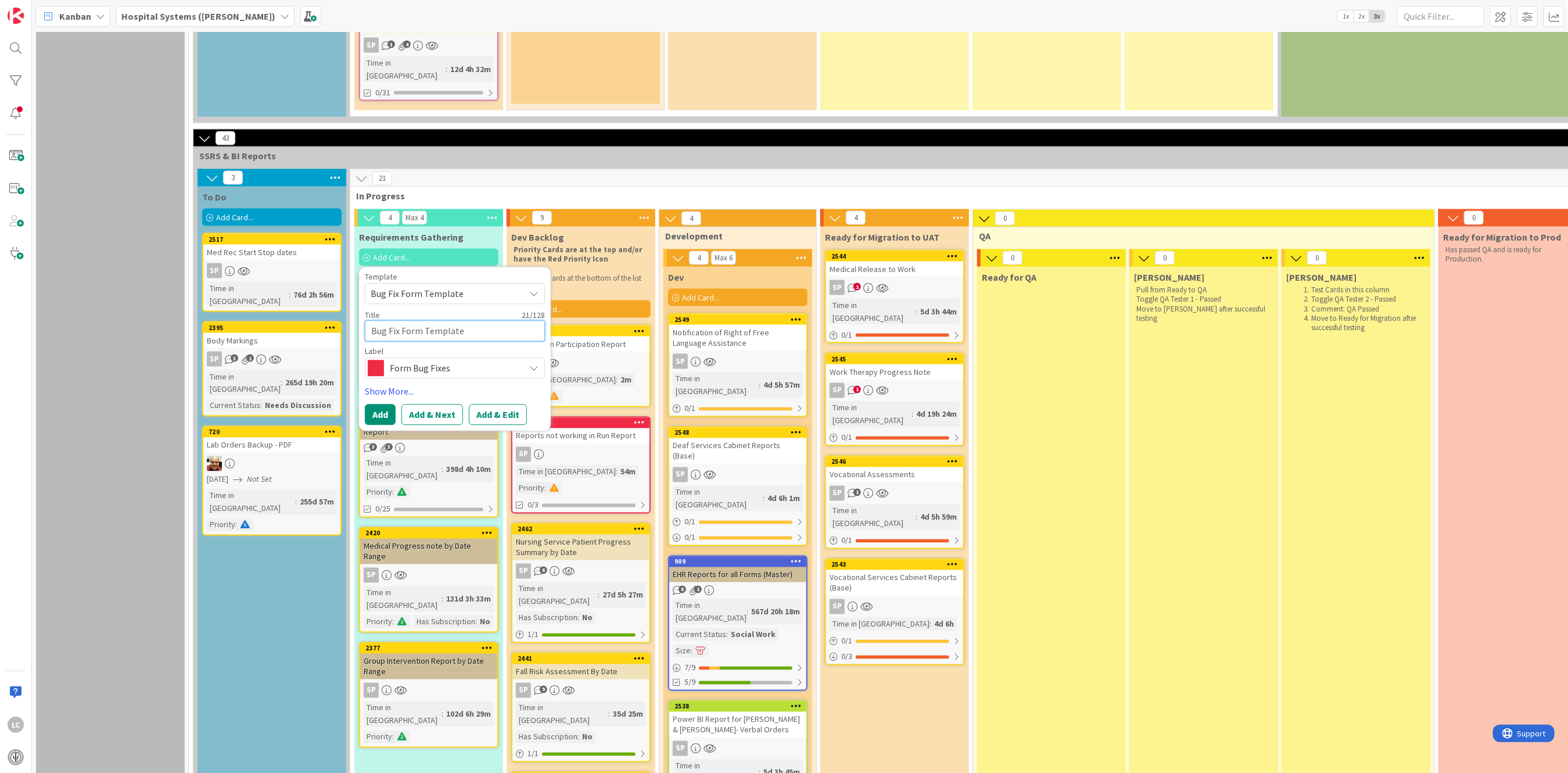
drag, startPoint x: 479, startPoint y: 246, endPoint x: 350, endPoint y: 244, distance: 129.0
click at [350, 244] on div "21 In Progress 4 Max 4 Requirements Gathering Add Card... Template Bug Fix Form…" at bounding box center [971, 775] width 1242 height 1213
type textarea "R"
type textarea "x"
type textarea "Ru"
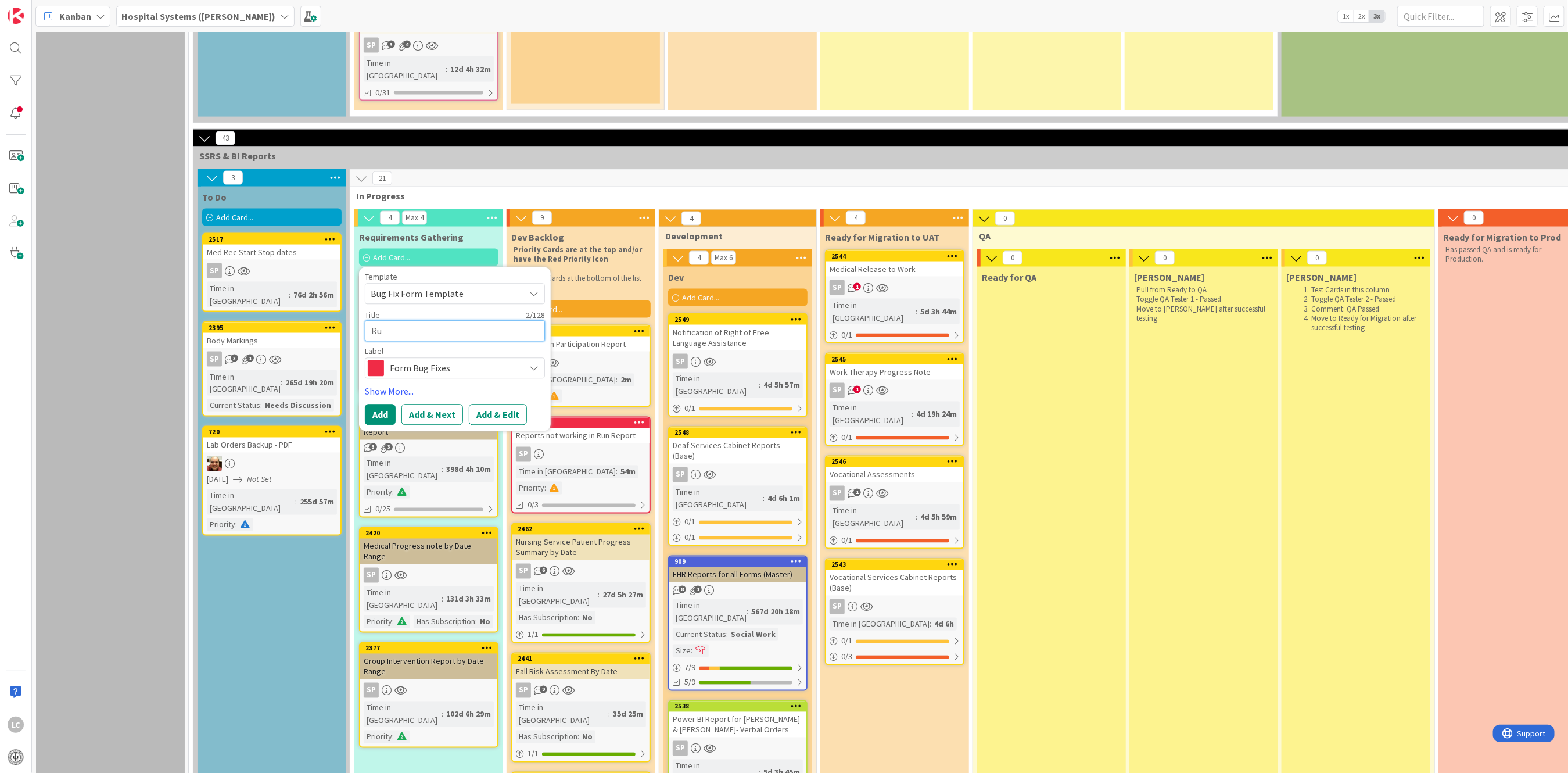
type textarea "x"
type textarea "Run"
type textarea "x"
type textarea "Run"
type textarea "x"
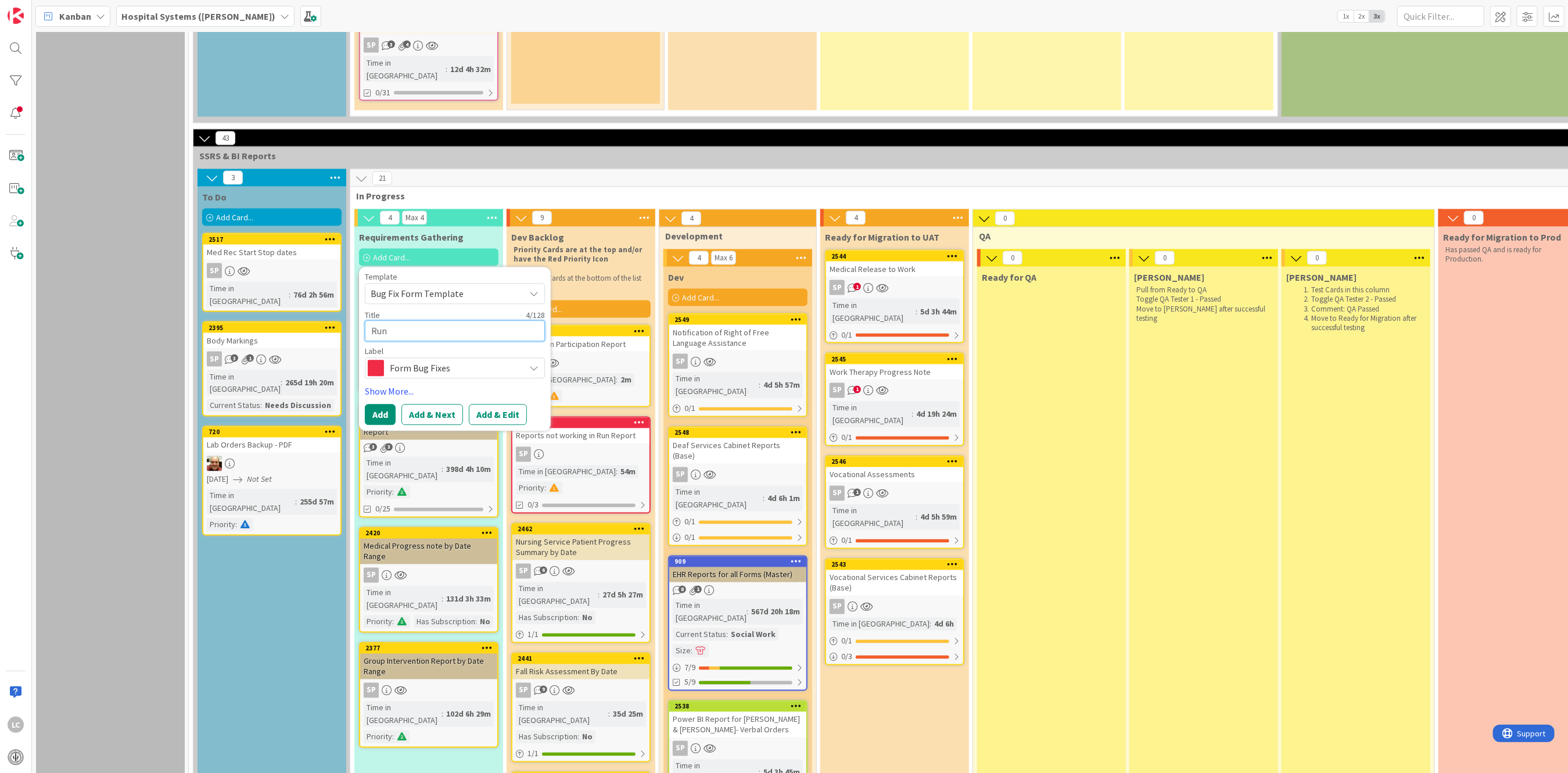
type textarea "Run R"
type textarea "x"
type textarea "Run R"
type textarea "x"
type textarea "Run R e"
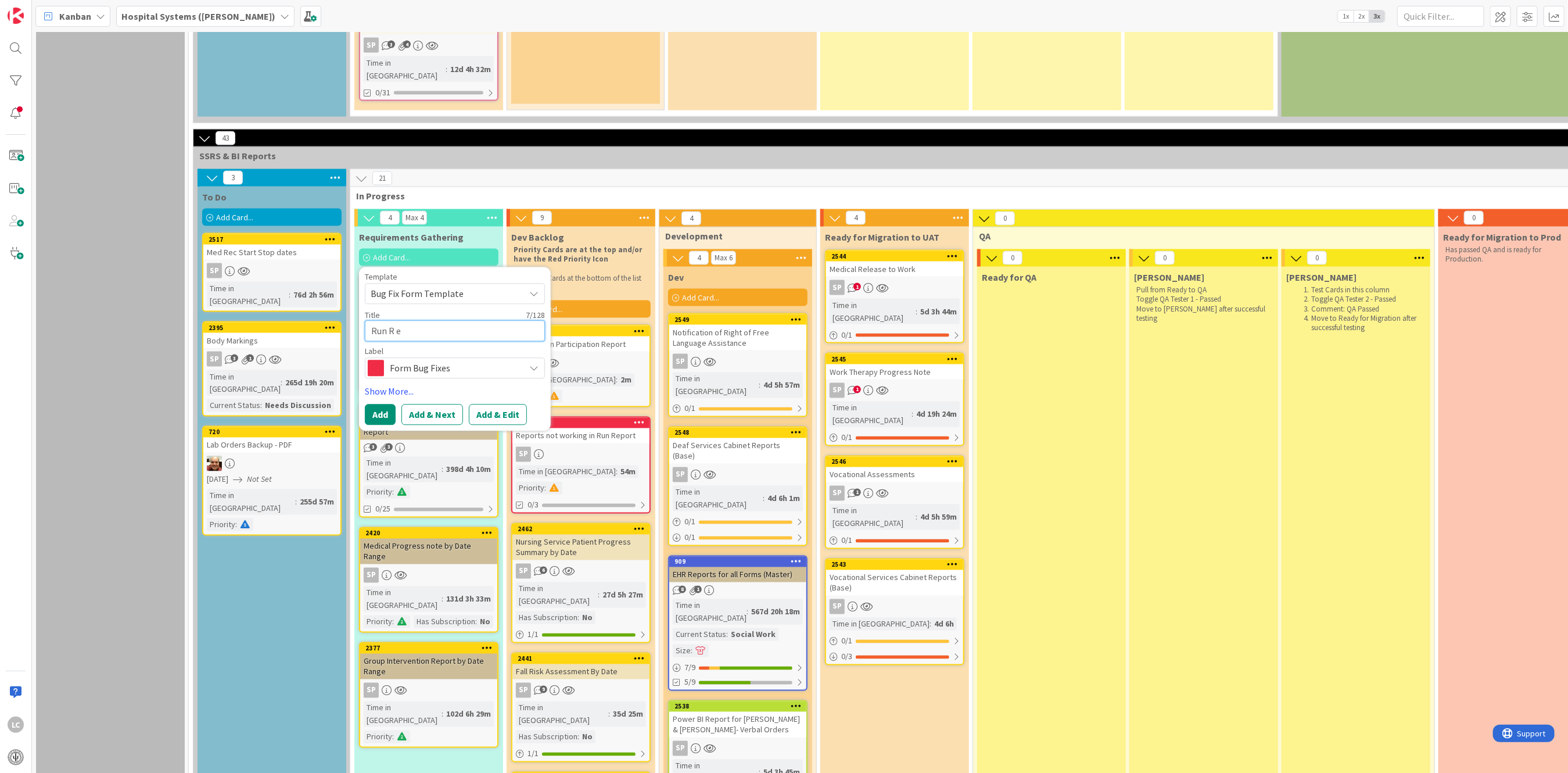
type textarea "x"
type textarea "Run R ep"
type textarea "x"
type textarea "Run R epo"
type textarea "x"
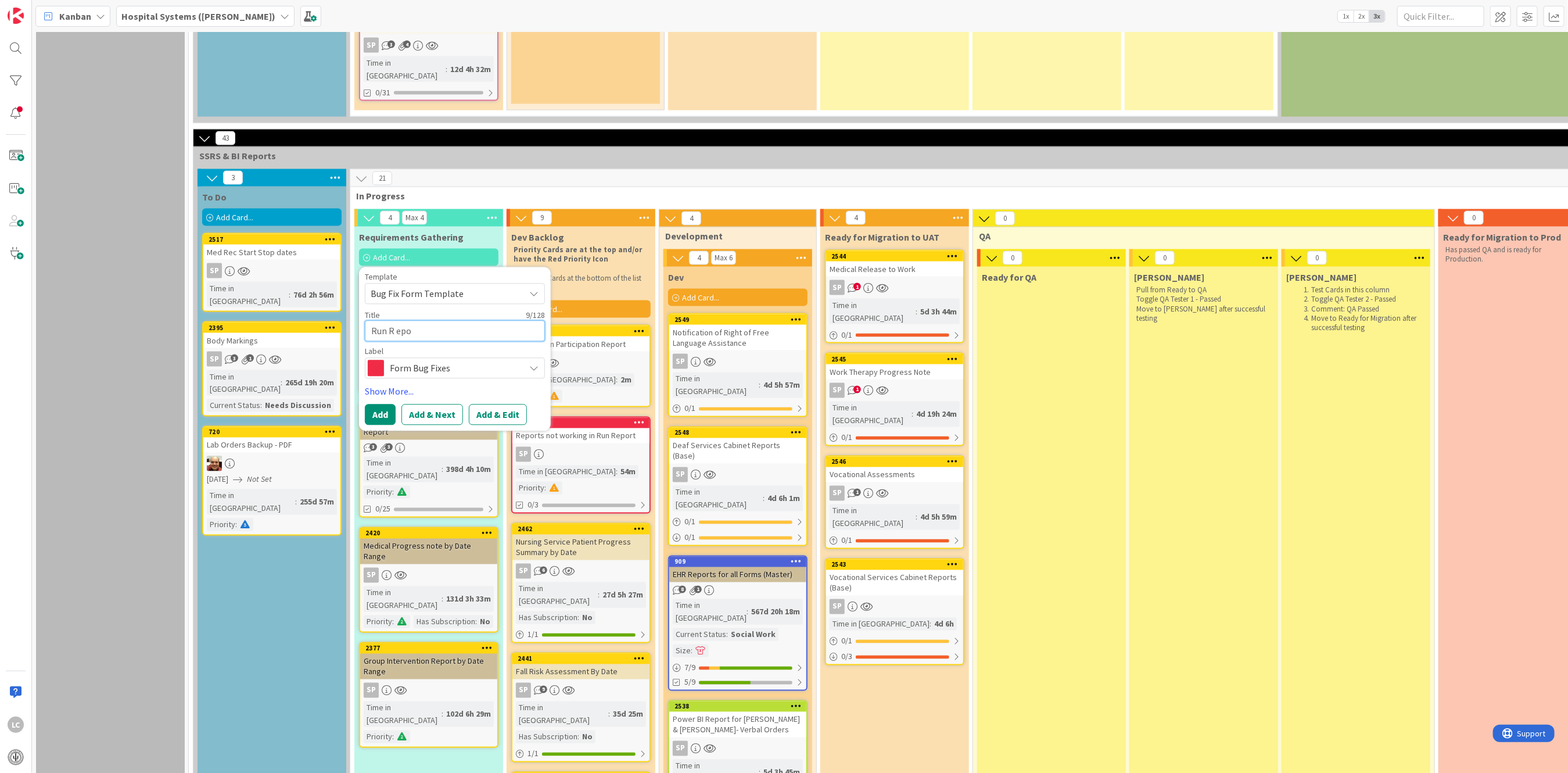
type textarea "Run R ep"
type textarea "x"
type textarea "Run R e"
type textarea "x"
type textarea "Run R"
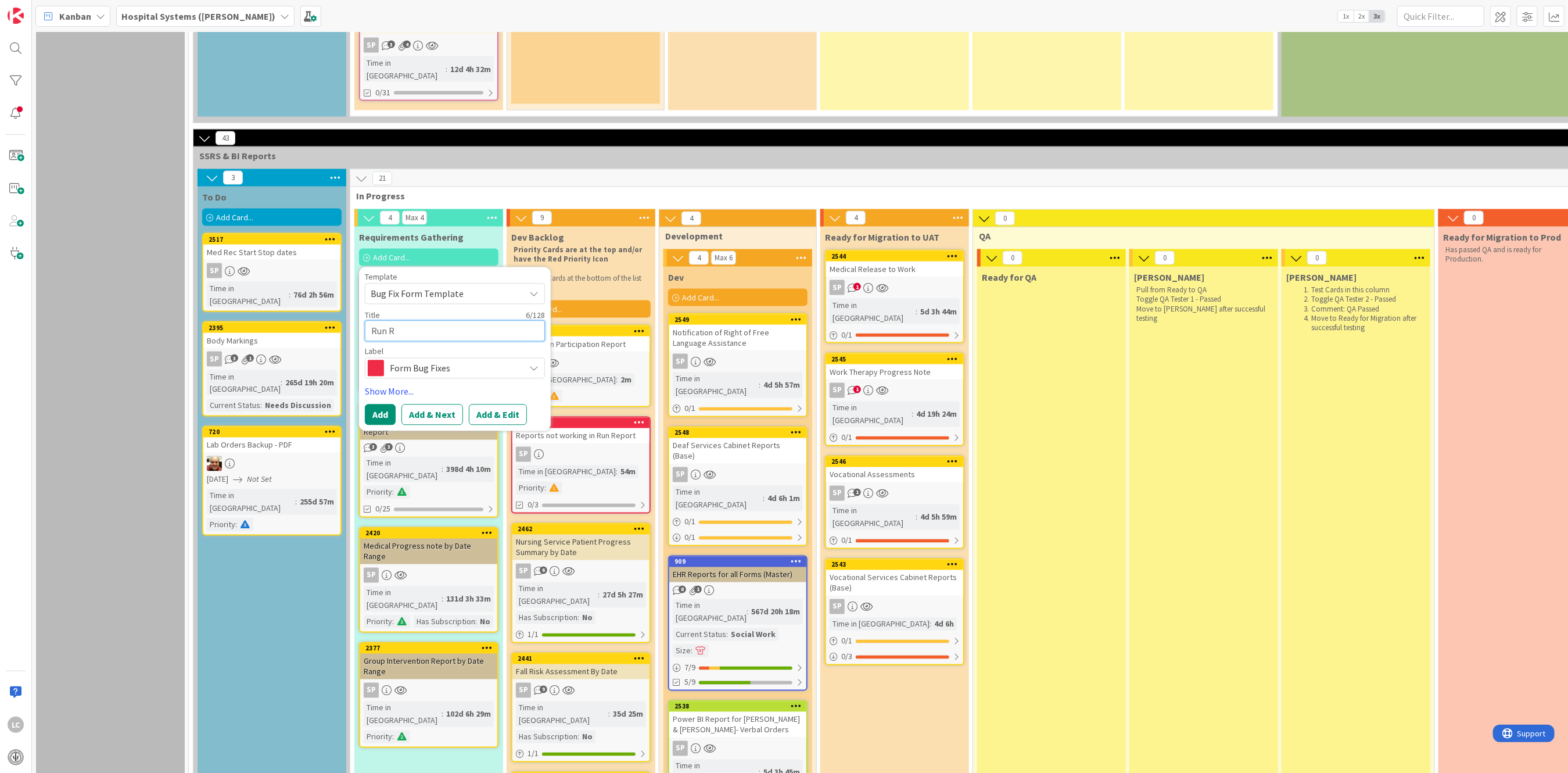
type textarea "x"
type textarea "Run R"
type textarea "x"
type textarea "Run Re"
type textarea "x"
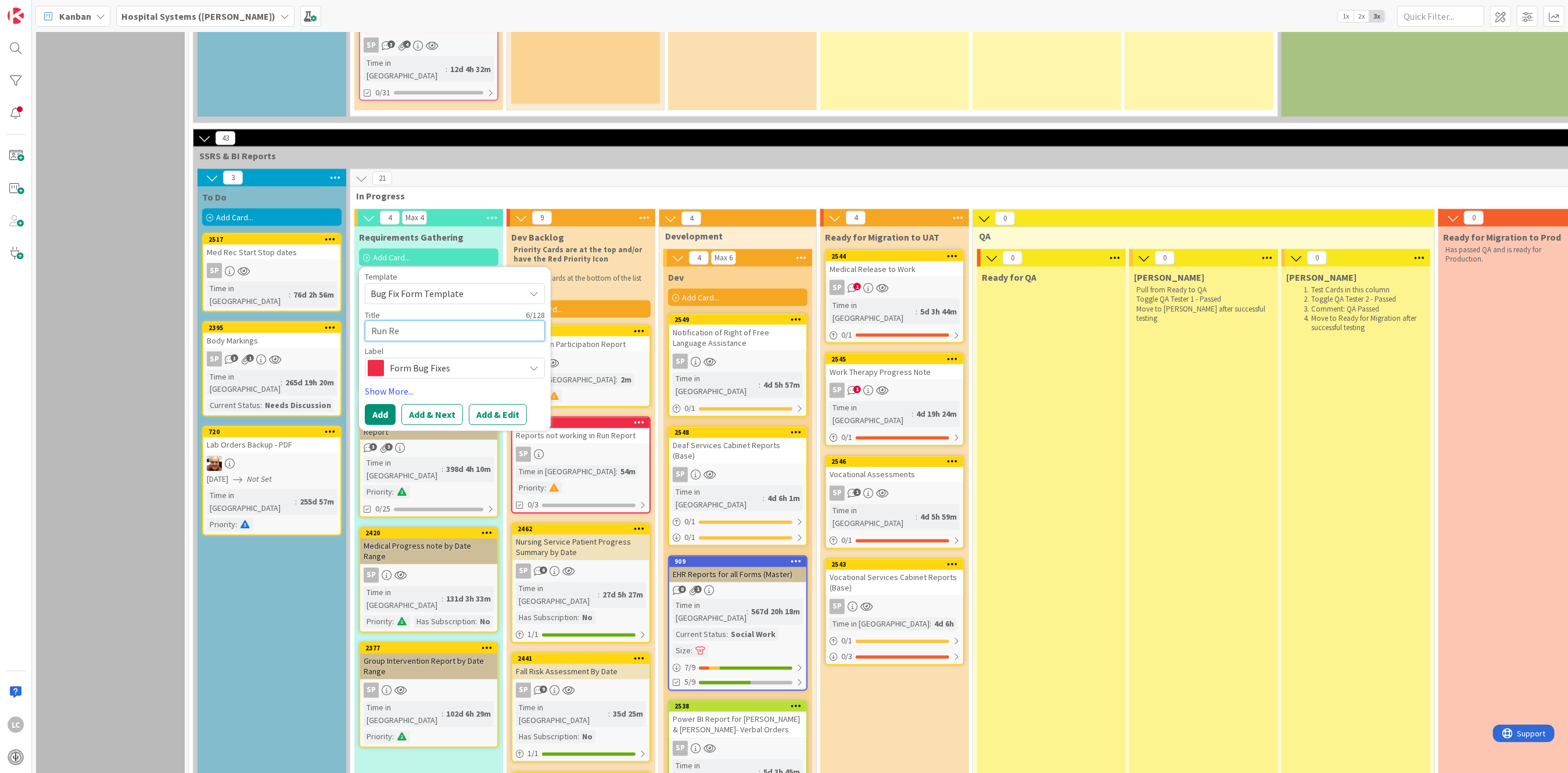
type textarea "Run Rep"
type textarea "x"
type textarea "Run Repo"
type textarea "x"
type textarea "Run Repor"
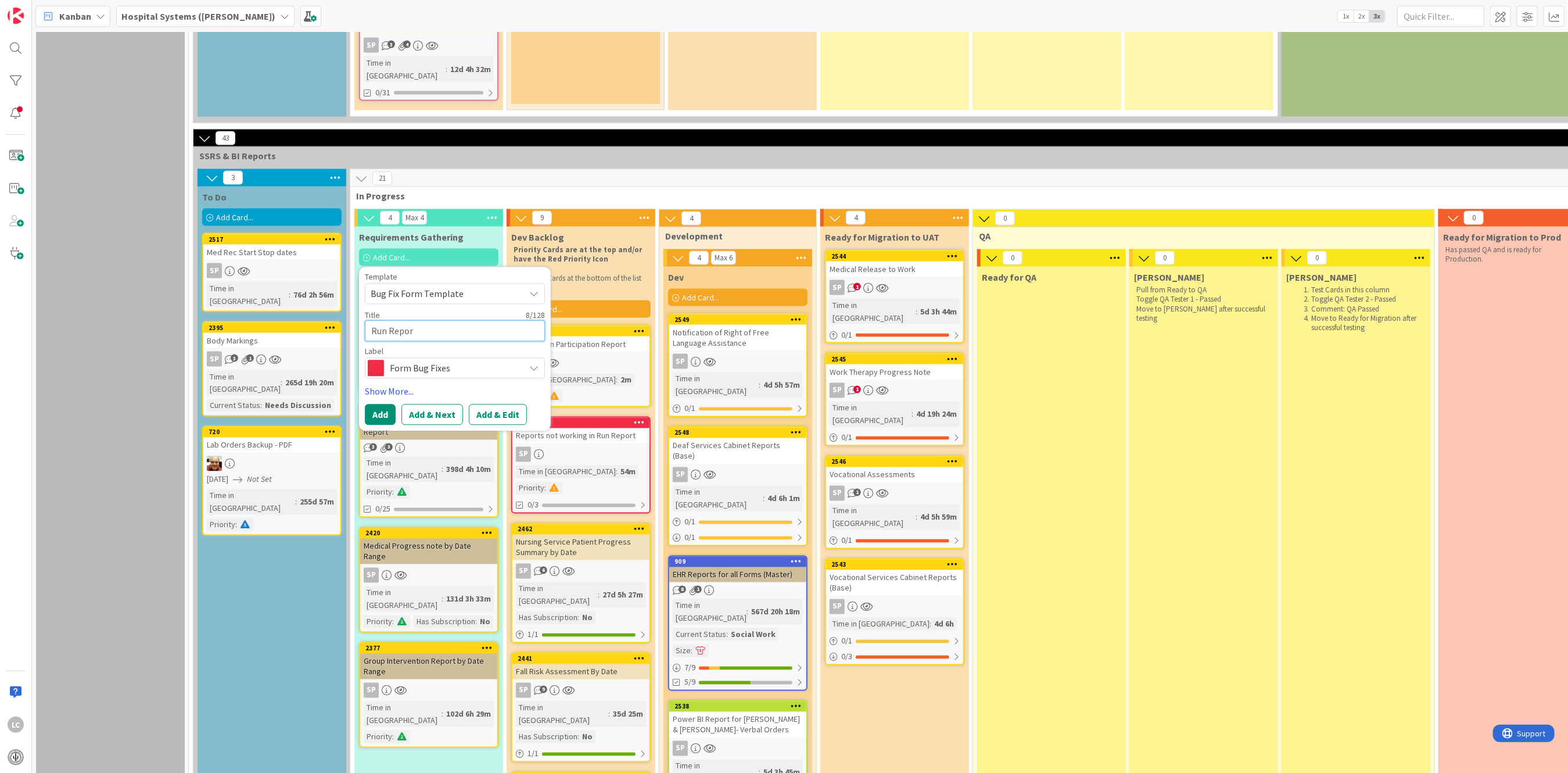
type textarea "x"
type textarea "Run Report"
type textarea "x"
type textarea "Run Report"
type textarea "x"
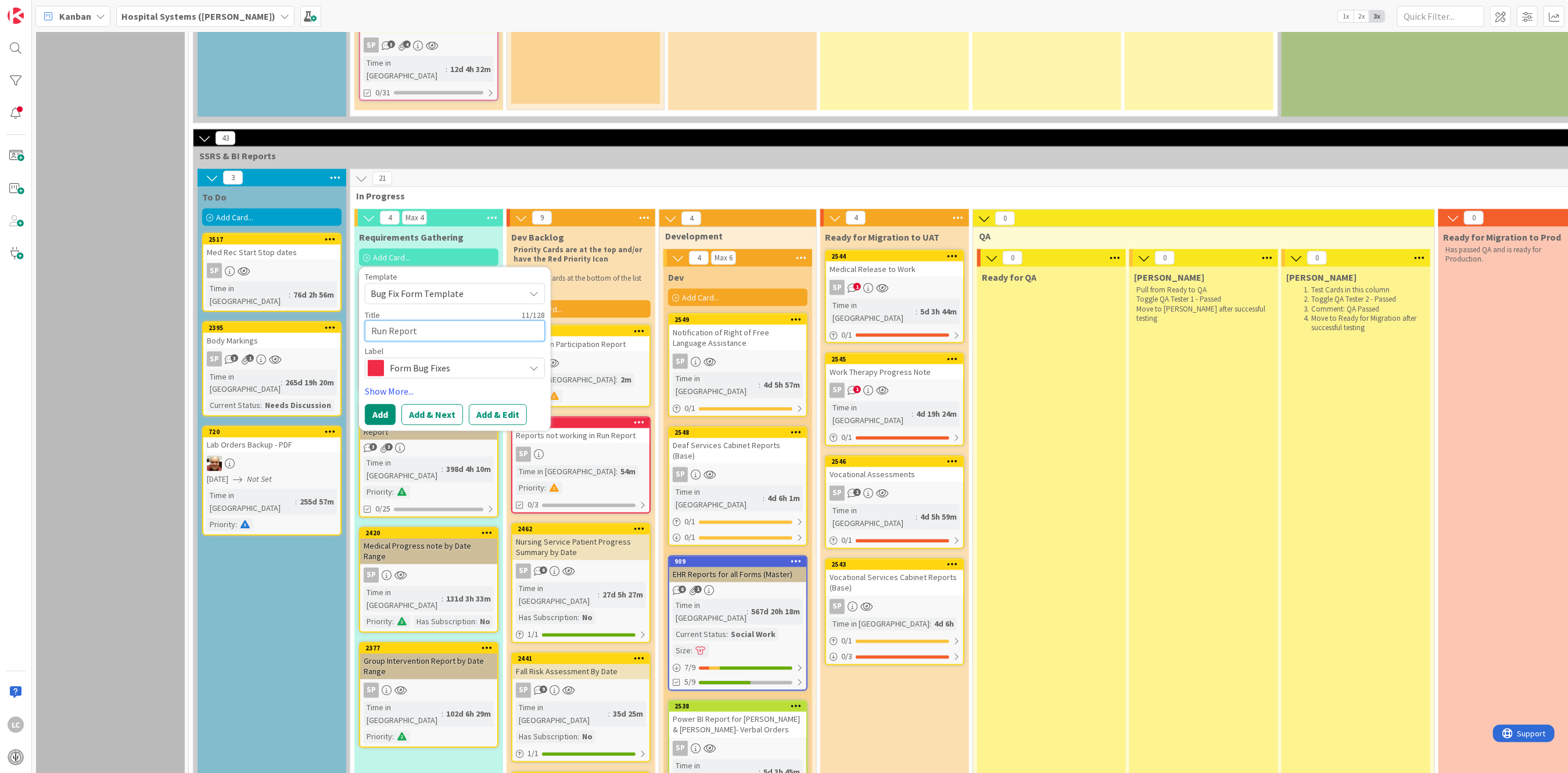
type textarea "Run Report D"
type textarea "x"
type textarea "Run Report Di"
type textarea "x"
type textarea "Run Report Dis"
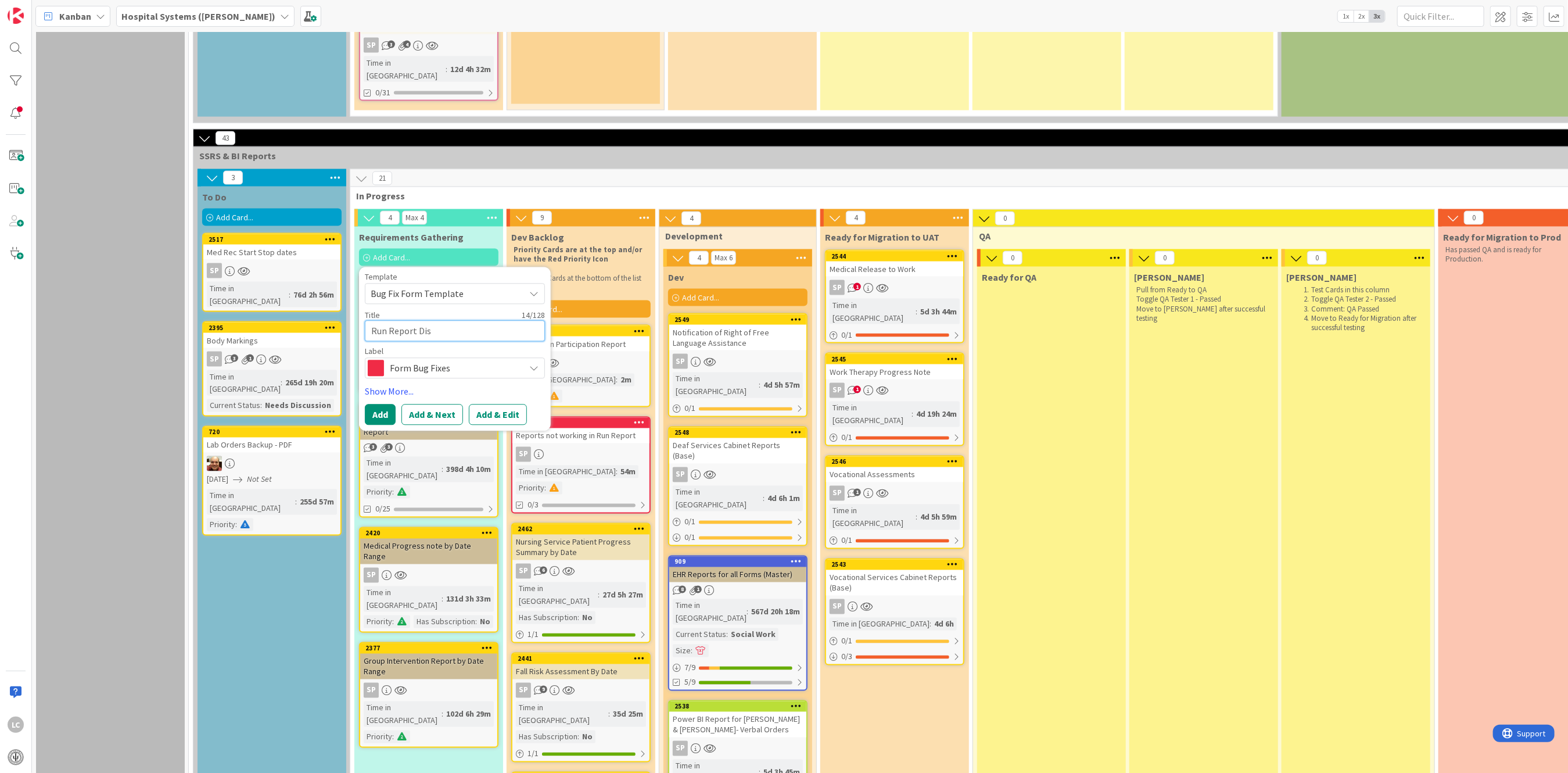
type textarea "x"
type textarea "Run Report Displ"
type textarea "x"
type textarea "Run Report Displ;"
type textarea "x"
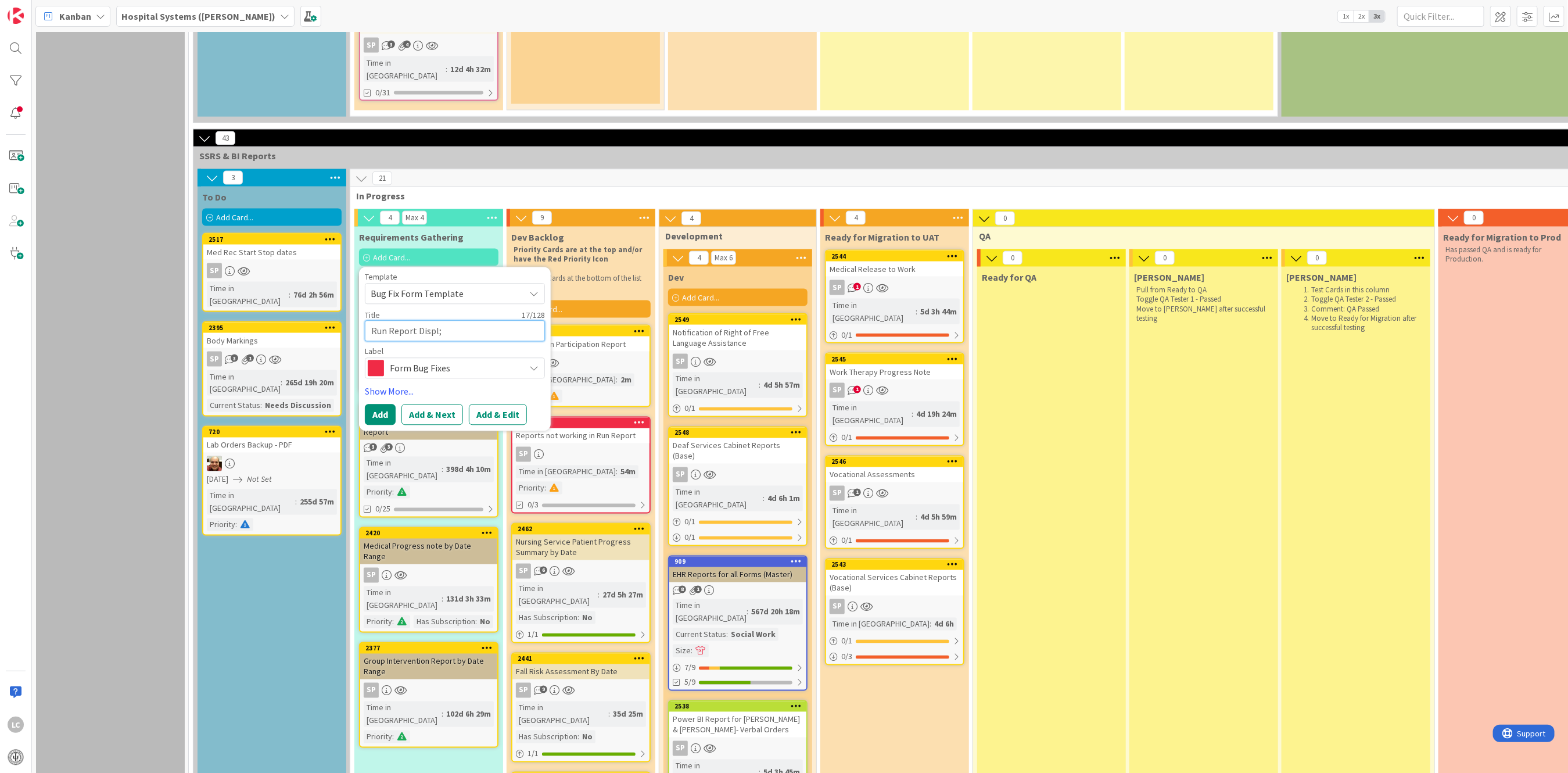
type textarea "Run Report Displ;a"
type textarea "x"
type textarea "Run Report Displ;ay"
type textarea "x"
type textarea "Run Report Displ;a"
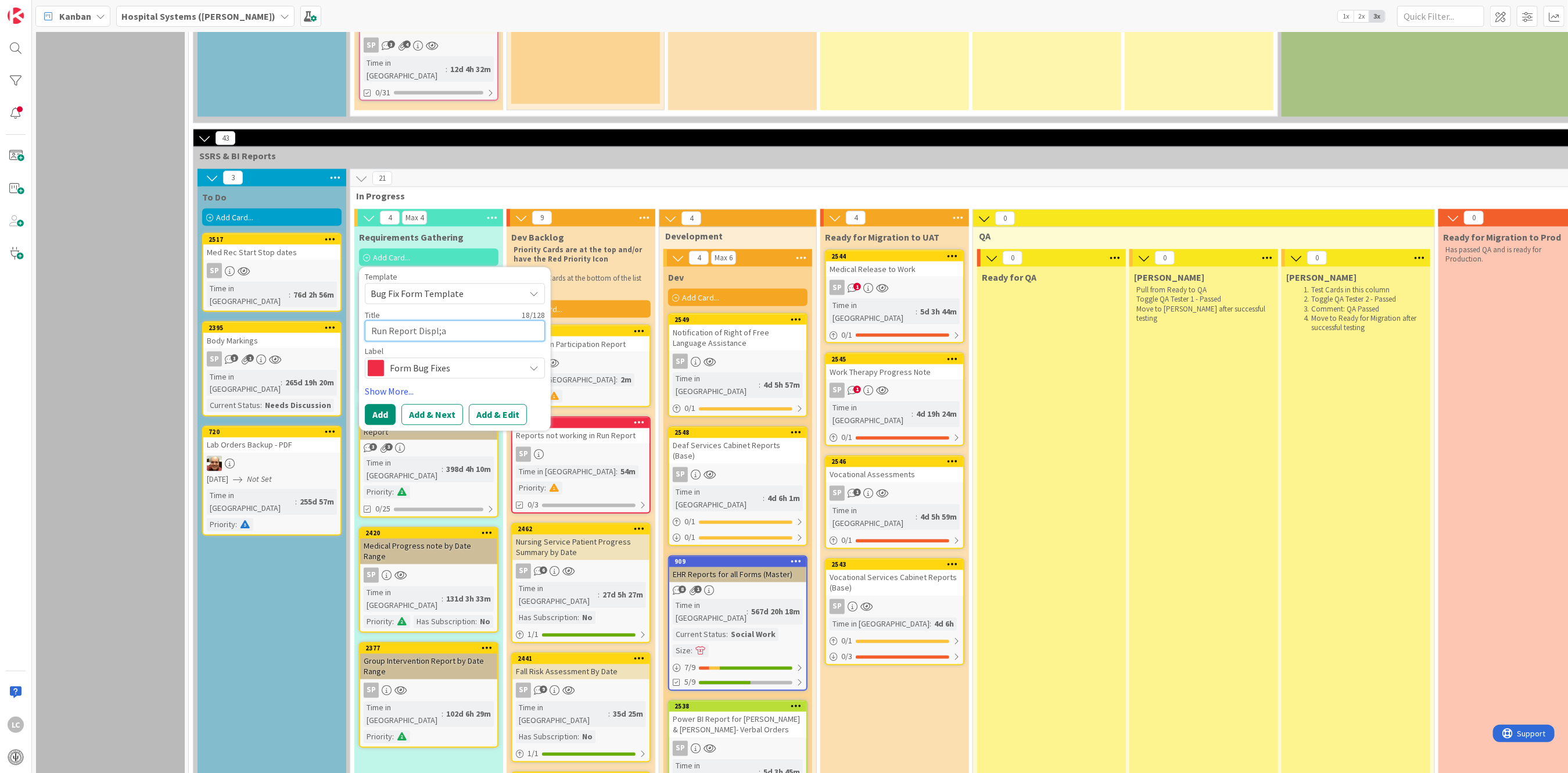
type textarea "x"
type textarea "Run Report Displ;"
type textarea "x"
type textarea "Run Report Displ"
type textarea "x"
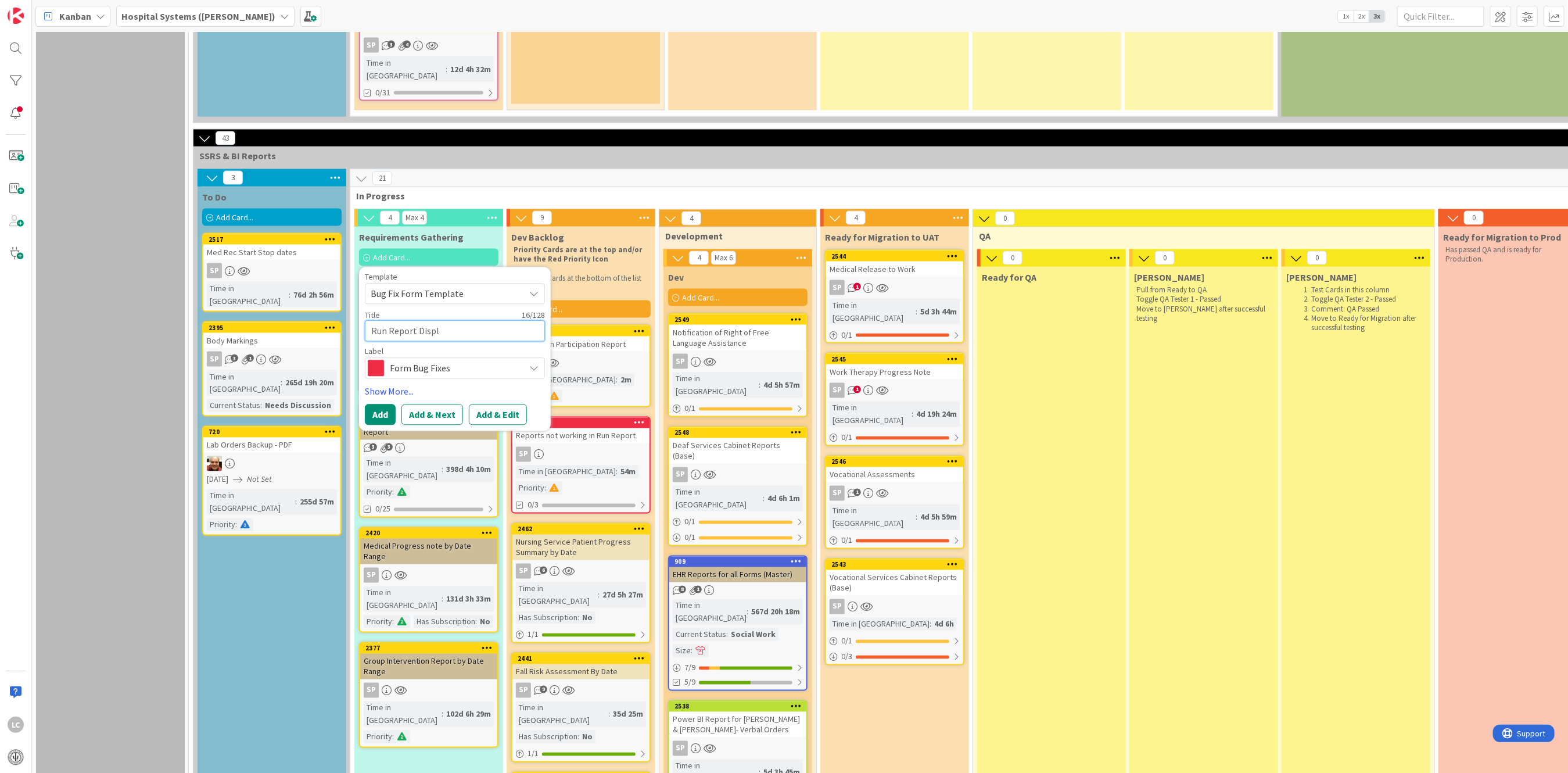
type textarea "Run Report Displa"
type textarea "x"
type textarea "Run Report Display"
type textarea "x"
type textarea "Run Report Display"
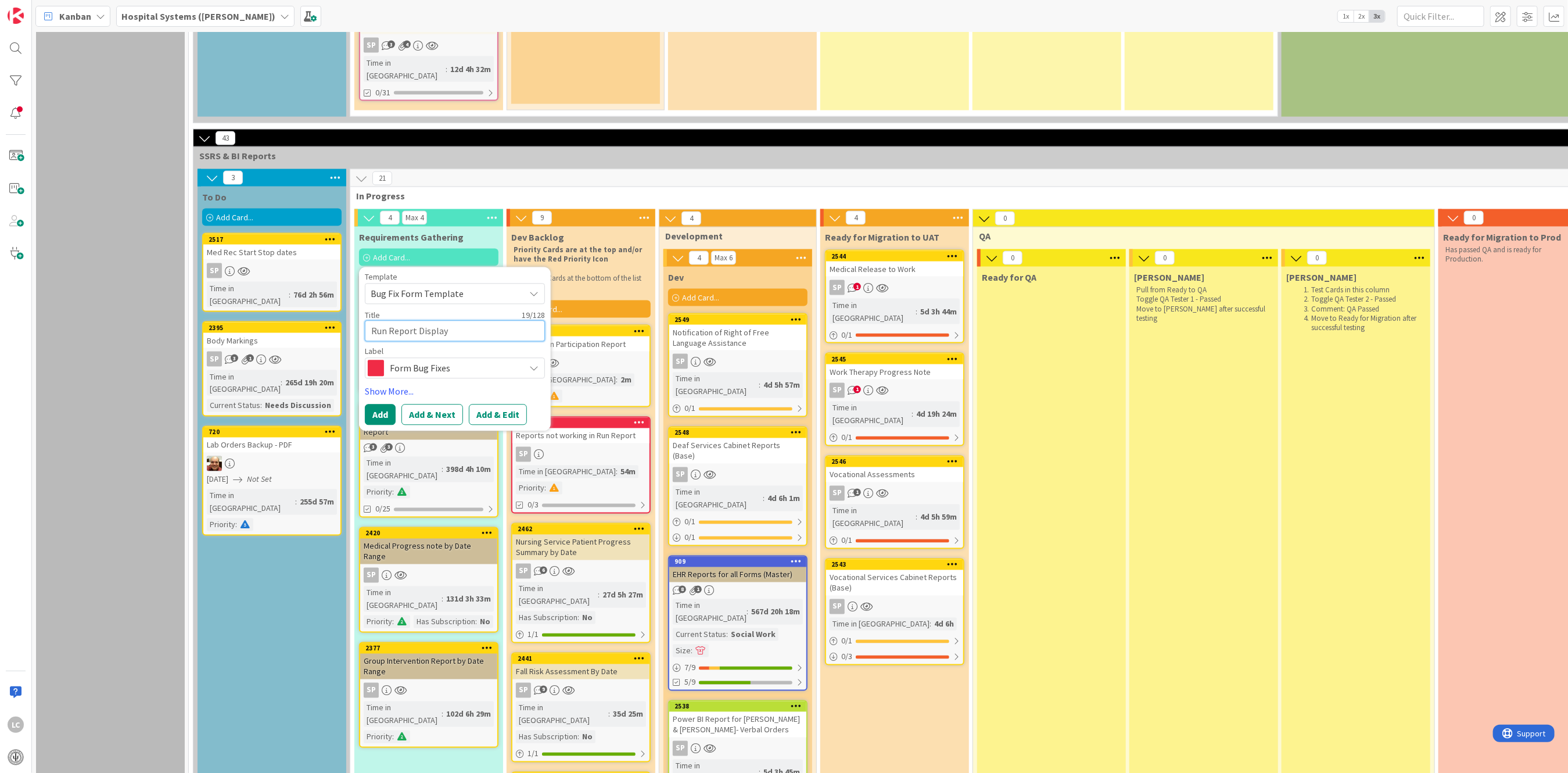
type textarea "x"
type textarea "Run Report Display o"
type textarea "x"
type textarea "Run Report Display"
type textarea "x"
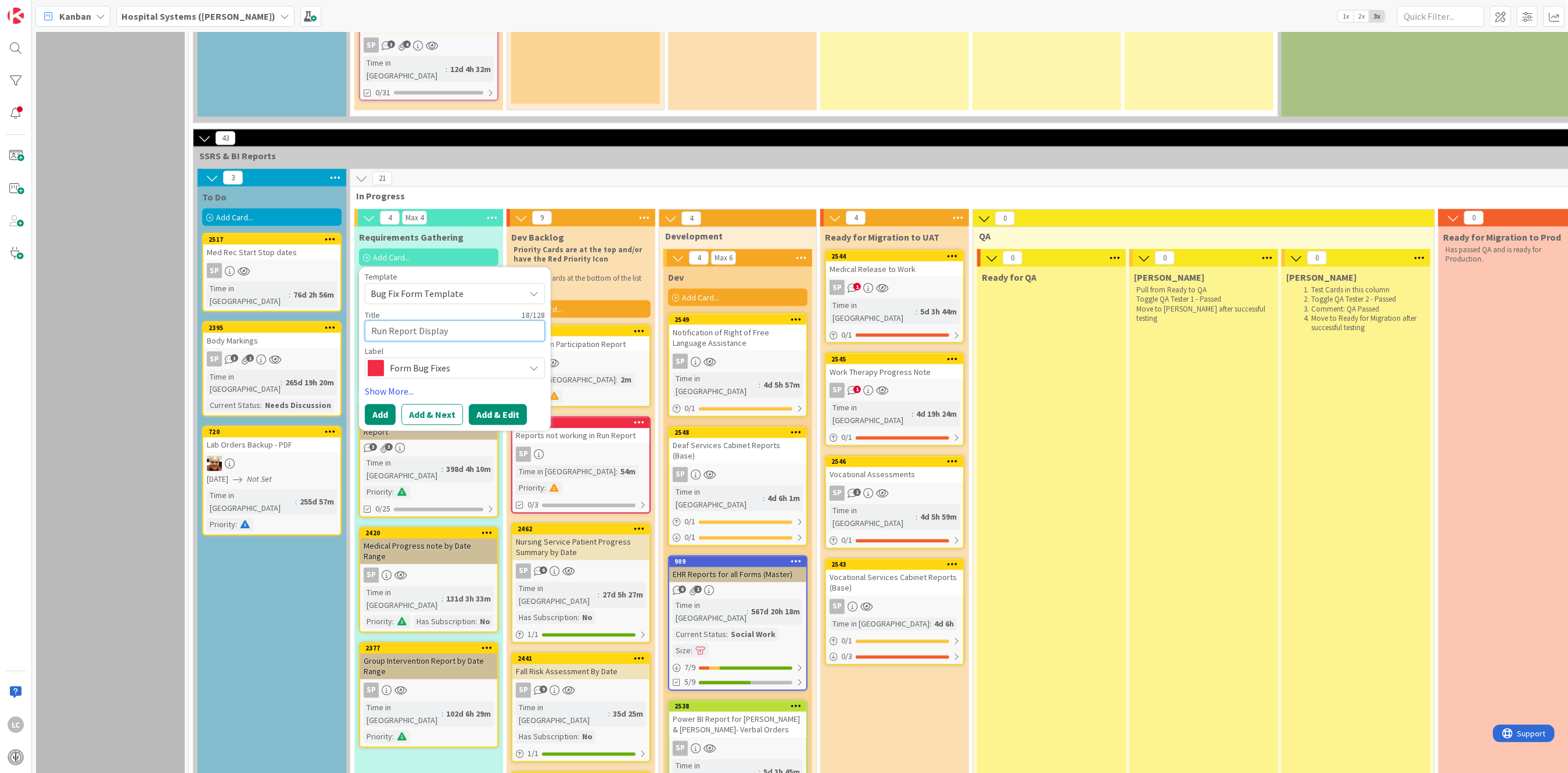
type textarea "Run Report Display"
click at [489, 405] on button "Add & Edit" at bounding box center [498, 415] width 58 height 21
type textarea "x"
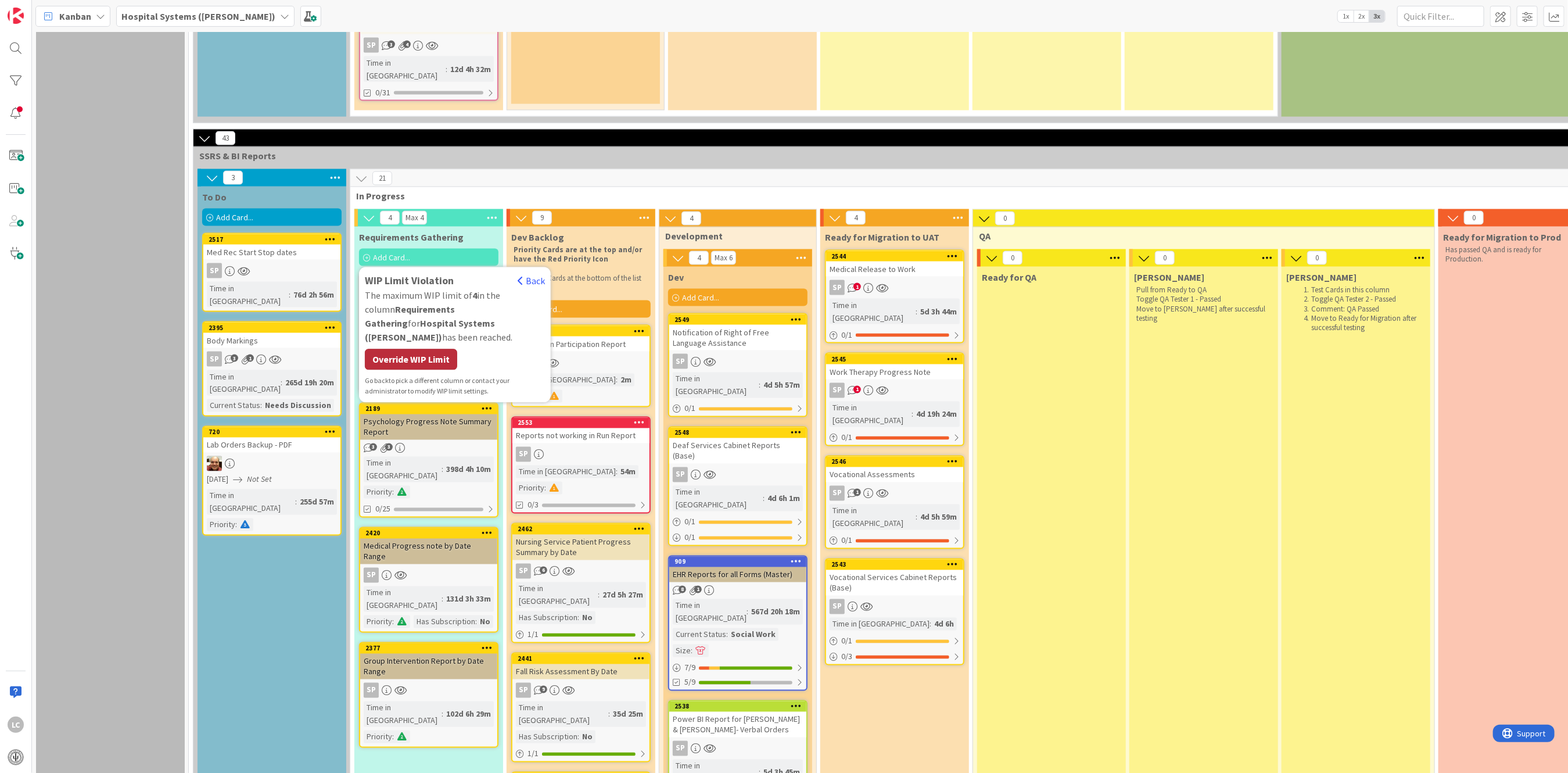
click at [389, 349] on div "Override WIP Limit" at bounding box center [411, 360] width 93 height 21
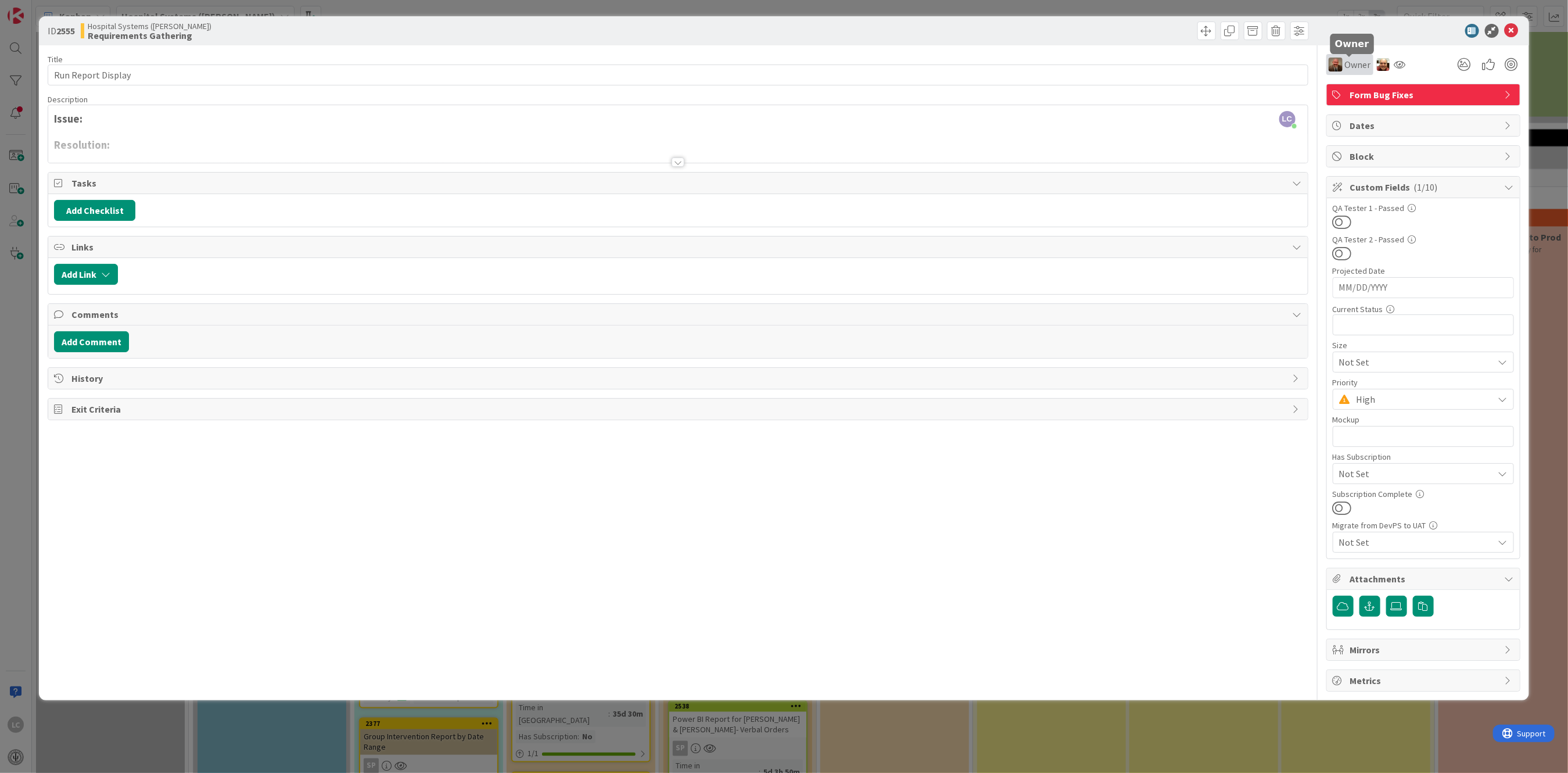
click at [1351, 65] on span "Owner" at bounding box center [1358, 65] width 26 height 14
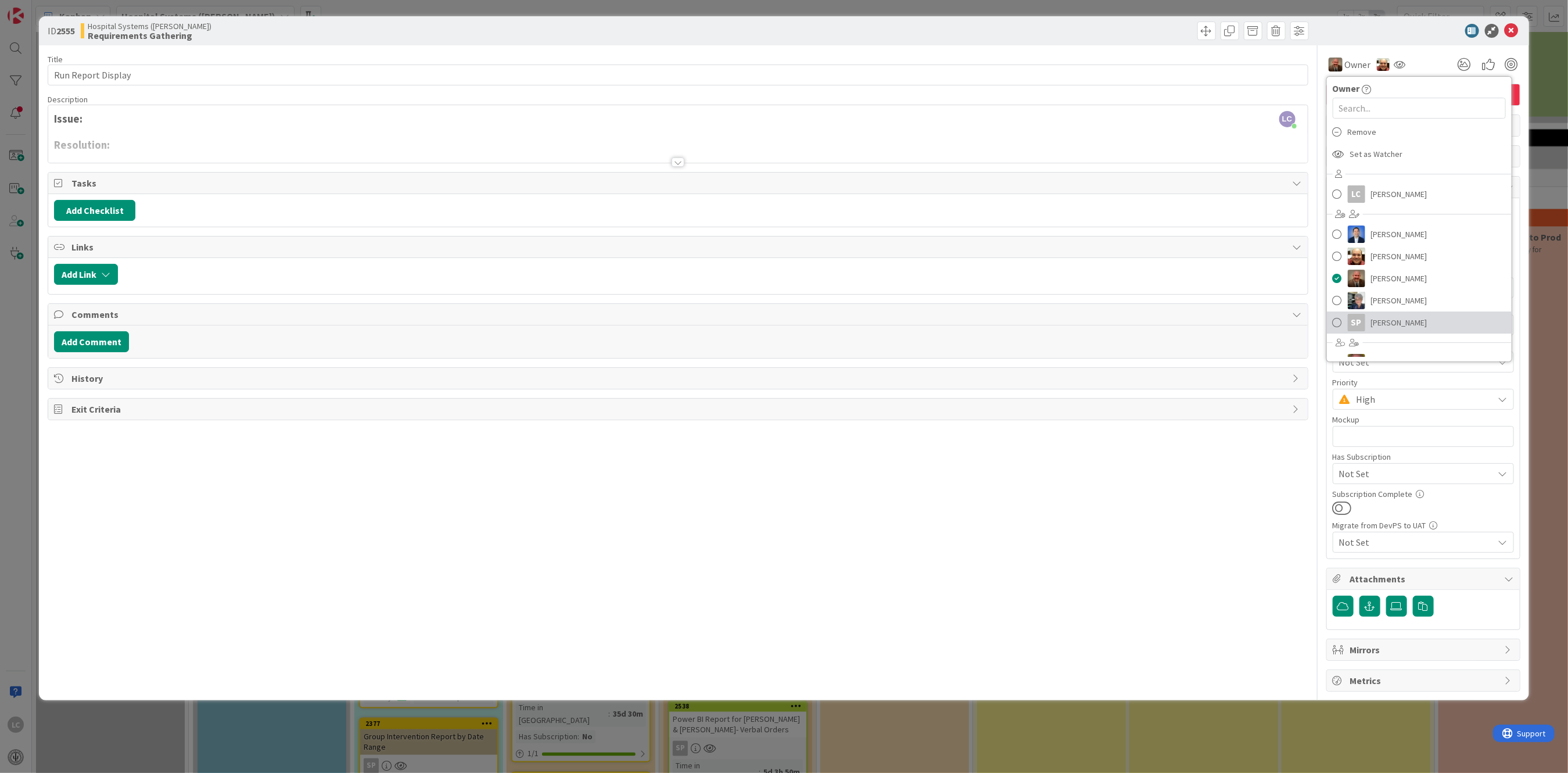
click at [1340, 323] on span at bounding box center [1337, 322] width 9 height 17
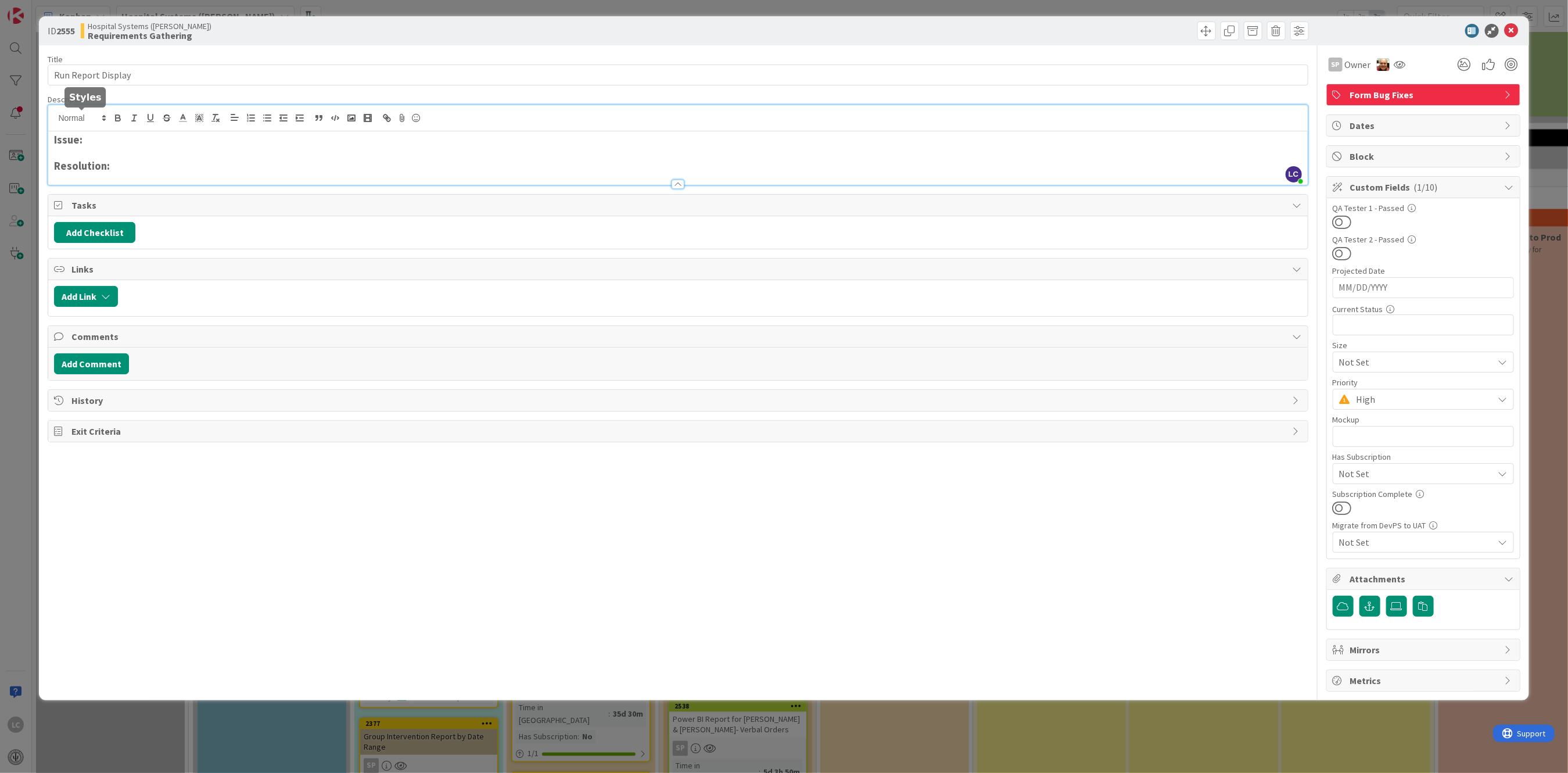
click at [107, 122] on div "LC [PERSON_NAME] just joined Issue: Resolution:" at bounding box center [678, 145] width 1259 height 80
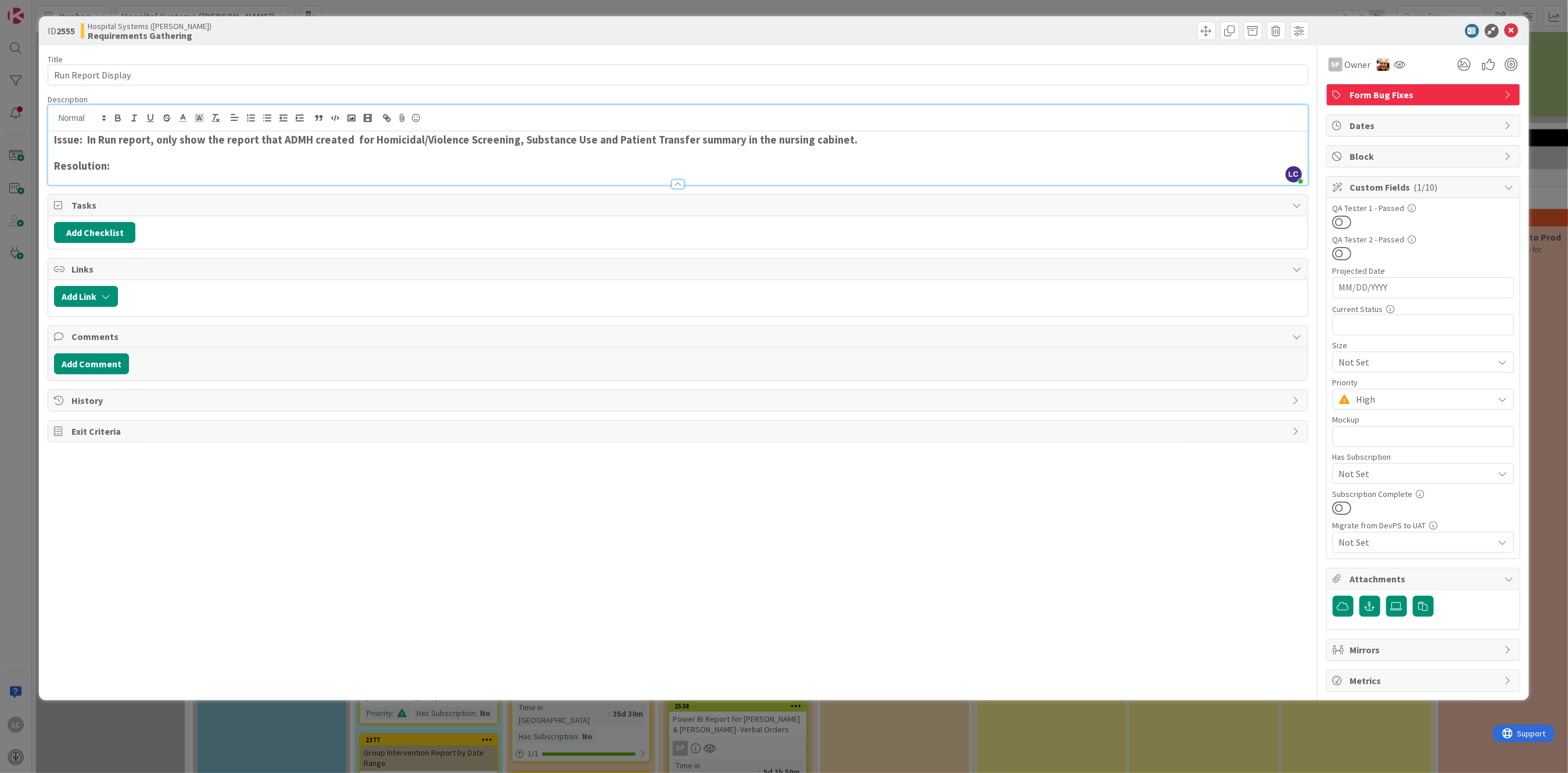
click at [508, 140] on strong "Issue: In Run report, only show the report that ADMH created for Homicidal/Viol…" at bounding box center [455, 140] width 804 height 14
click at [347, 140] on strong "Issue: In Run report, only show the report that ADMH created for Homicidal/Viol…" at bounding box center [509, 140] width 912 height 14
click at [751, 140] on strong "Issue: In Run report, only show the report that ADMH created for Homicidal/Viol…" at bounding box center [508, 140] width 909 height 14
drag, startPoint x: 619, startPoint y: 140, endPoint x: 688, endPoint y: 137, distance: 69.1
click at [688, 137] on strong "Issue: In Run report, only show the report that ADMH created for Homicidal/Viol…" at bounding box center [508, 140] width 909 height 14
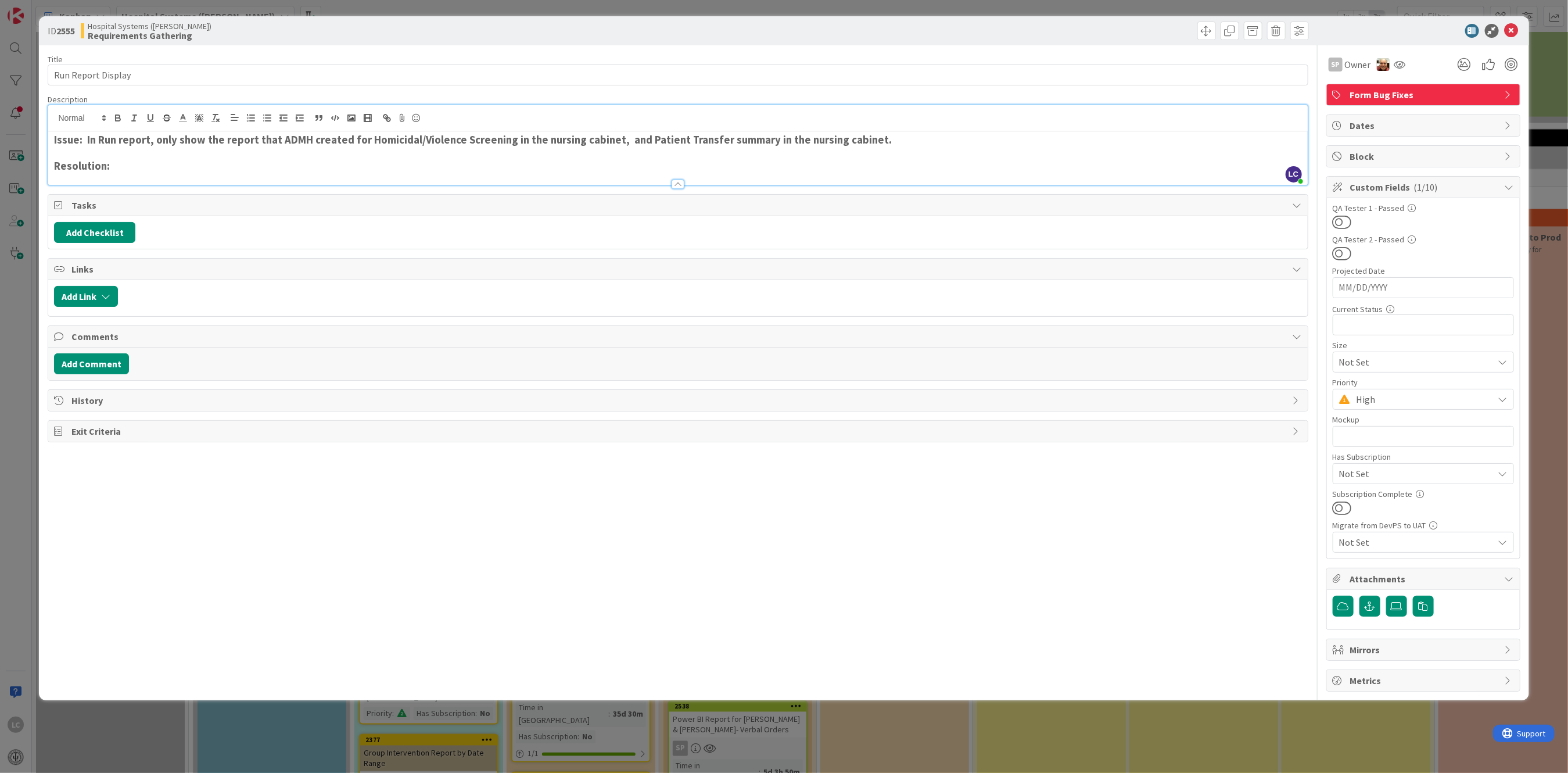
click at [365, 140] on strong "Issue: In Run report, only show the report that ADMH created for Homicidal/Viol…" at bounding box center [473, 140] width 838 height 14
drag, startPoint x: 707, startPoint y: 138, endPoint x: 817, endPoint y: 136, distance: 110.0
click at [817, 136] on strong "Issue: In Run report, only show the report that ADMH created for Substance Use …" at bounding box center [575, 140] width 1043 height 14
click at [982, 139] on h3 "Issue: In Run report, only show the report that ADMH created for Substance Use …" at bounding box center [677, 140] width 1247 height 13
click at [990, 144] on h3 "Issue: In Run report, only show the report that ADMH created for Substance Use …" at bounding box center [677, 140] width 1247 height 13
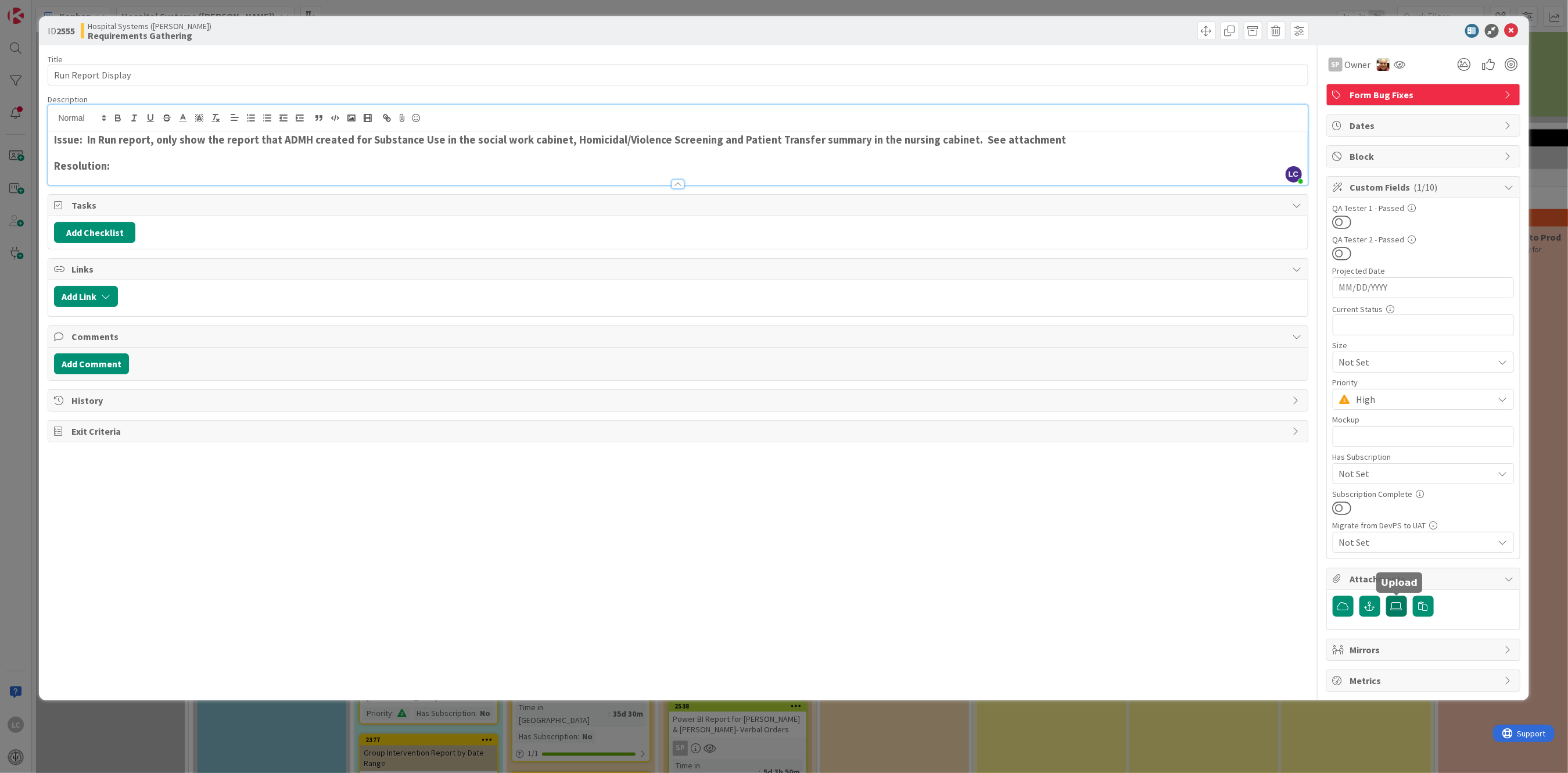
click at [1396, 608] on icon at bounding box center [1396, 606] width 11 height 9
click at [1386, 596] on input "file" at bounding box center [1386, 596] width 0 height 0
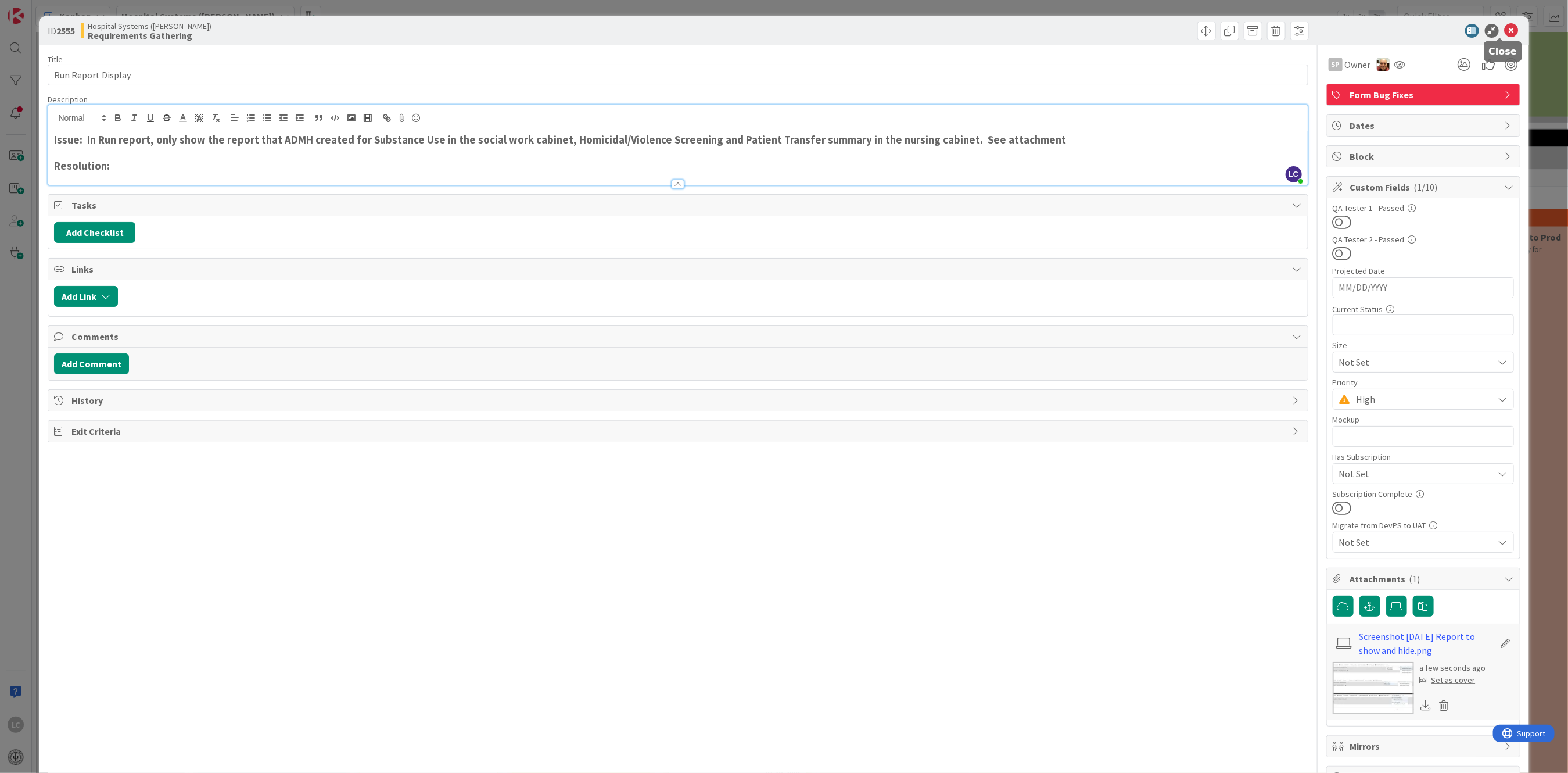
click at [1504, 27] on icon at bounding box center [1511, 30] width 14 height 14
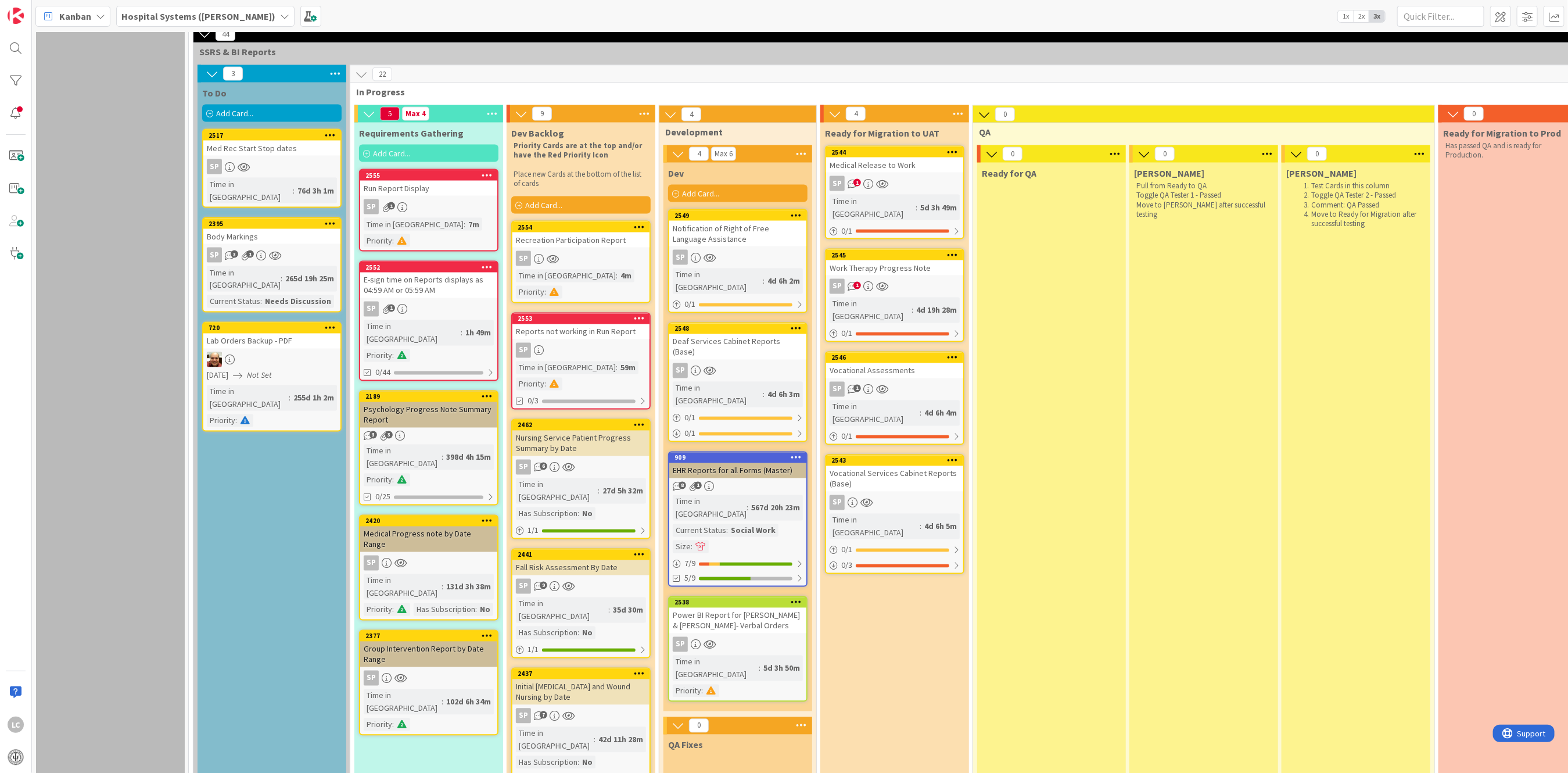
scroll to position [1395, 0]
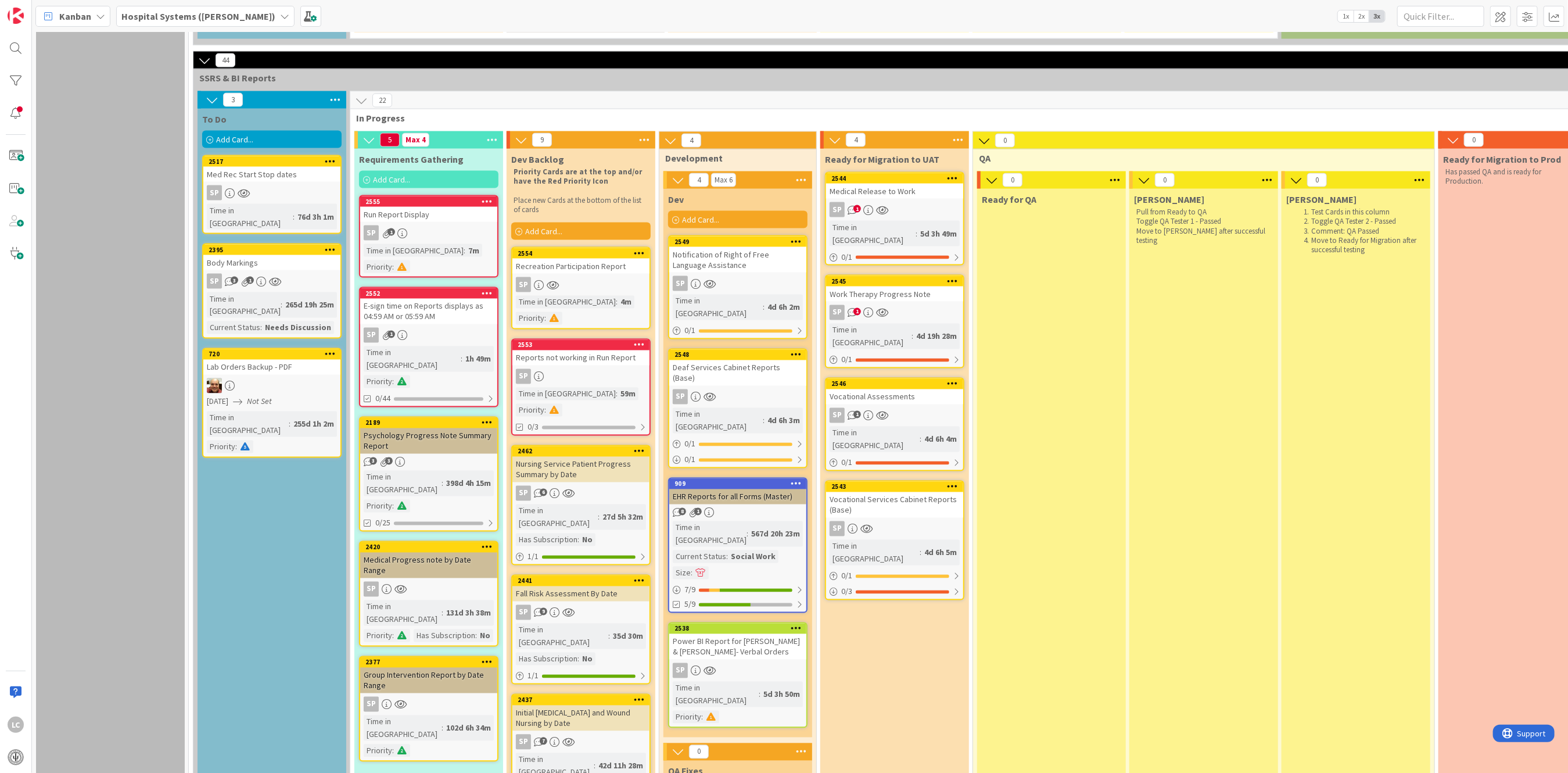
drag, startPoint x: 404, startPoint y: 134, endPoint x: 397, endPoint y: 137, distance: 7.6
click at [397, 207] on div "Run Report Display" at bounding box center [429, 214] width 137 height 15
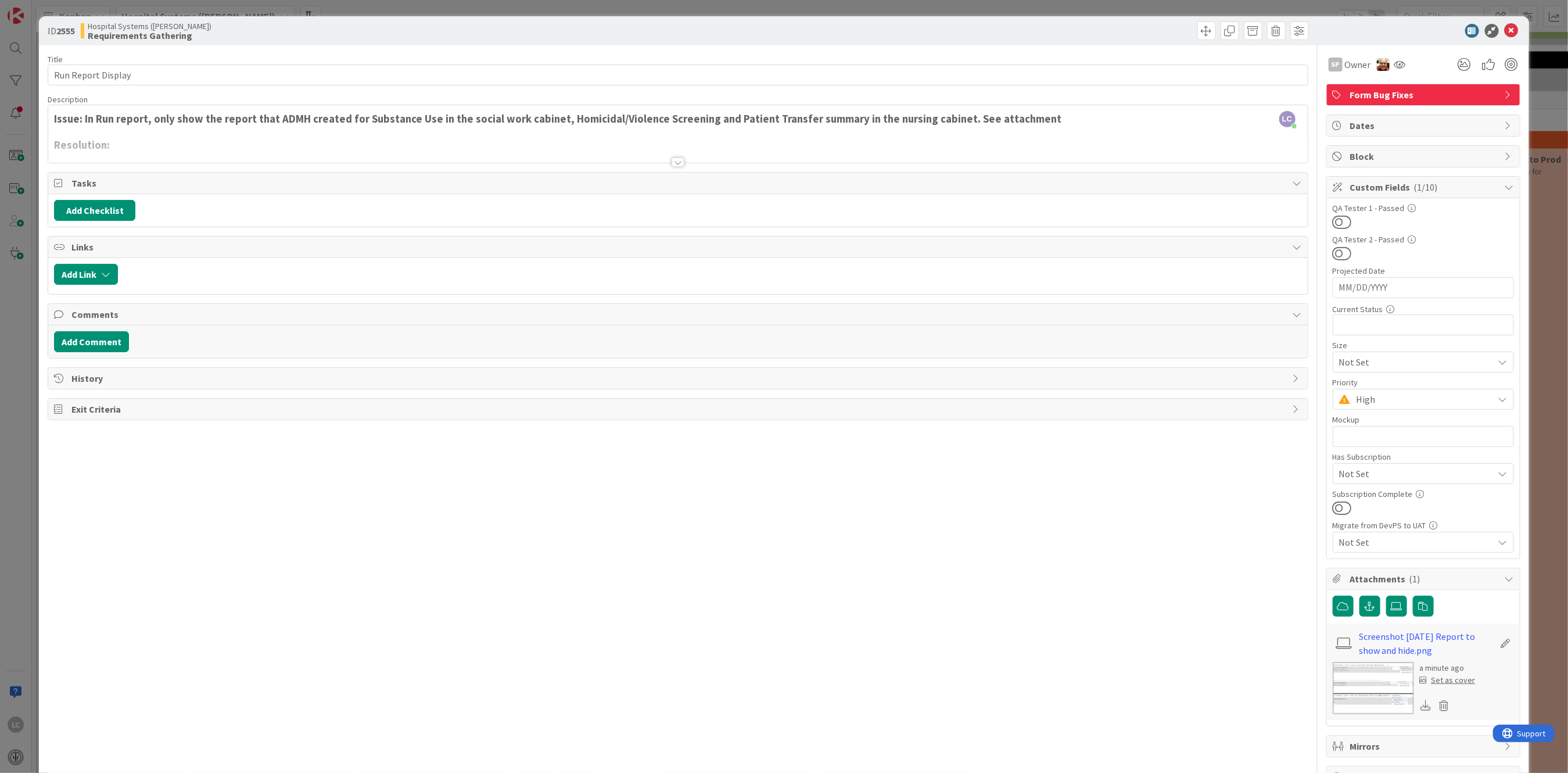
click at [1496, 399] on div "High" at bounding box center [1423, 399] width 181 height 21
click at [1358, 474] on link "High" at bounding box center [1423, 469] width 179 height 21
click at [1393, 401] on span "High" at bounding box center [1422, 399] width 131 height 16
click at [1355, 490] on span at bounding box center [1360, 490] width 11 height 9
click at [1504, 30] on icon at bounding box center [1511, 30] width 14 height 14
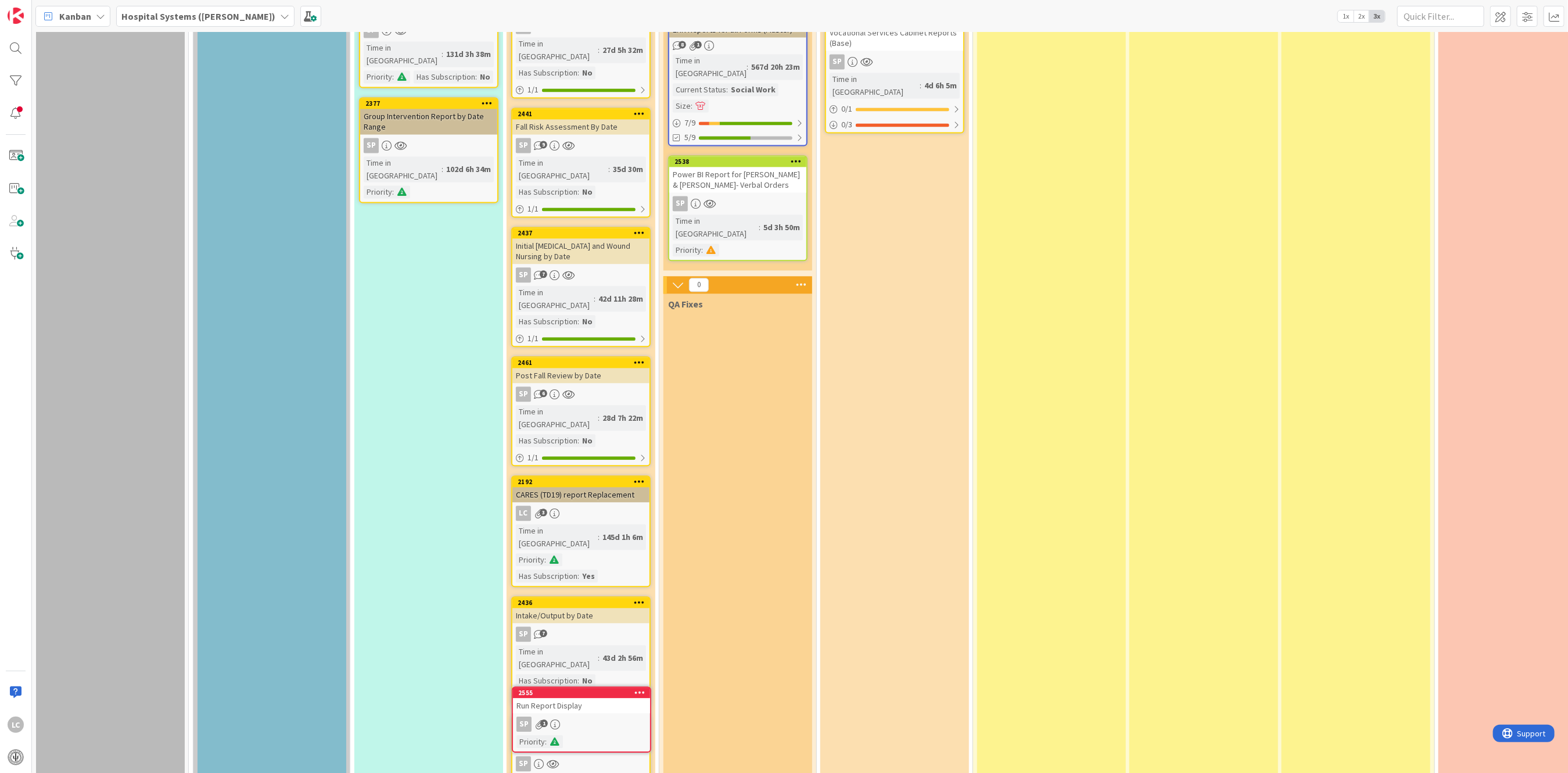
scroll to position [1932, 0]
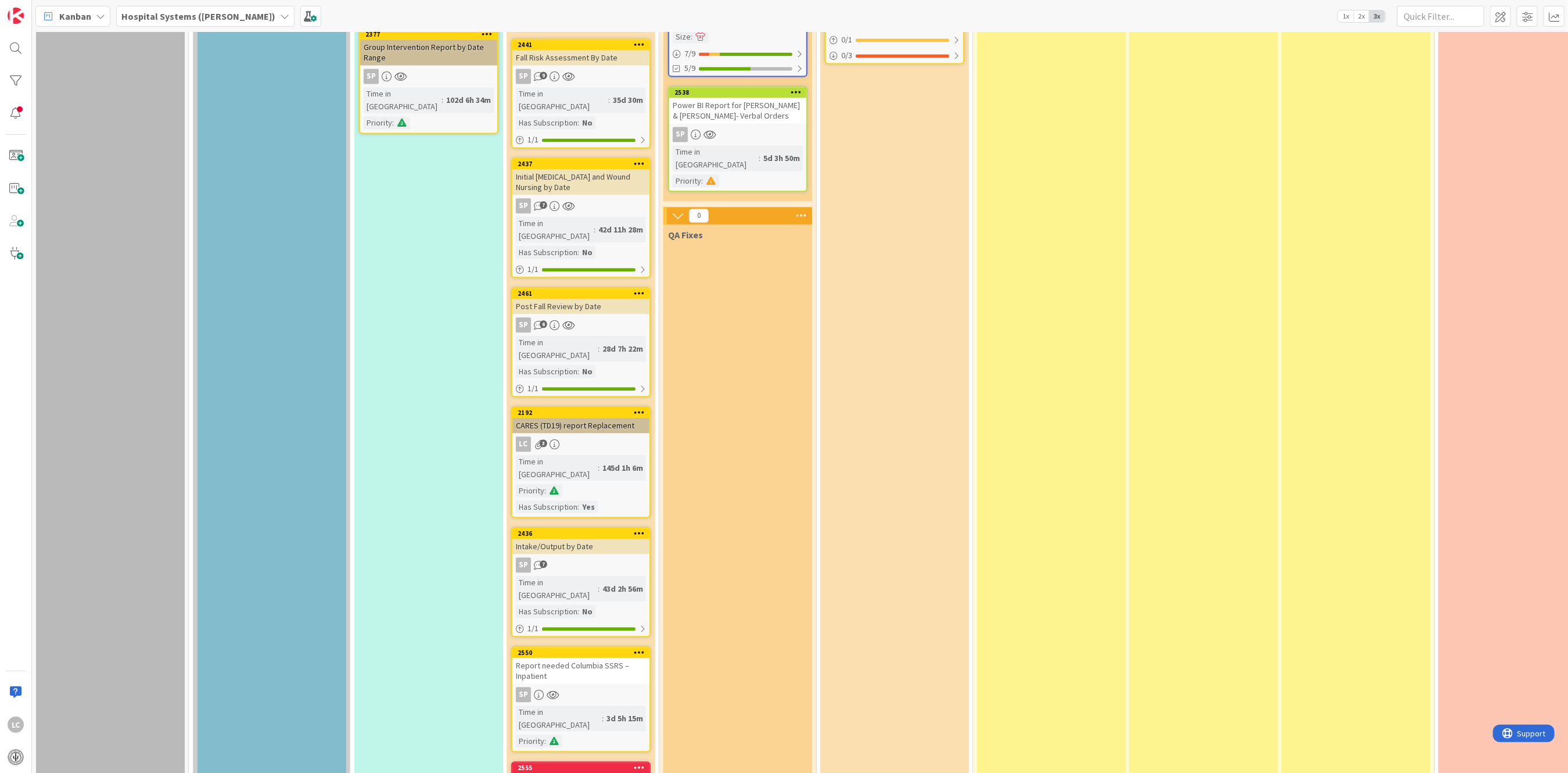
click at [732, 490] on div "QA Fixes" at bounding box center [738, 527] width 149 height 606
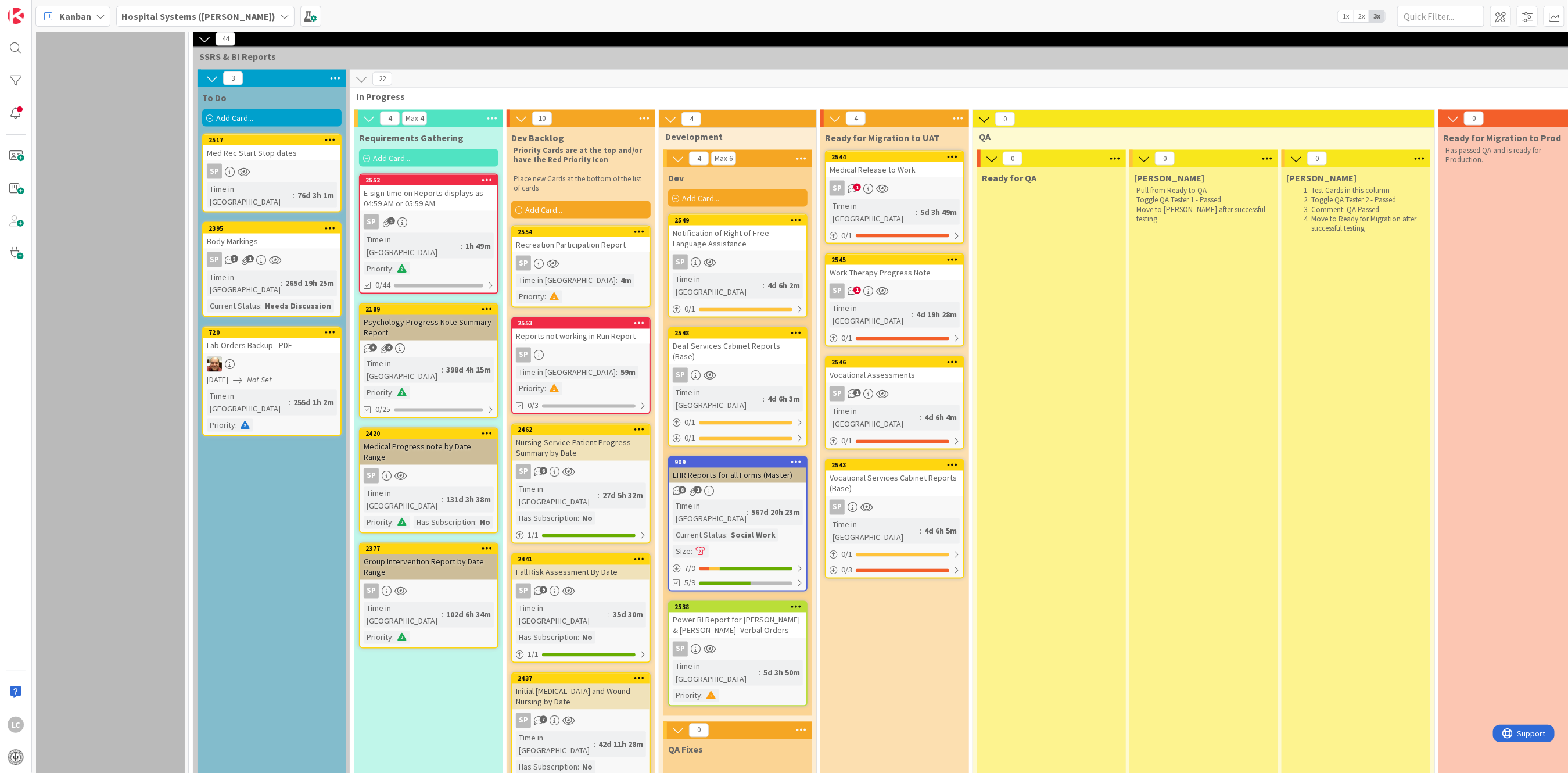
scroll to position [1389, 0]
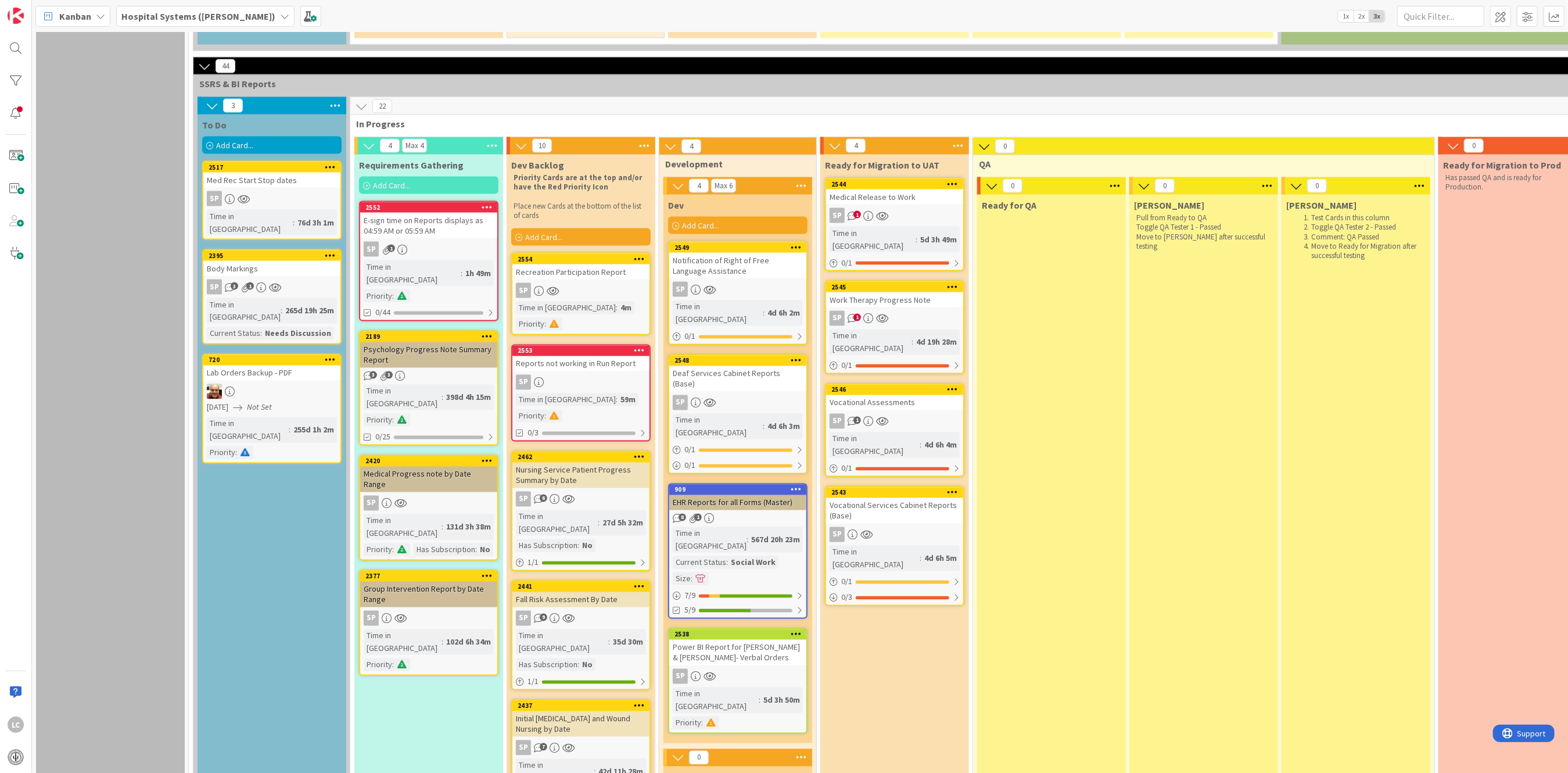
click at [563, 345] on link "2553 Reports not working in Run Report SP Time in Column : 59m Priority : 0/3" at bounding box center [581, 393] width 140 height 97
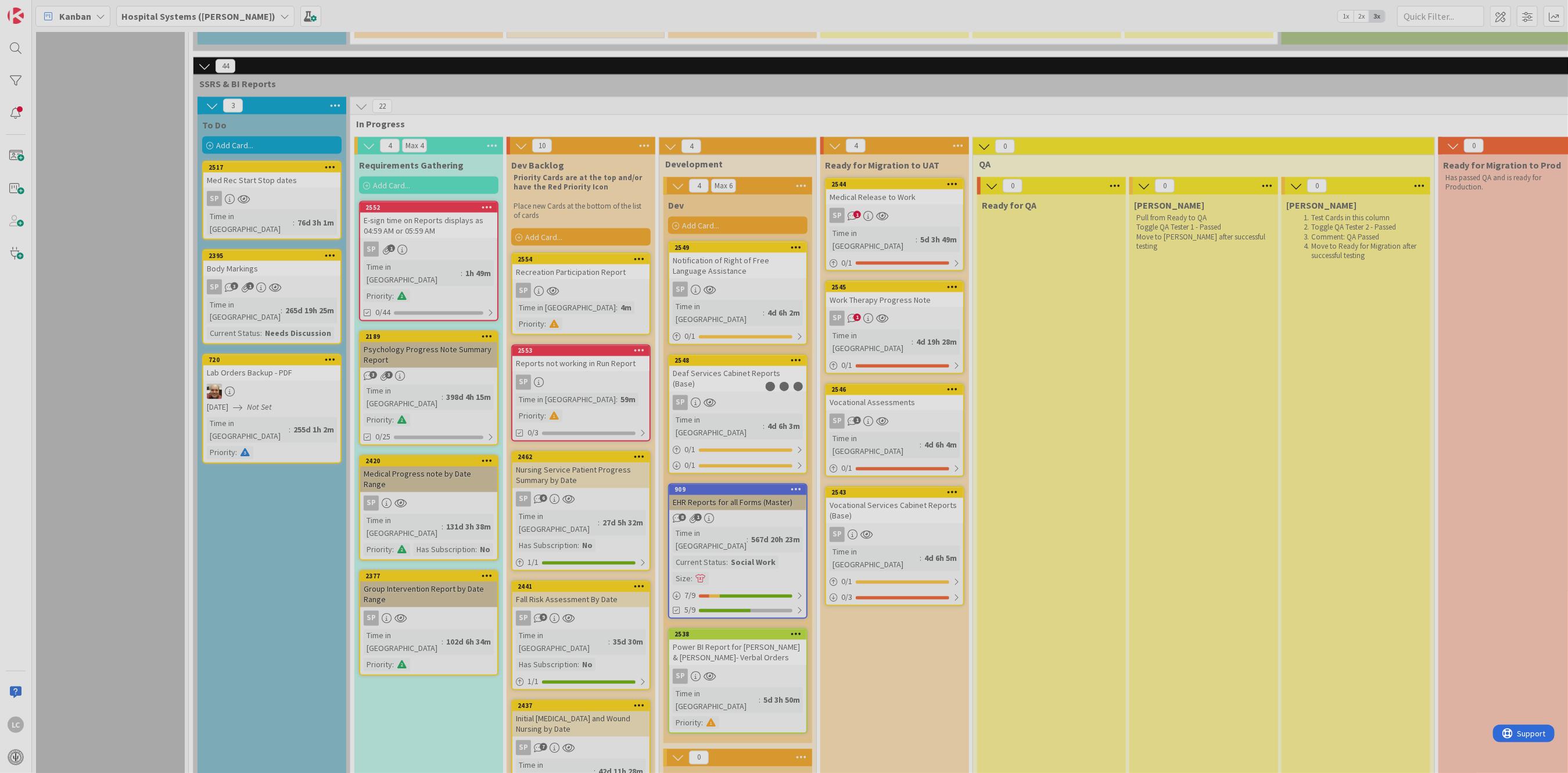
click at [563, 274] on div at bounding box center [784, 386] width 1568 height 773
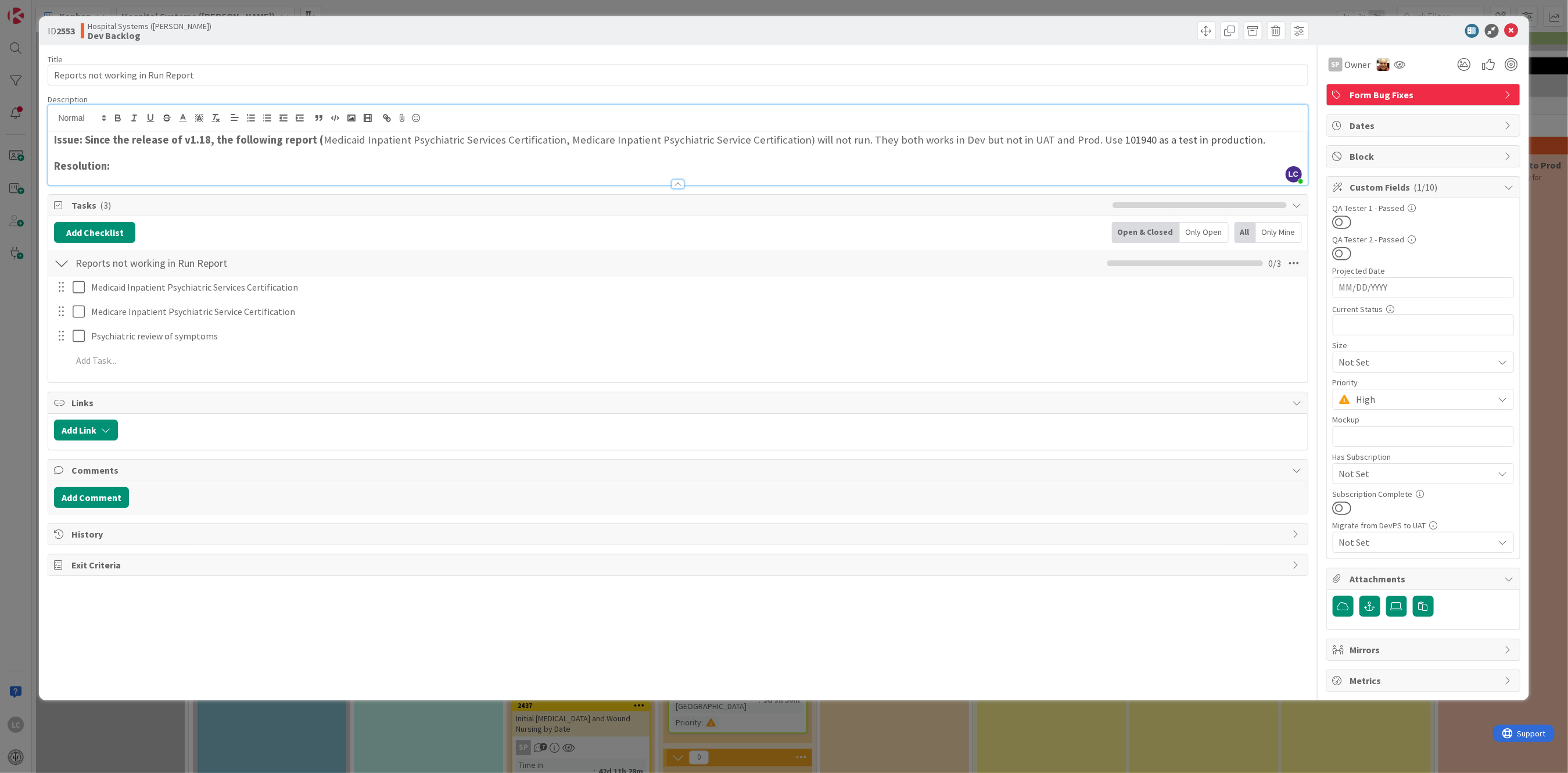
click at [843, 118] on div "LC [PERSON_NAME] just joined Issue: Since the release of v1.18, the following r…" at bounding box center [678, 145] width 1259 height 80
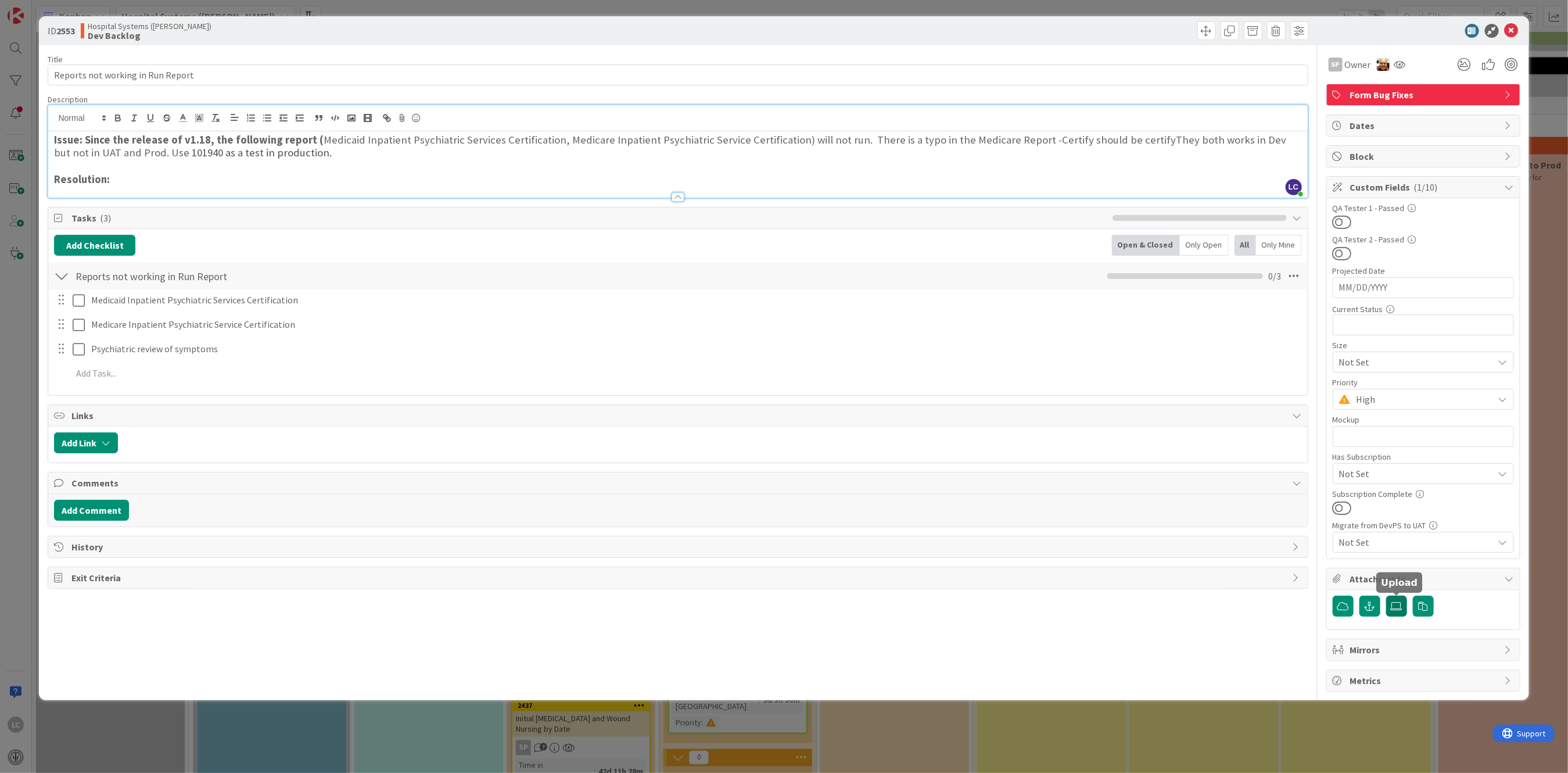
click at [1397, 605] on icon at bounding box center [1396, 606] width 11 height 9
click at [1386, 596] on input "file" at bounding box center [1386, 596] width 0 height 0
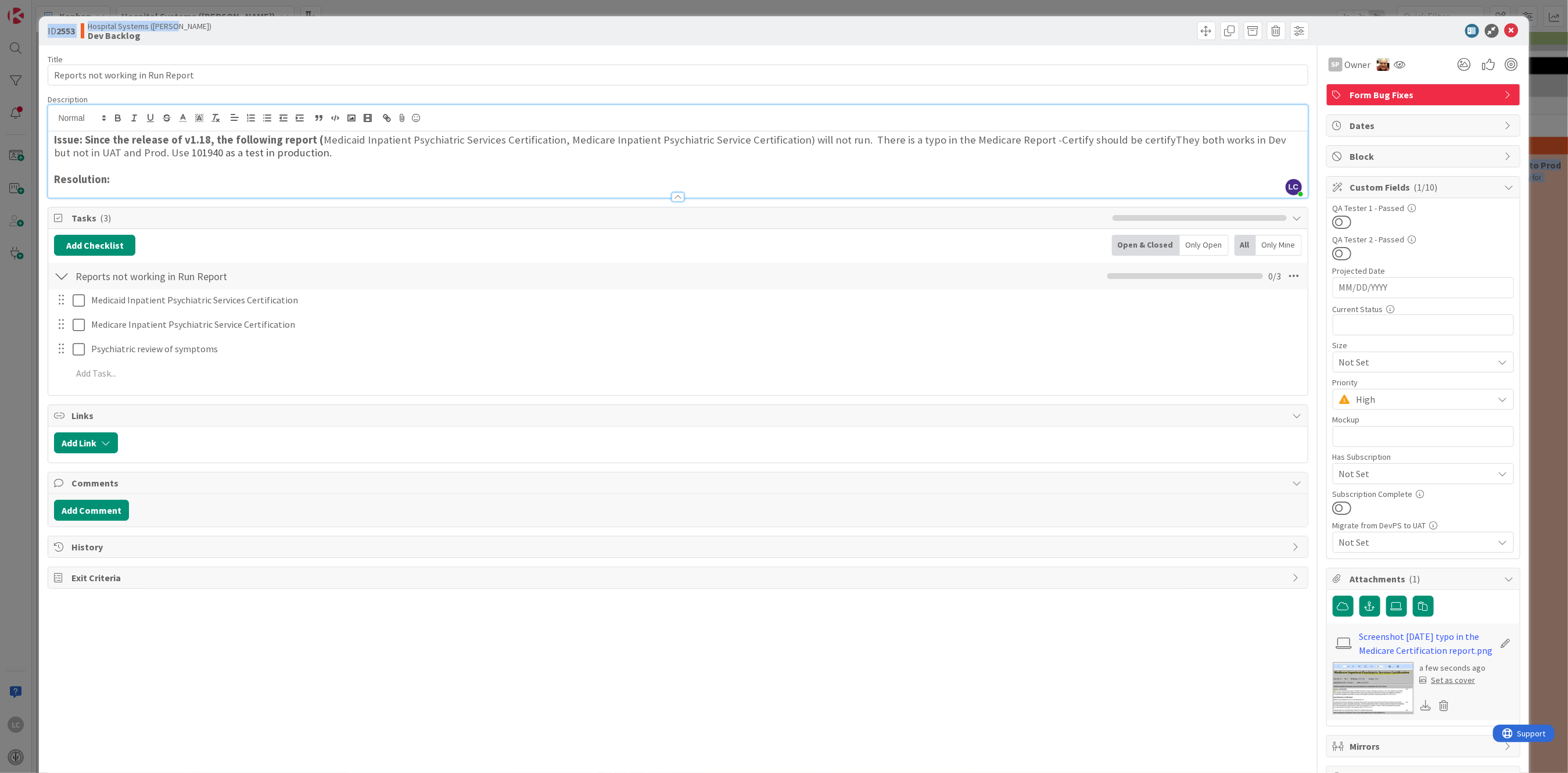
drag, startPoint x: 393, startPoint y: 5, endPoint x: 1705, endPoint y: 171, distance: 1322.5
click at [1567, 171] on html "LC Kanban Hospital Systems ([PERSON_NAME]) 1x 2x 3x 1 Backlog Add Card... 1061 …" at bounding box center [784, 386] width 1568 height 773
click at [1044, 139] on h3 "Issue: Since the release of v1.18, the following report ( Medicaid Inpatient Ps…" at bounding box center [677, 147] width 1247 height 26
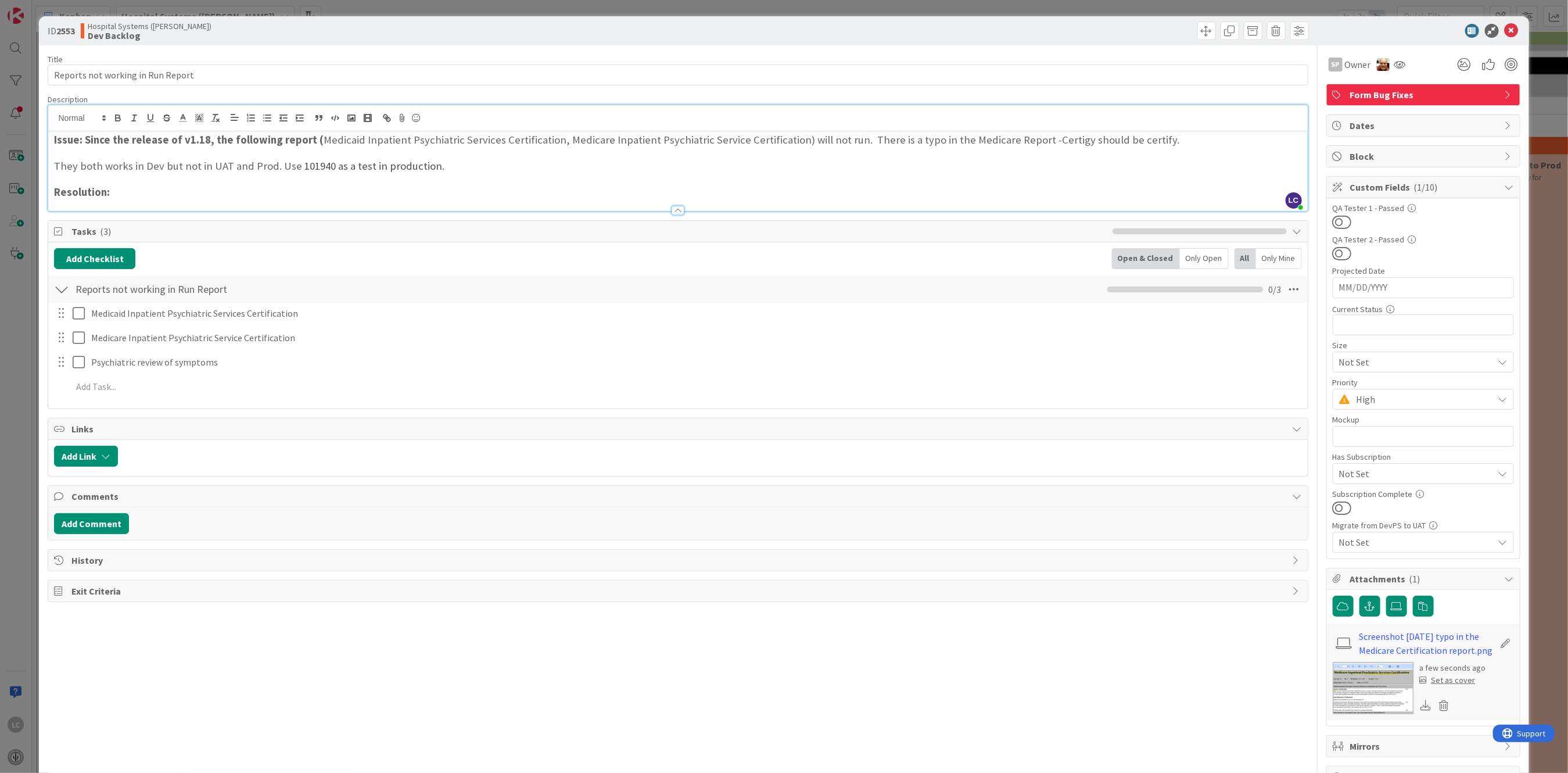
click at [848, 140] on h3 "Issue: Since the release of v1.18, the following report ( Medicaid Inpatient Ps…" at bounding box center [677, 140] width 1247 height 13
click at [1504, 27] on icon at bounding box center [1511, 30] width 14 height 14
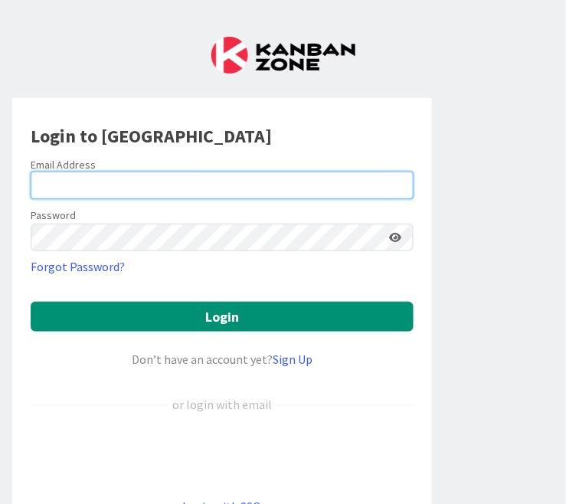
type input "[PERSON_NAME][EMAIL_ADDRESS][PERSON_NAME][DOMAIN_NAME][US_STATE]"
